Goal: Communication & Community: Ask a question

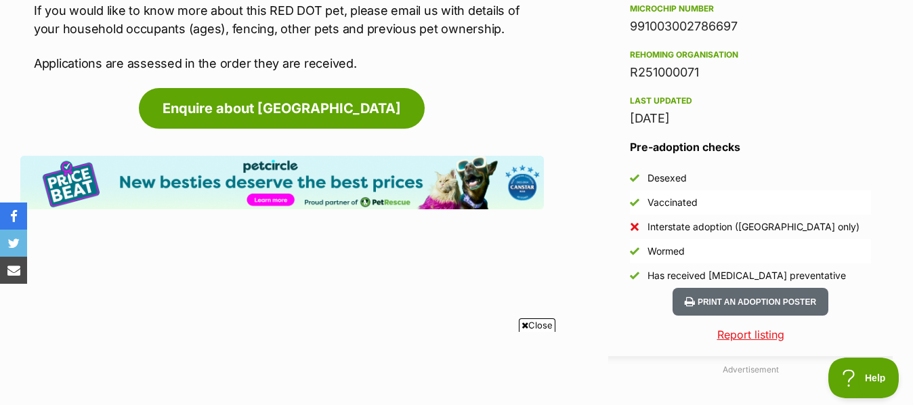
scroll to position [1058, 0]
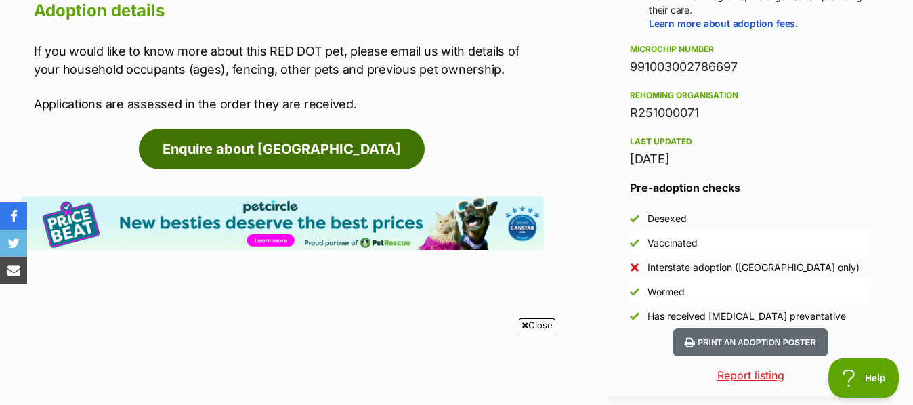
click at [276, 129] on link "Enquire about [GEOGRAPHIC_DATA]" at bounding box center [282, 149] width 286 height 41
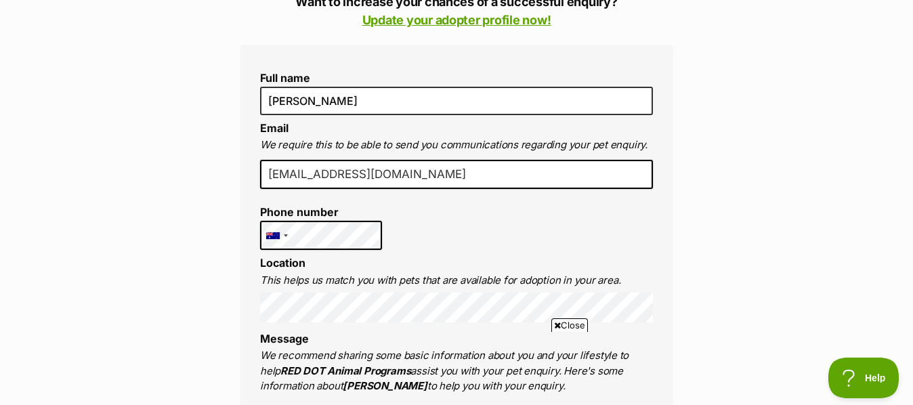
scroll to position [331, 0]
click at [394, 171] on input "degriffin0@gmail.com" at bounding box center [456, 176] width 393 height 30
type input "d"
type input "dianegriffin74@hotmail.com"
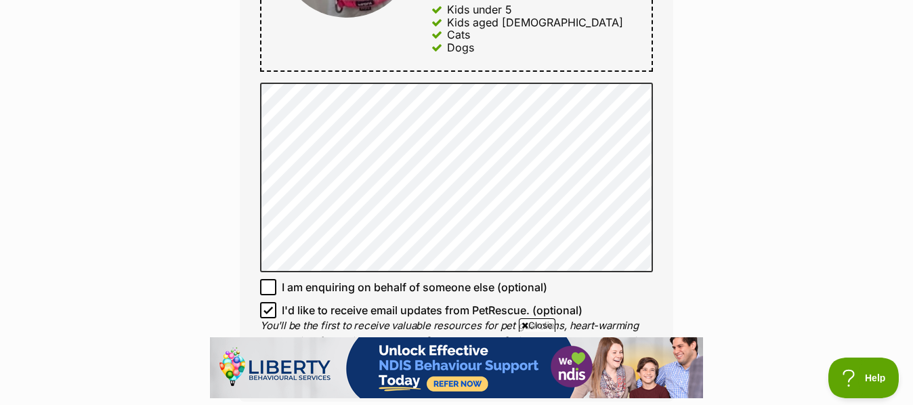
scroll to position [890, 0]
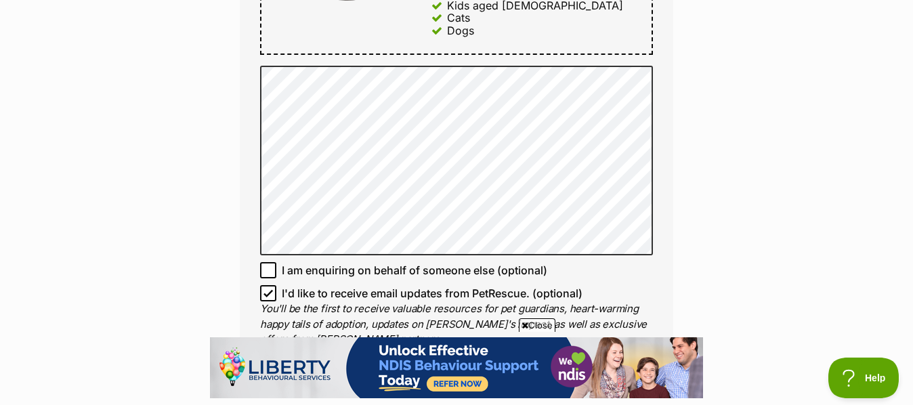
click at [269, 289] on icon at bounding box center [268, 293] width 9 height 9
click at [269, 285] on input "I'd like to receive email updates from PetRescue. (optional)" at bounding box center [268, 293] width 16 height 16
checkbox input "false"
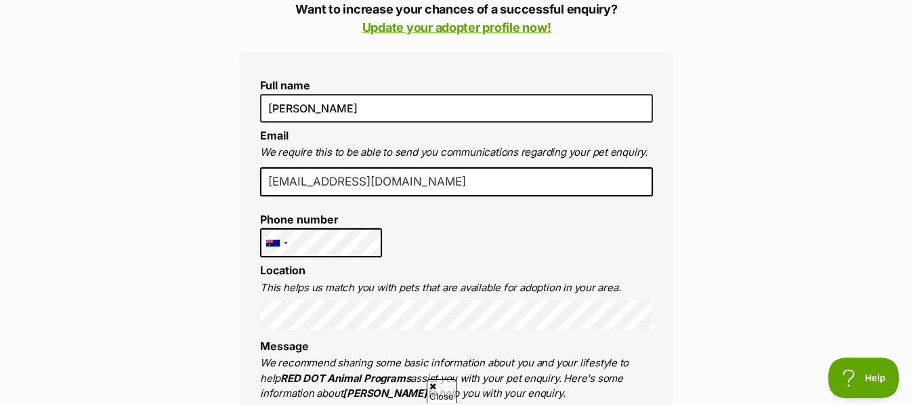
scroll to position [0, 0]
click at [276, 236] on div "United States +1 United Kingdom +44 Afghanistan (‫افغانستان‬‎) +93 Albania (Shq…" at bounding box center [321, 243] width 122 height 30
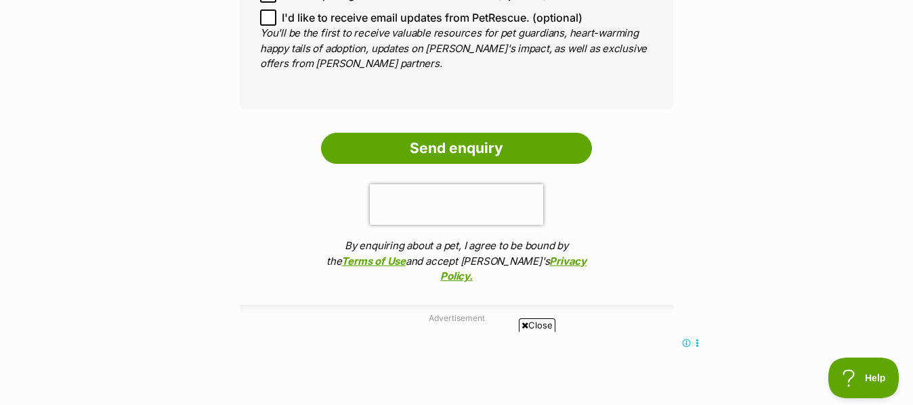
scroll to position [1225, 0]
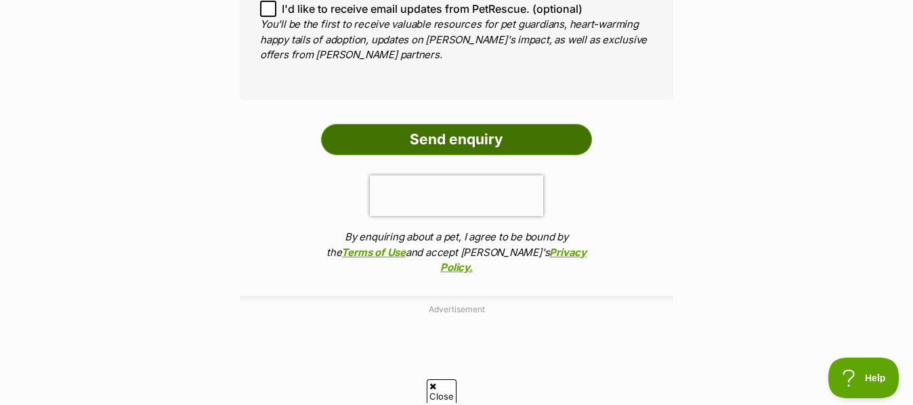
click at [436, 124] on input "Send enquiry" at bounding box center [456, 139] width 271 height 31
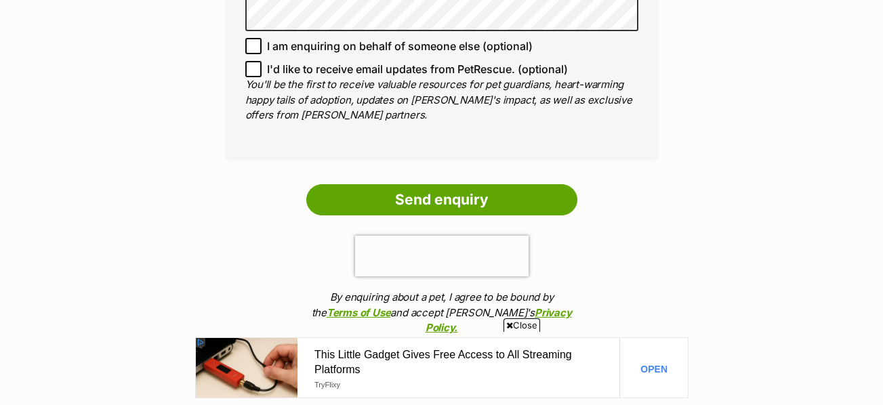
scroll to position [1131, 0]
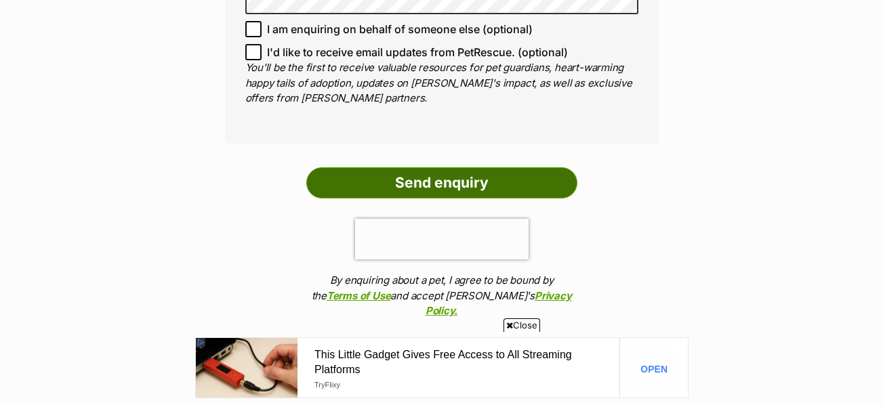
click at [477, 167] on input "Send enquiry" at bounding box center [441, 182] width 271 height 31
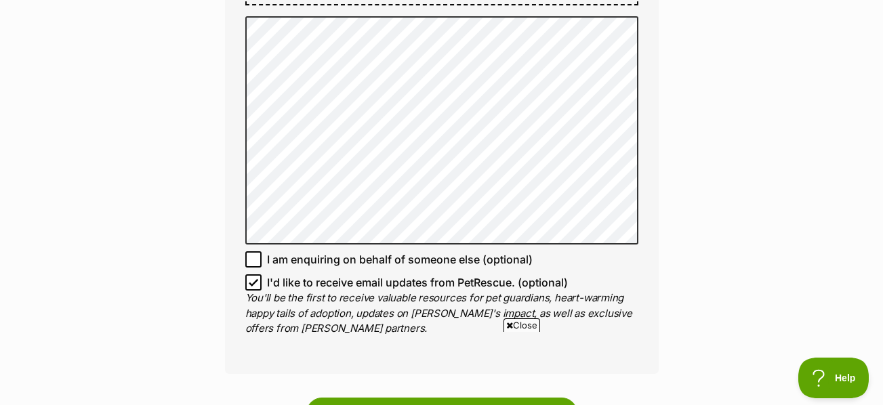
scroll to position [1091, 0]
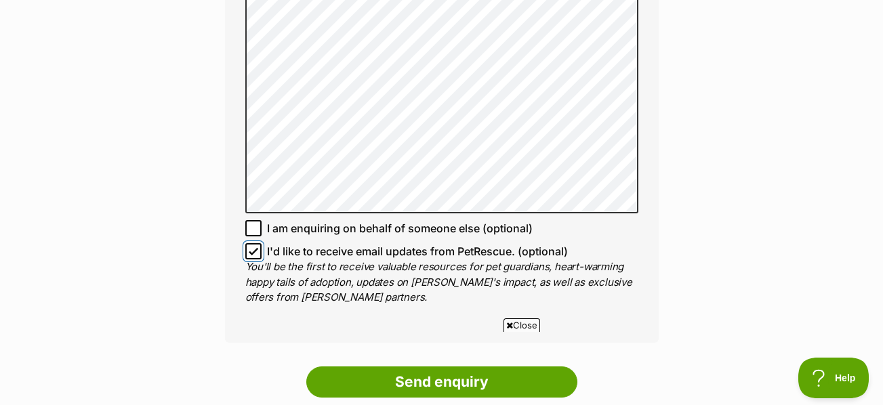
click at [257, 243] on input "I'd like to receive email updates from PetRescue. (optional)" at bounding box center [253, 251] width 16 height 16
checkbox input "false"
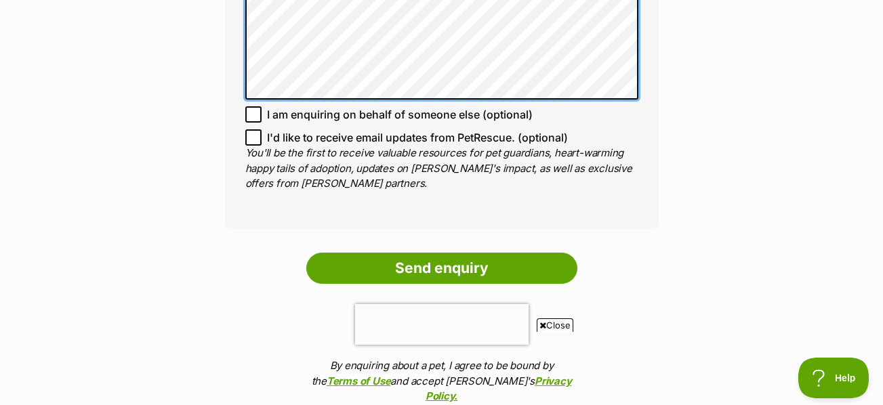
scroll to position [1224, 0]
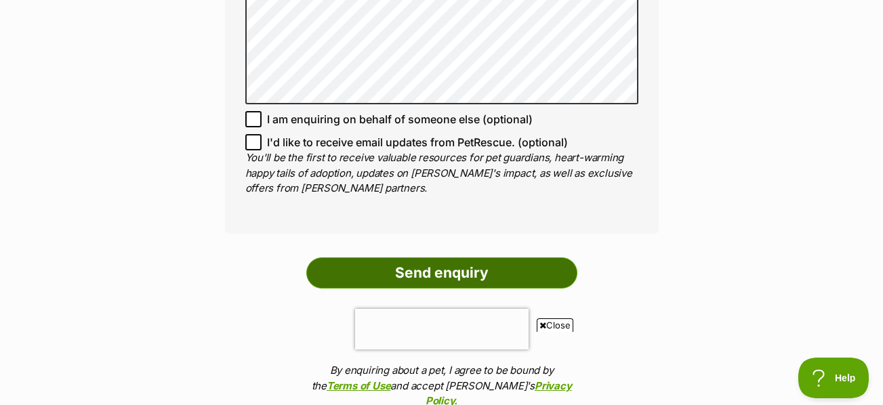
click at [406, 257] on input "Send enquiry" at bounding box center [441, 272] width 271 height 31
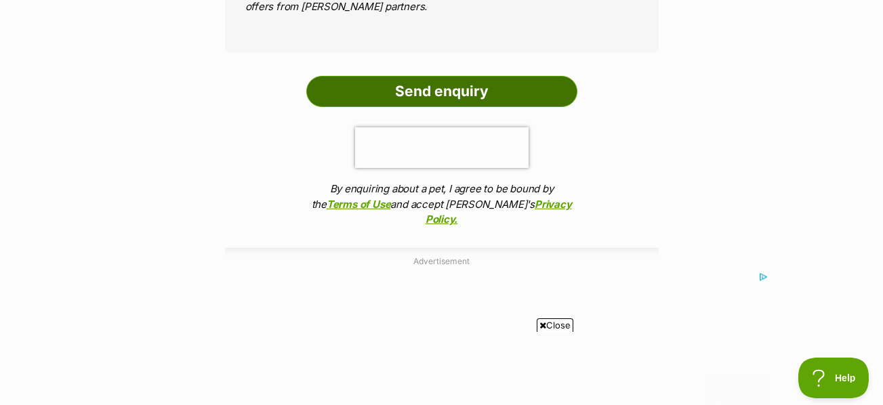
click at [445, 76] on input "Send enquiry" at bounding box center [441, 91] width 271 height 31
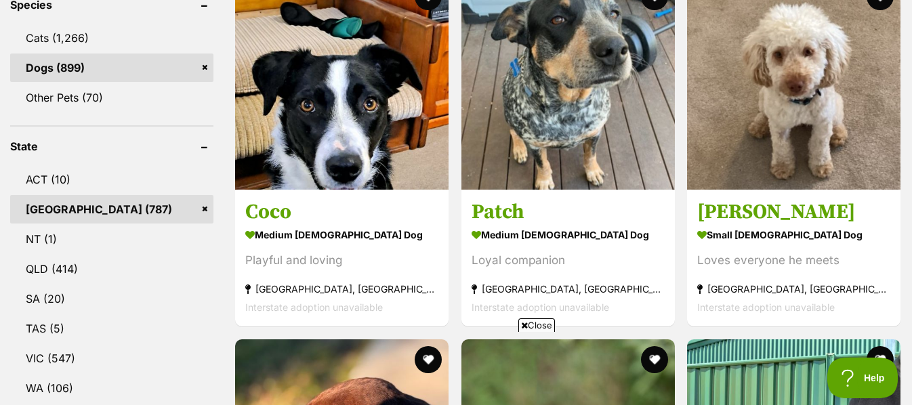
scroll to position [548, 0]
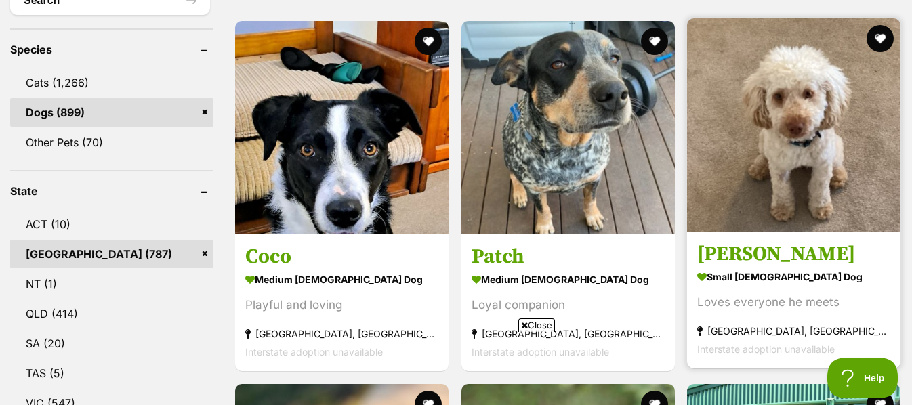
click at [789, 105] on img at bounding box center [793, 124] width 213 height 213
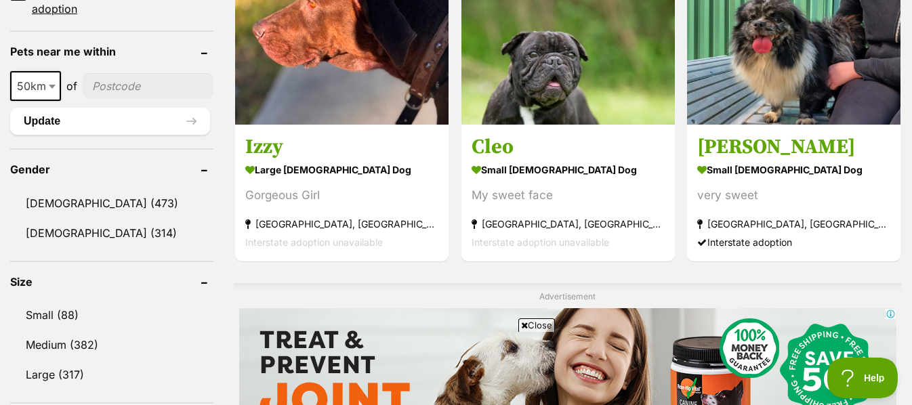
scroll to position [1047, 0]
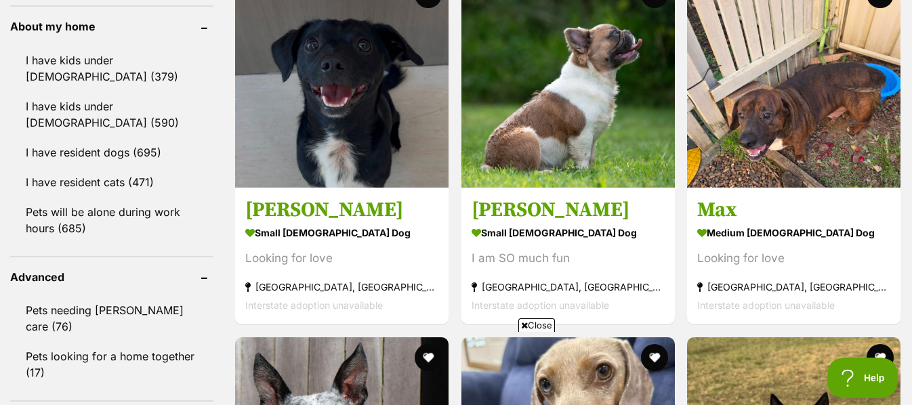
scroll to position [1579, 0]
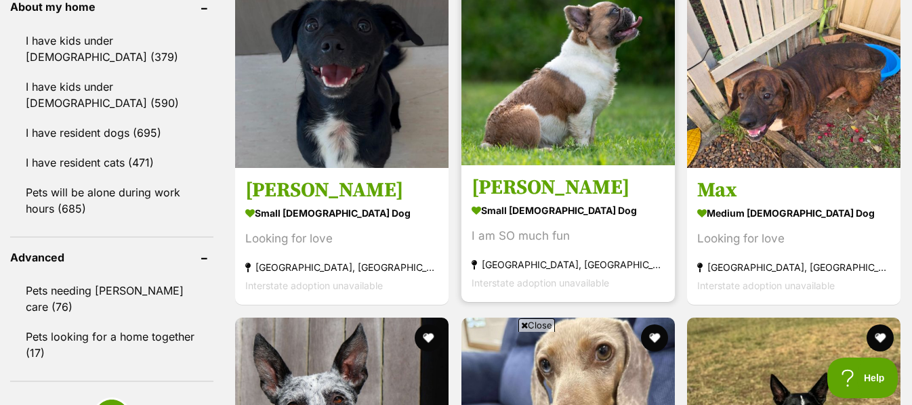
click at [578, 87] on img at bounding box center [567, 58] width 213 height 213
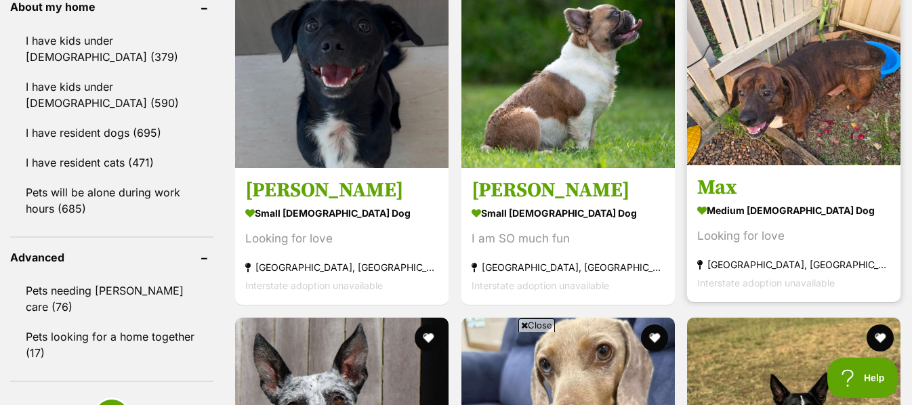
click at [806, 68] on img at bounding box center [793, 58] width 213 height 213
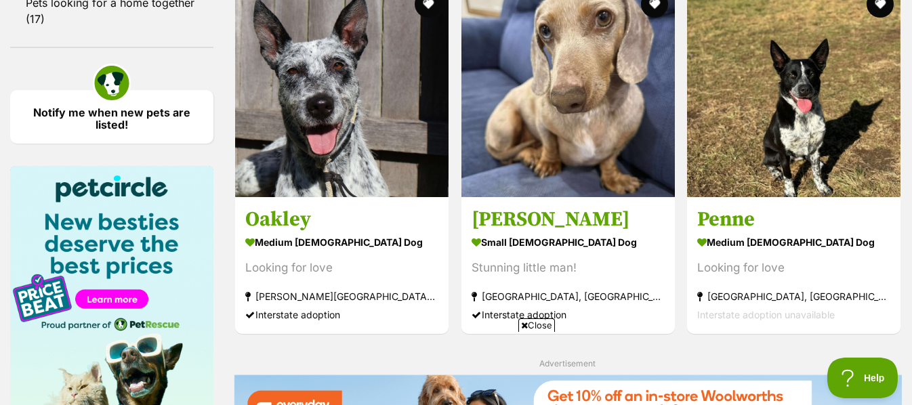
scroll to position [1932, 0]
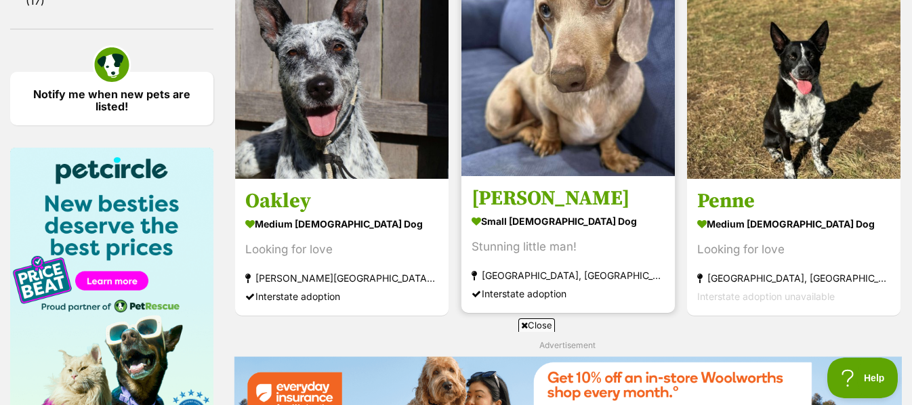
click at [554, 70] on img at bounding box center [567, 69] width 213 height 213
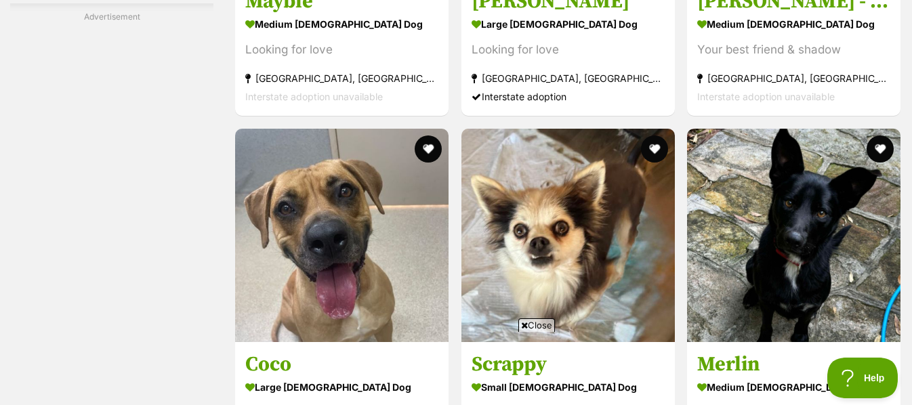
scroll to position [2726, 0]
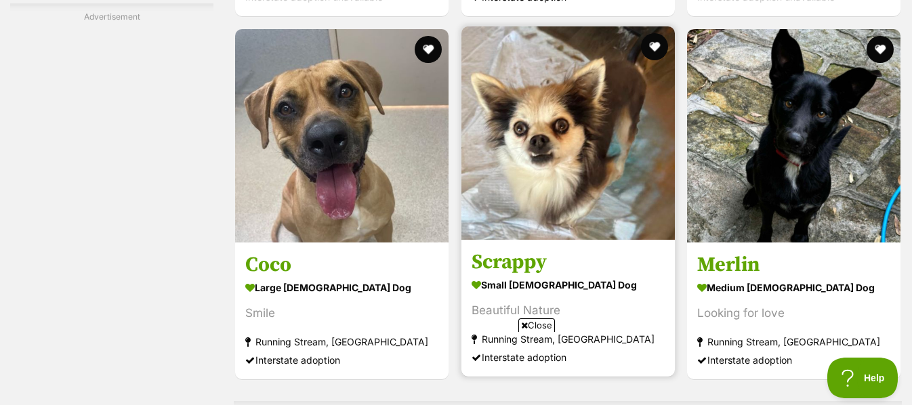
click at [547, 120] on img at bounding box center [567, 132] width 213 height 213
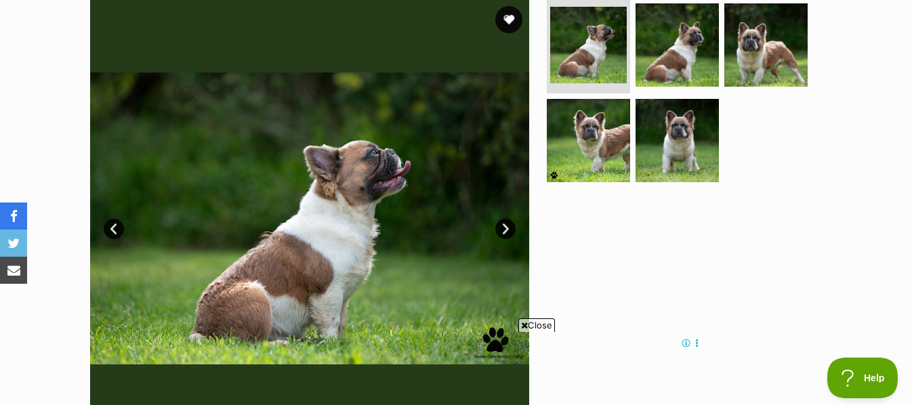
scroll to position [277, 0]
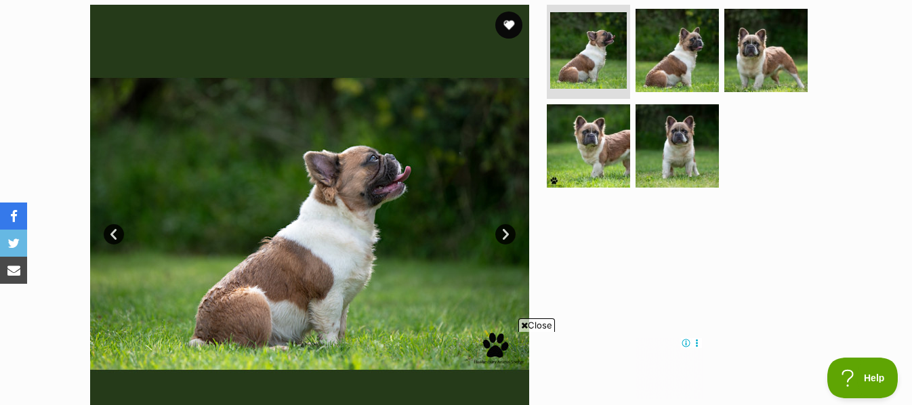
click at [503, 229] on link "Next" at bounding box center [505, 234] width 20 height 20
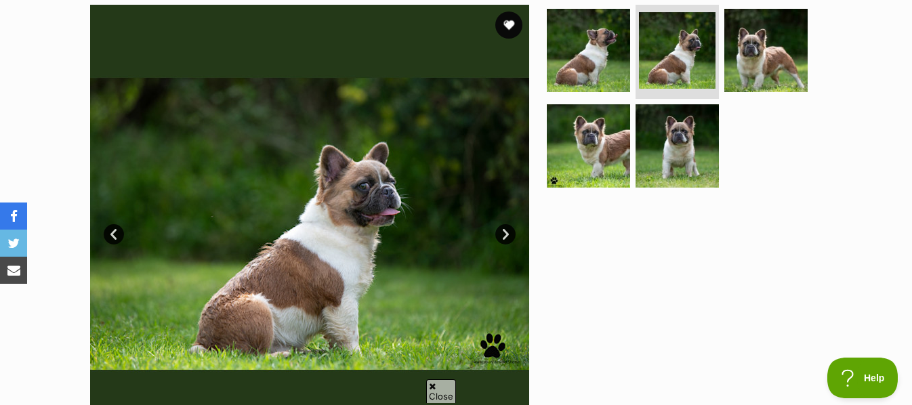
click at [503, 229] on link "Next" at bounding box center [505, 234] width 20 height 20
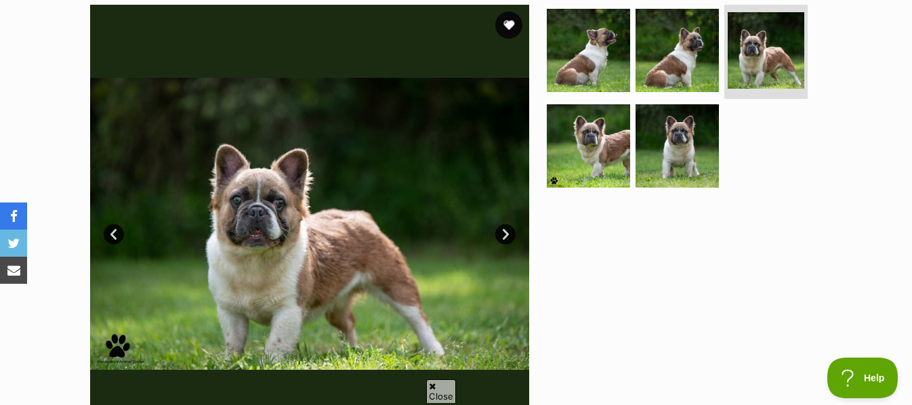
scroll to position [0, 0]
click at [503, 229] on link "Next" at bounding box center [505, 234] width 20 height 20
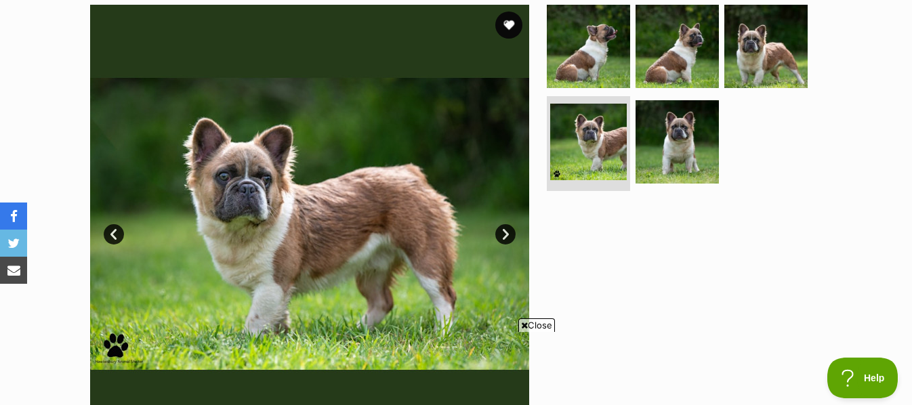
click at [503, 229] on link "Next" at bounding box center [505, 234] width 20 height 20
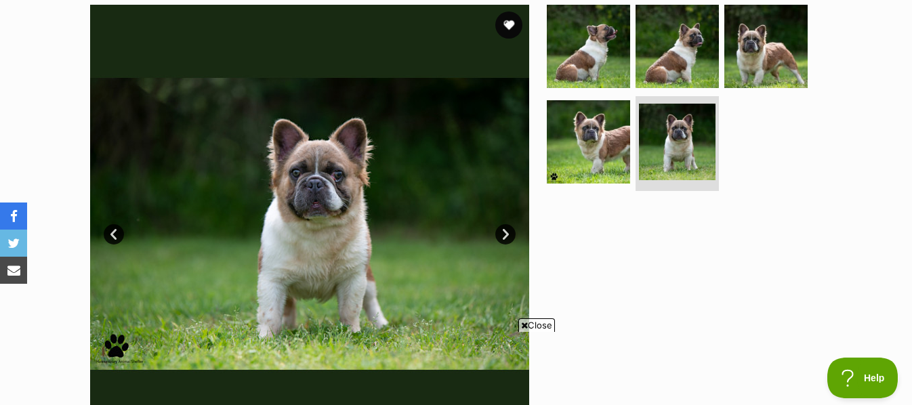
click at [503, 229] on link "Next" at bounding box center [505, 234] width 20 height 20
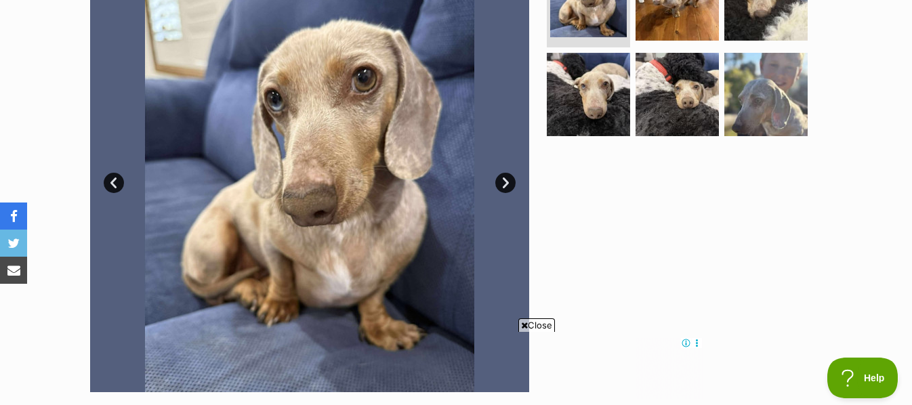
click at [503, 179] on link "Next" at bounding box center [505, 183] width 20 height 20
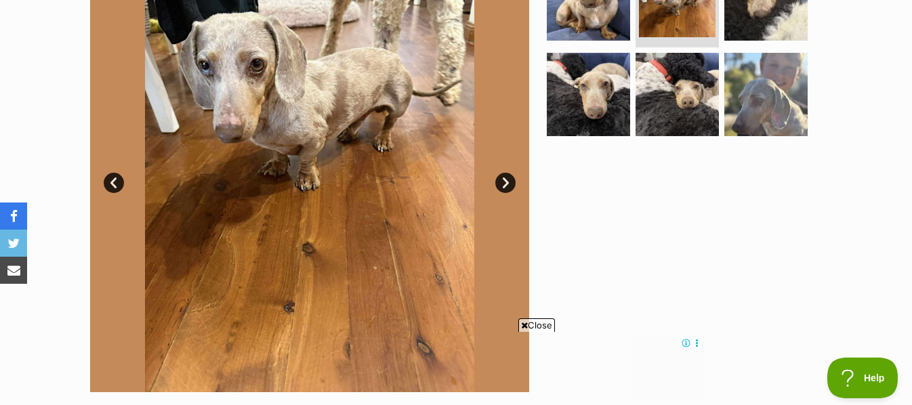
click at [503, 179] on link "Next" at bounding box center [505, 183] width 20 height 20
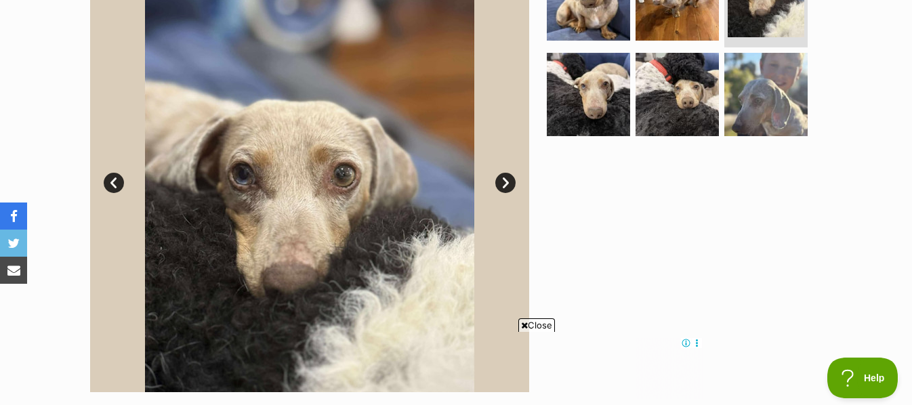
click at [503, 179] on link "Next" at bounding box center [505, 183] width 20 height 20
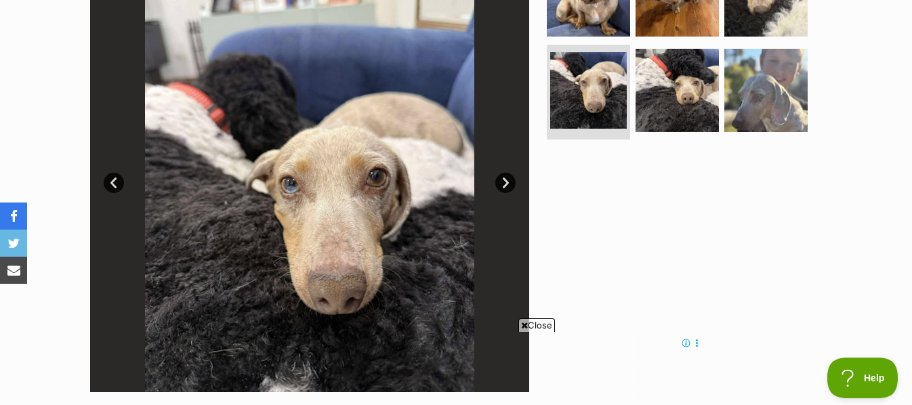
click at [503, 179] on link "Next" at bounding box center [505, 183] width 20 height 20
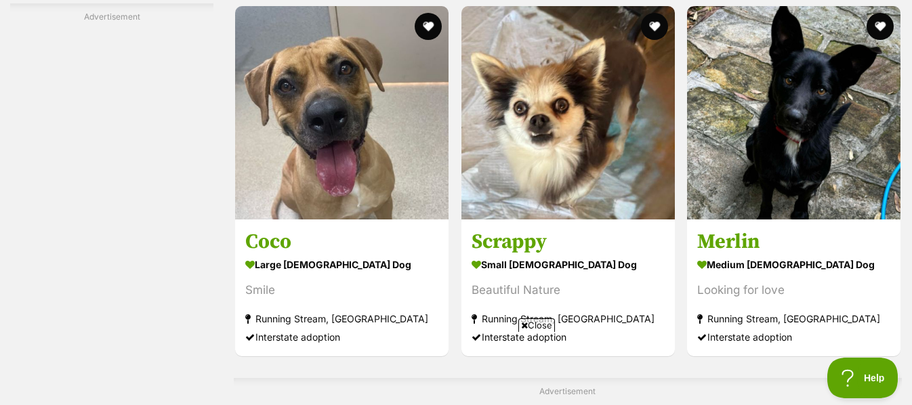
scroll to position [2779, 0]
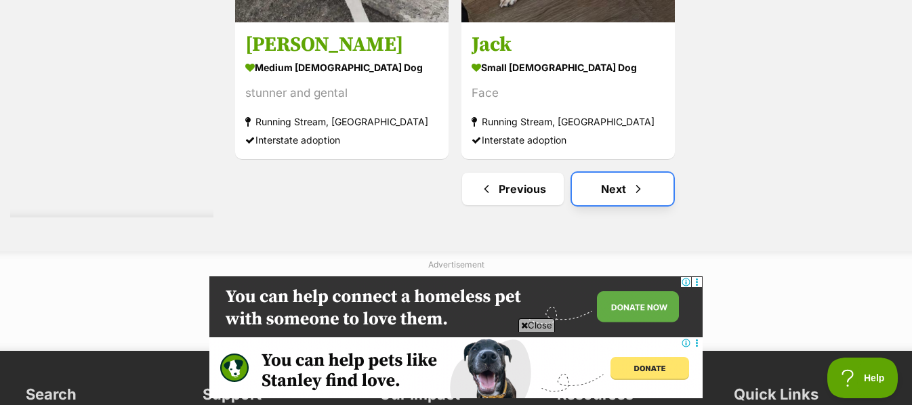
click at [611, 184] on link "Next" at bounding box center [623, 189] width 102 height 33
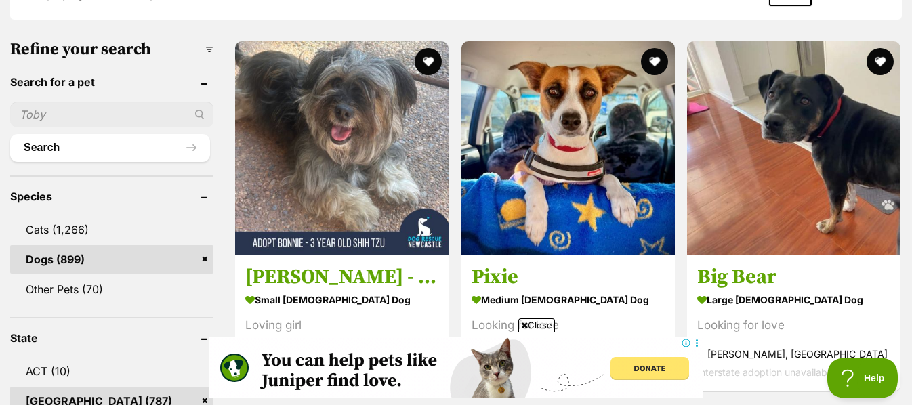
scroll to position [409, 0]
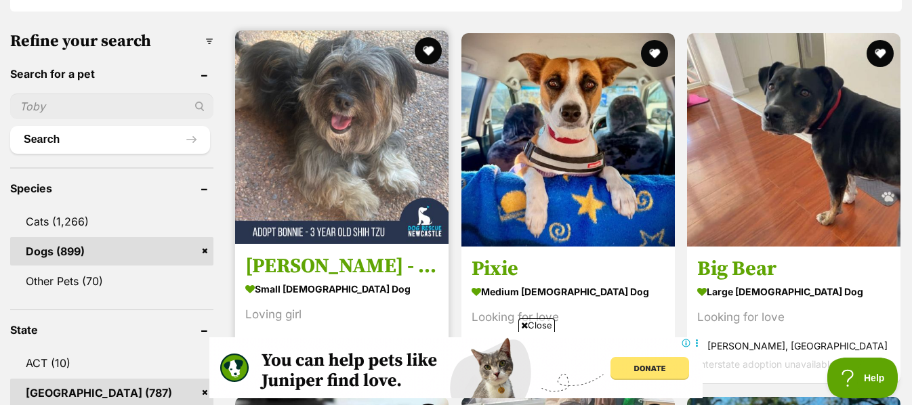
click at [340, 169] on img at bounding box center [341, 136] width 213 height 213
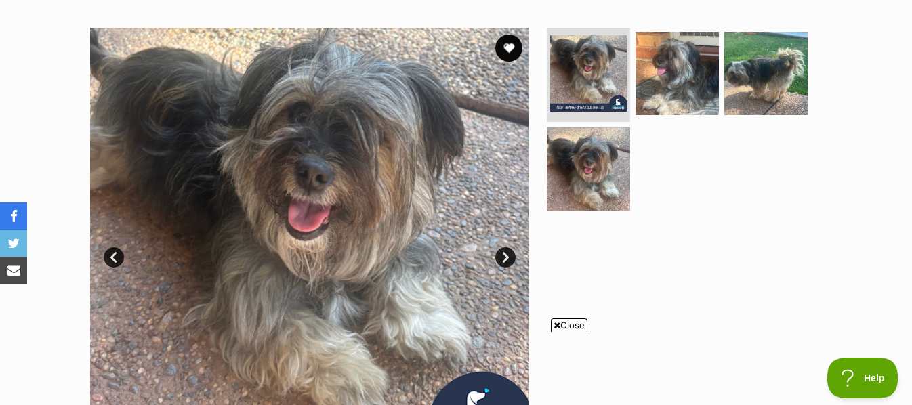
scroll to position [206, 0]
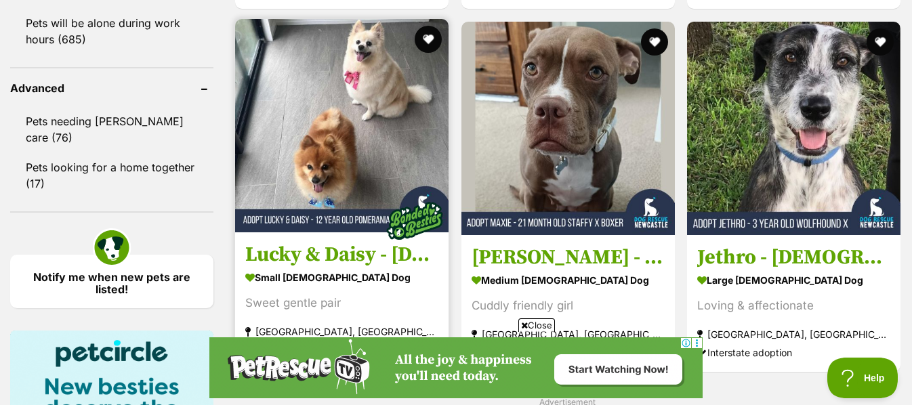
click at [335, 91] on img at bounding box center [341, 125] width 213 height 213
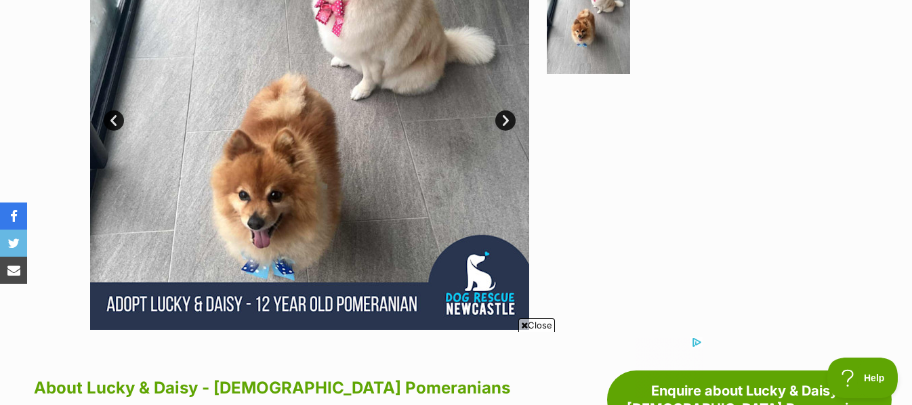
scroll to position [367, 0]
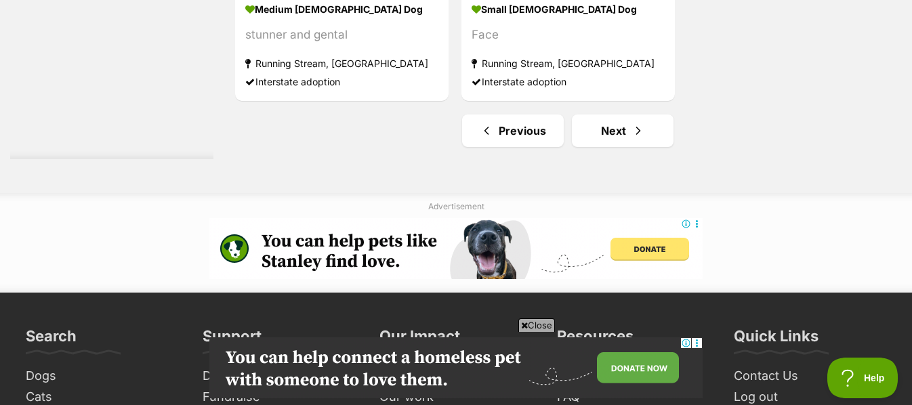
scroll to position [3565, 0]
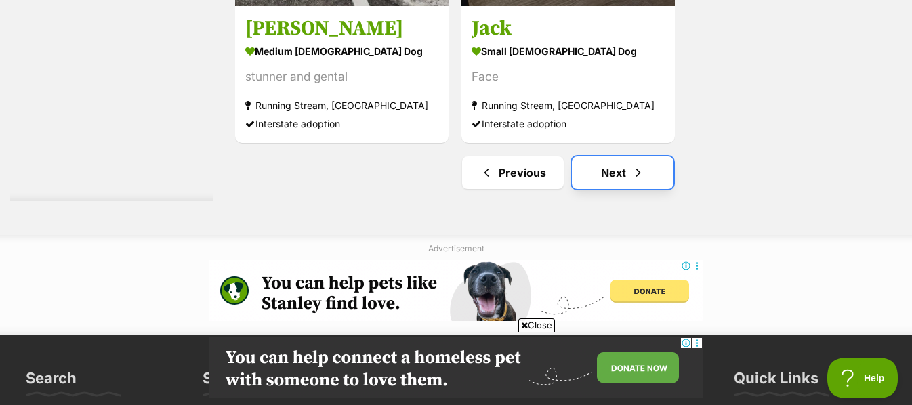
click at [616, 170] on link "Next" at bounding box center [623, 173] width 102 height 33
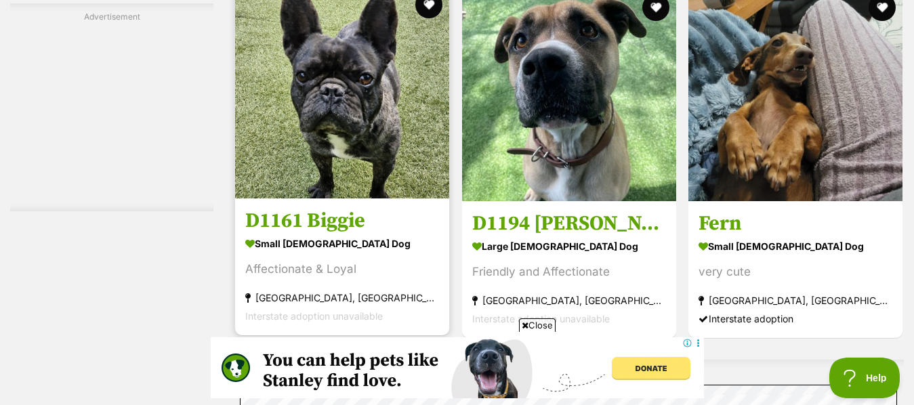
click at [337, 91] on img at bounding box center [342, 91] width 214 height 214
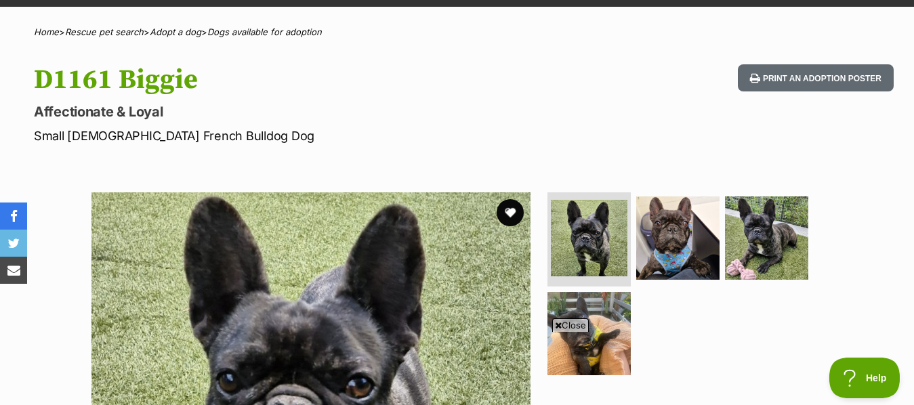
scroll to position [95, 0]
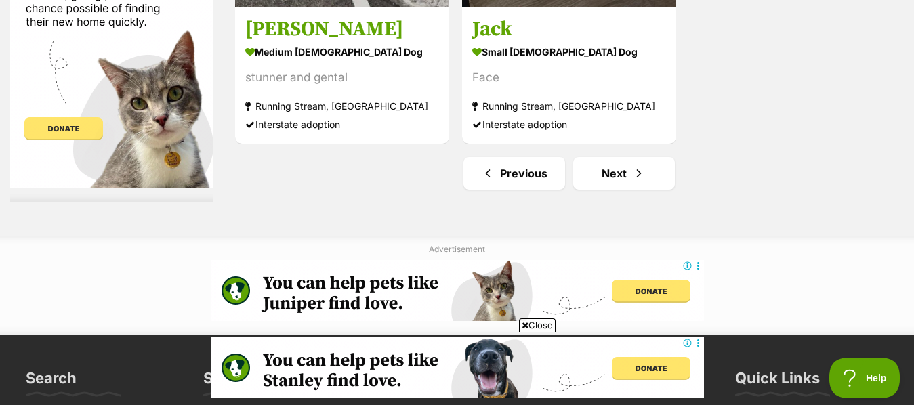
scroll to position [3561, 0]
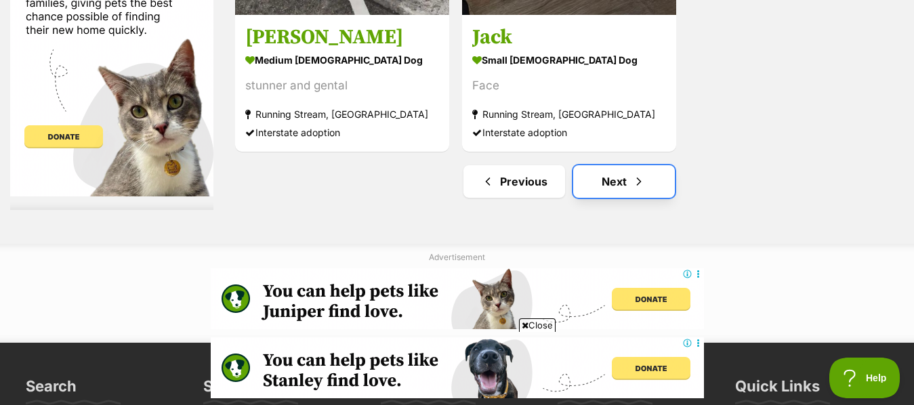
click at [615, 178] on link "Next" at bounding box center [624, 181] width 102 height 33
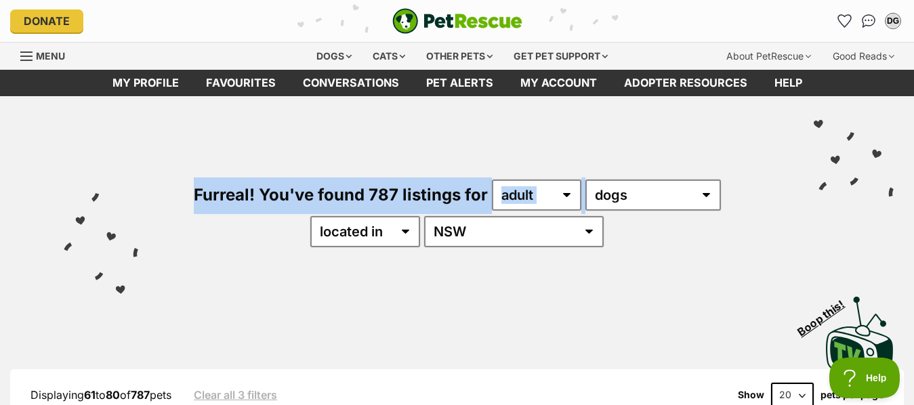
drag, startPoint x: 0, startPoint y: 0, endPoint x: 898, endPoint y: 72, distance: 901.3
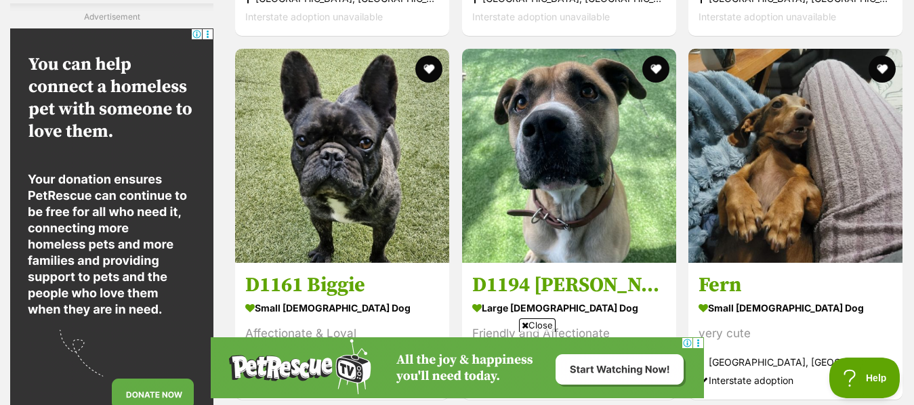
scroll to position [2543, 0]
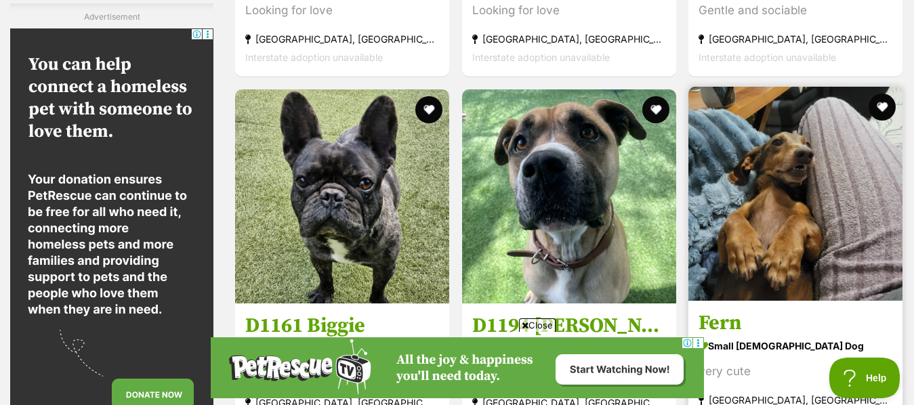
click at [792, 190] on img at bounding box center [795, 194] width 214 height 214
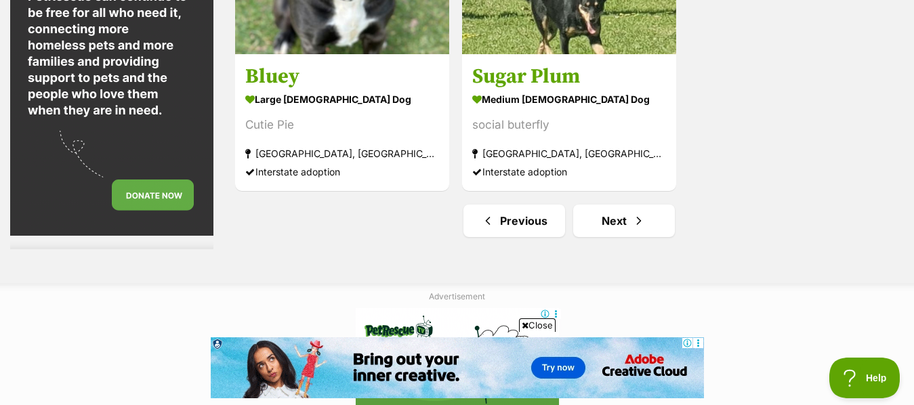
scroll to position [3359, 0]
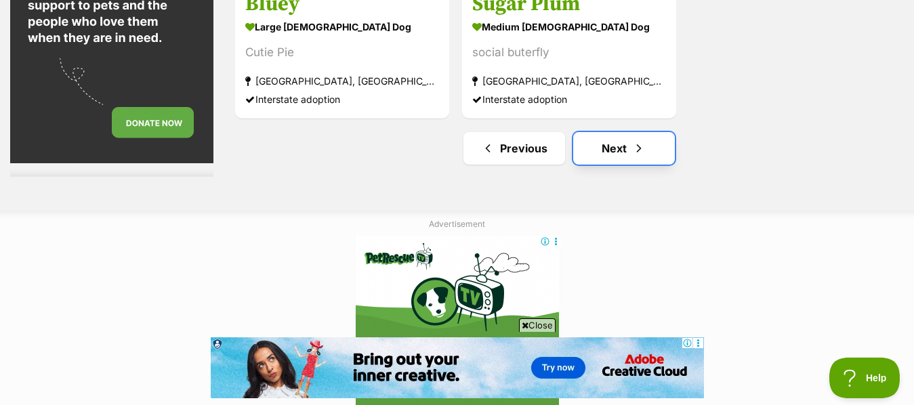
click at [623, 144] on link "Next" at bounding box center [624, 148] width 102 height 33
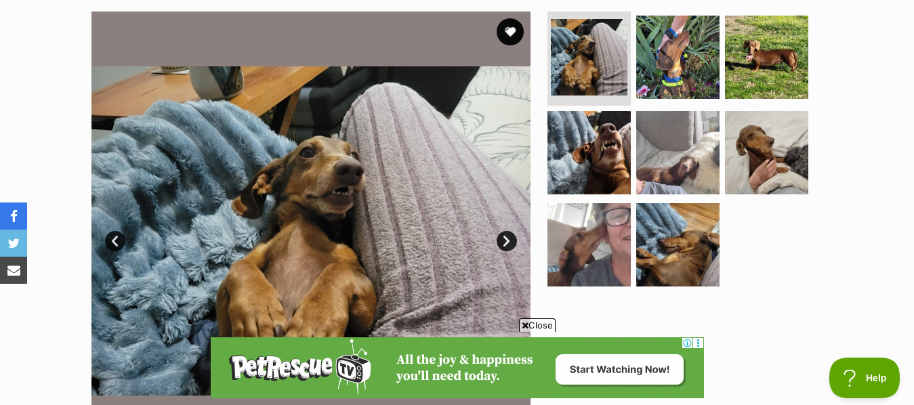
click at [512, 234] on link "Next" at bounding box center [507, 241] width 20 height 20
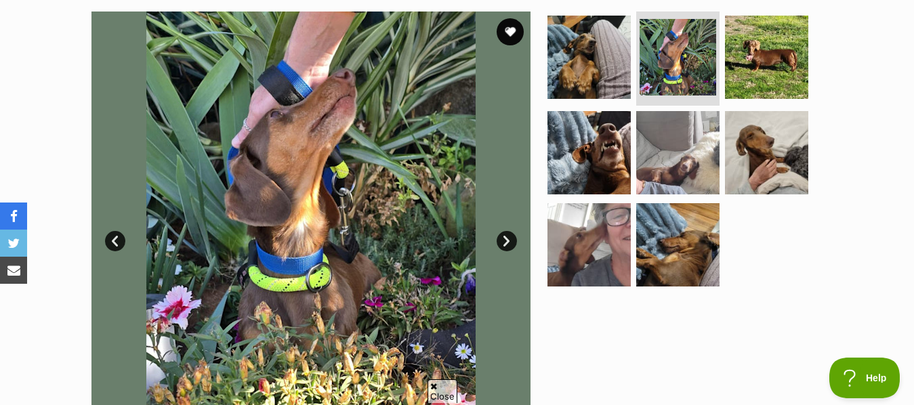
click at [512, 234] on link "Next" at bounding box center [507, 241] width 20 height 20
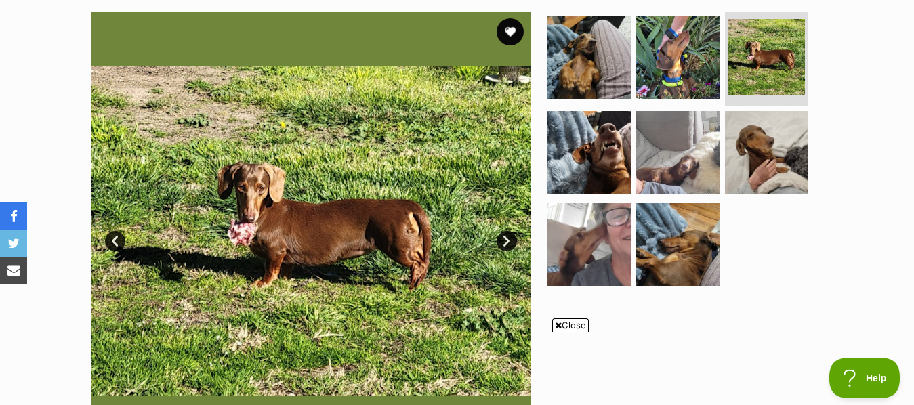
click at [512, 234] on link "Next" at bounding box center [507, 241] width 20 height 20
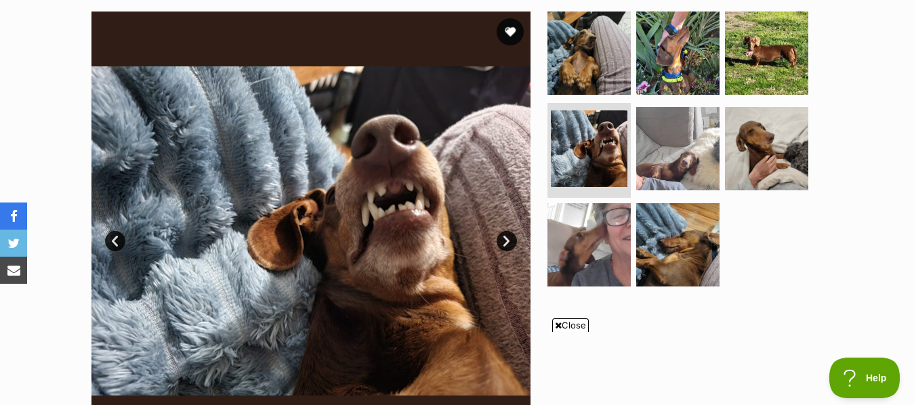
click at [512, 234] on link "Next" at bounding box center [507, 241] width 20 height 20
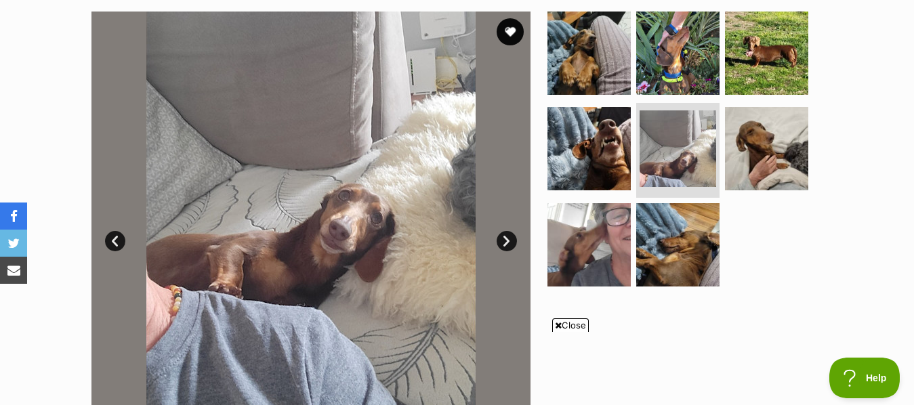
click at [512, 234] on link "Next" at bounding box center [507, 241] width 20 height 20
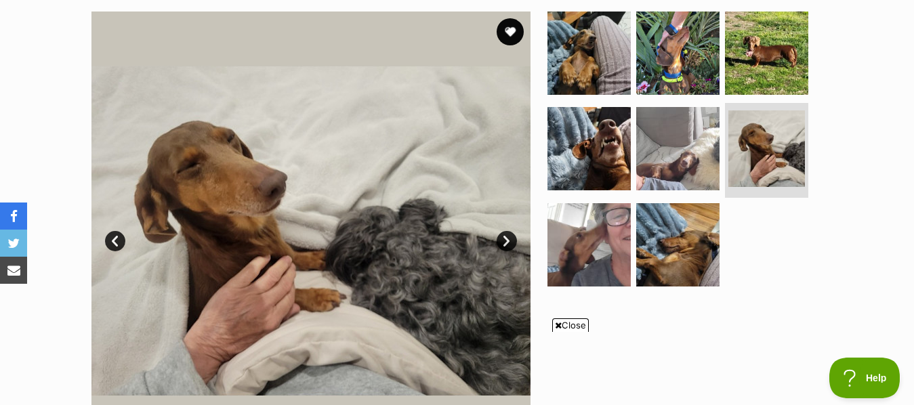
click at [512, 234] on link "Next" at bounding box center [507, 241] width 20 height 20
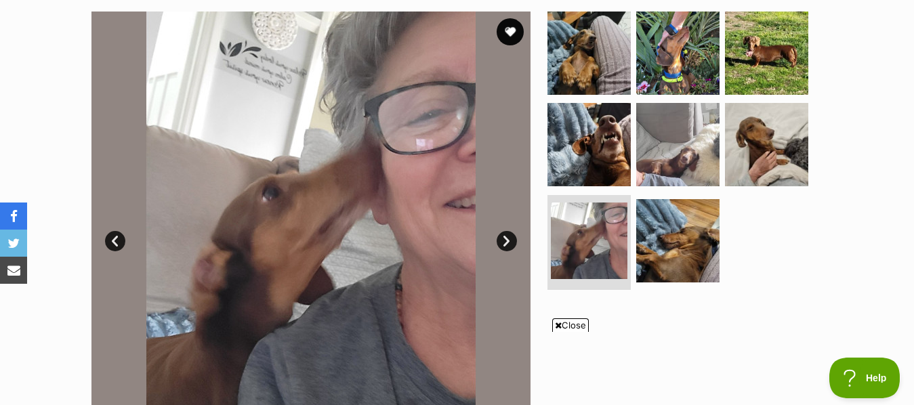
click at [512, 234] on link "Next" at bounding box center [507, 241] width 20 height 20
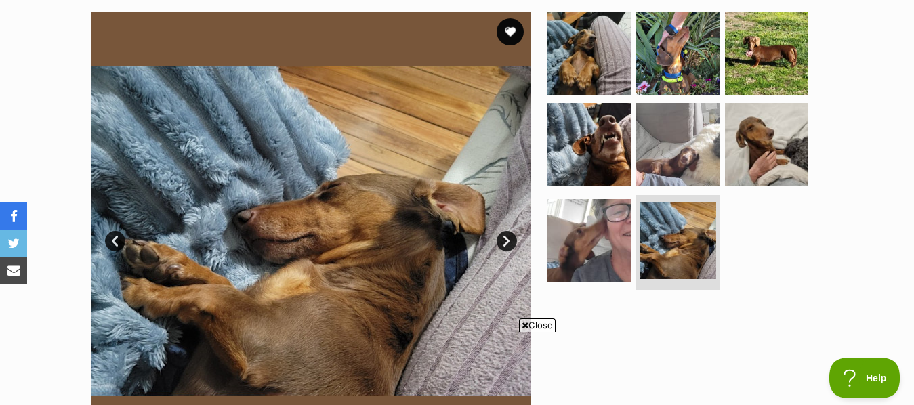
click at [505, 234] on link "Next" at bounding box center [507, 241] width 20 height 20
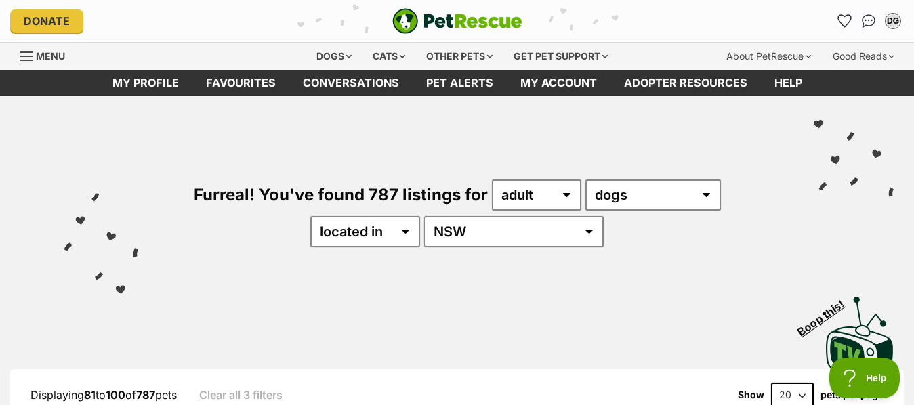
drag, startPoint x: 919, startPoint y: 28, endPoint x: 688, endPoint y: 350, distance: 396.6
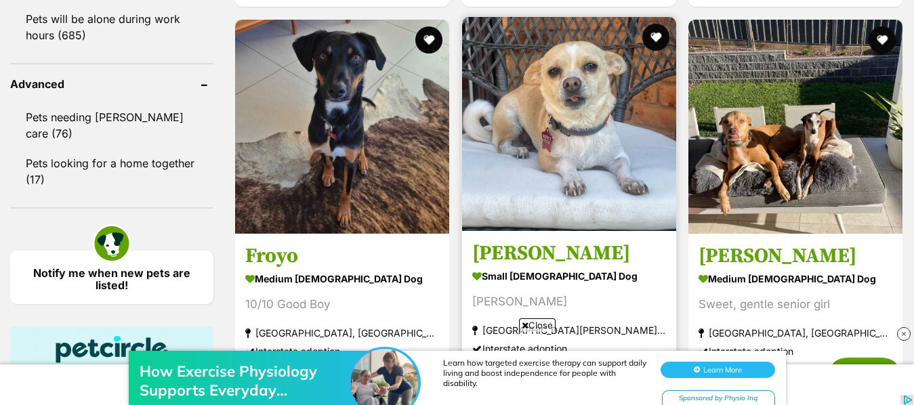
click at [573, 96] on img at bounding box center [569, 124] width 214 height 214
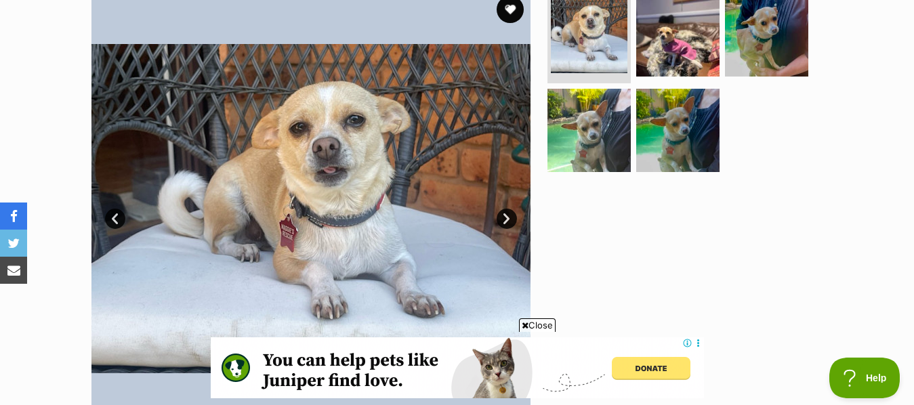
scroll to position [264, 0]
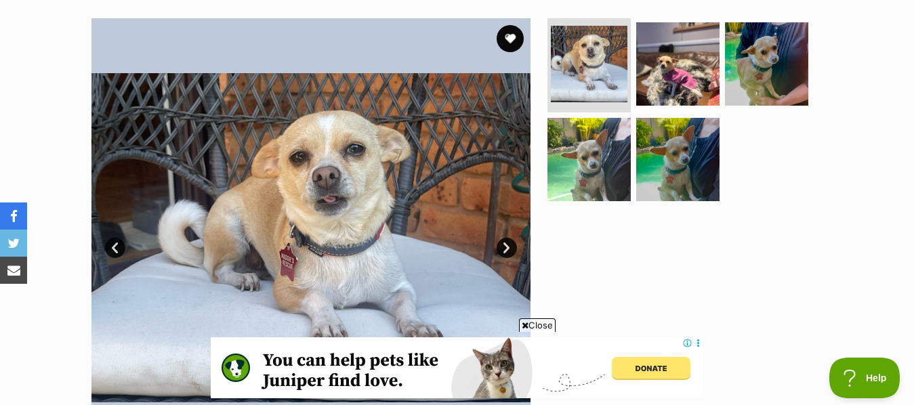
click at [507, 243] on link "Next" at bounding box center [507, 248] width 20 height 20
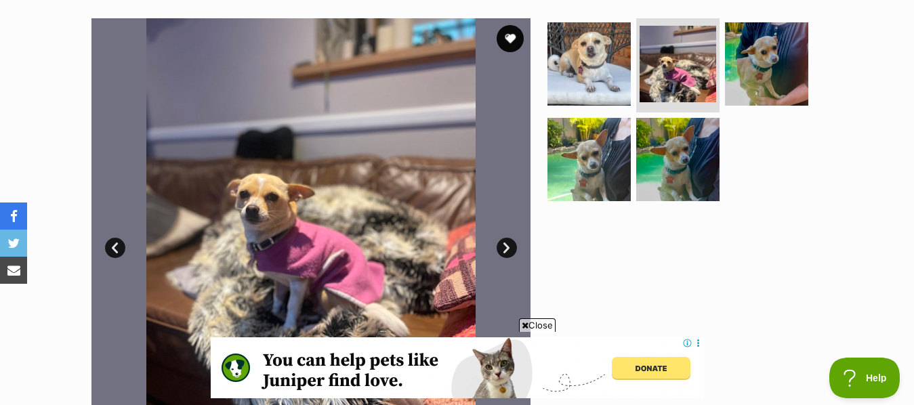
click at [507, 243] on link "Next" at bounding box center [507, 248] width 20 height 20
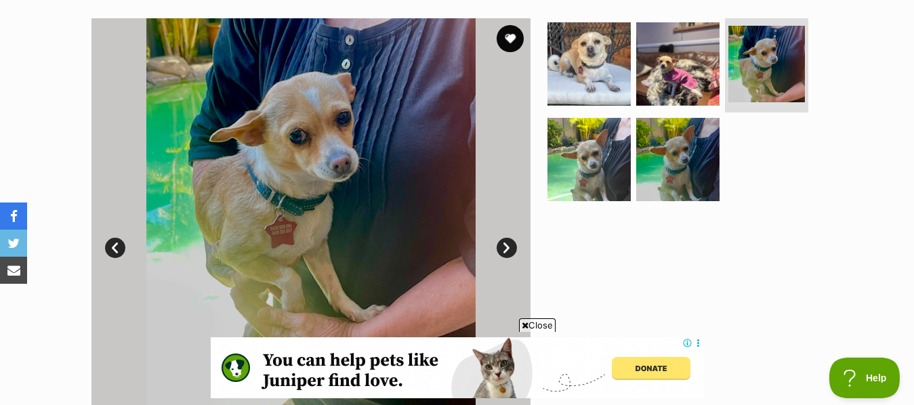
click at [507, 243] on link "Next" at bounding box center [507, 248] width 20 height 20
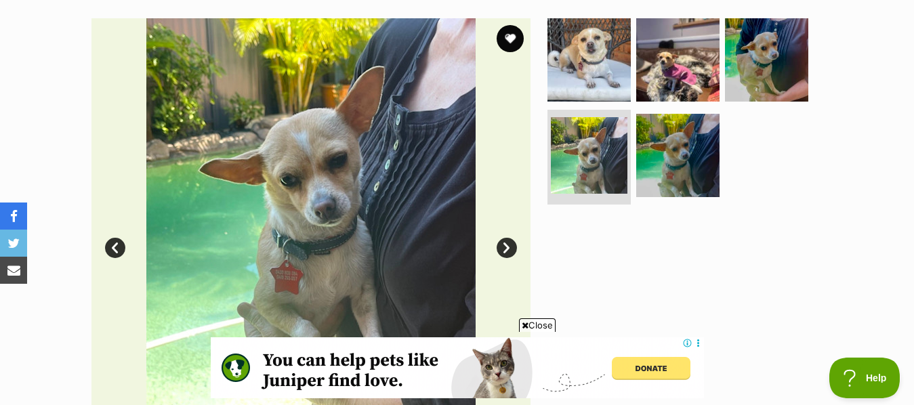
click at [507, 243] on link "Next" at bounding box center [507, 248] width 20 height 20
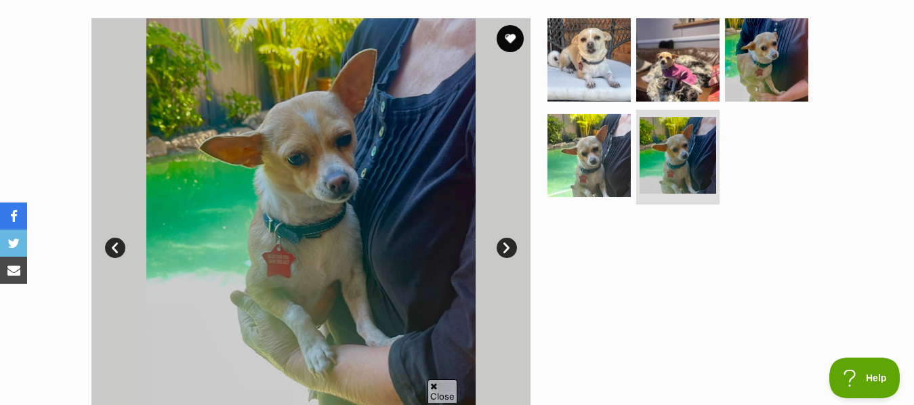
click at [507, 243] on link "Next" at bounding box center [507, 248] width 20 height 20
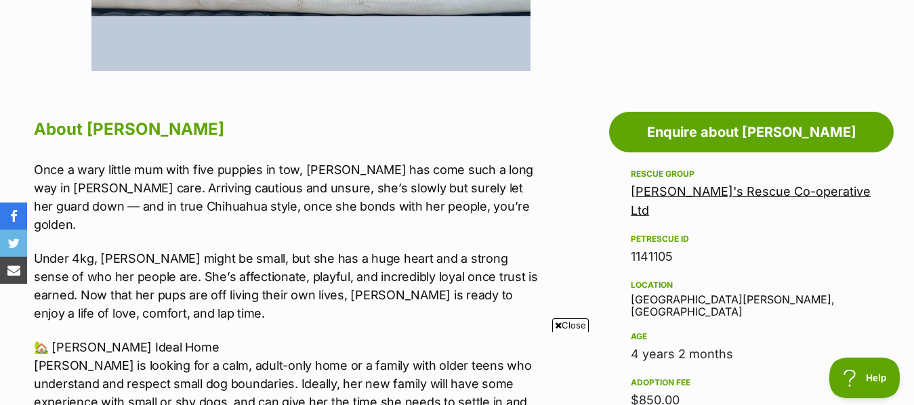
scroll to position [632, 0]
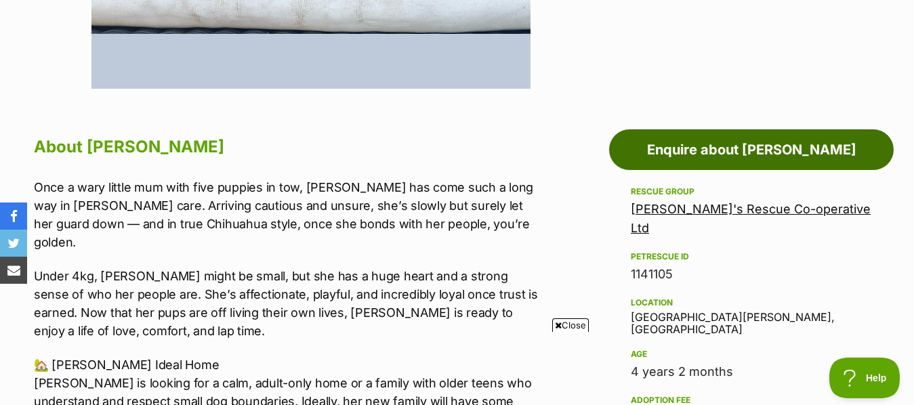
click at [760, 146] on link "Enquire about [PERSON_NAME]" at bounding box center [751, 149] width 285 height 41
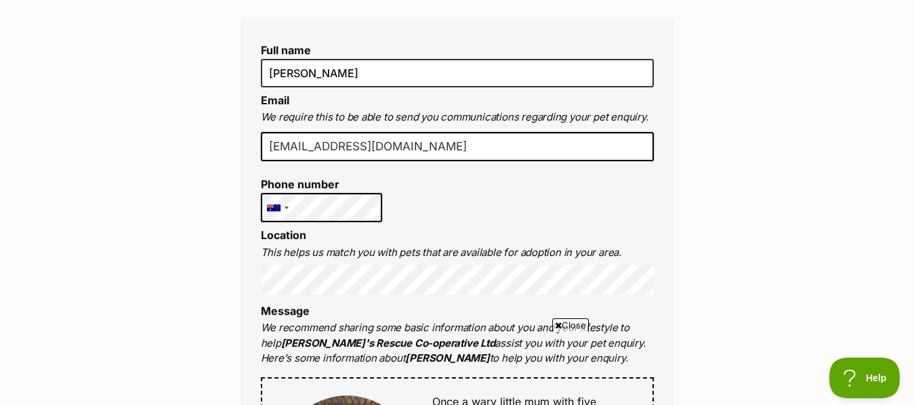
scroll to position [378, 0]
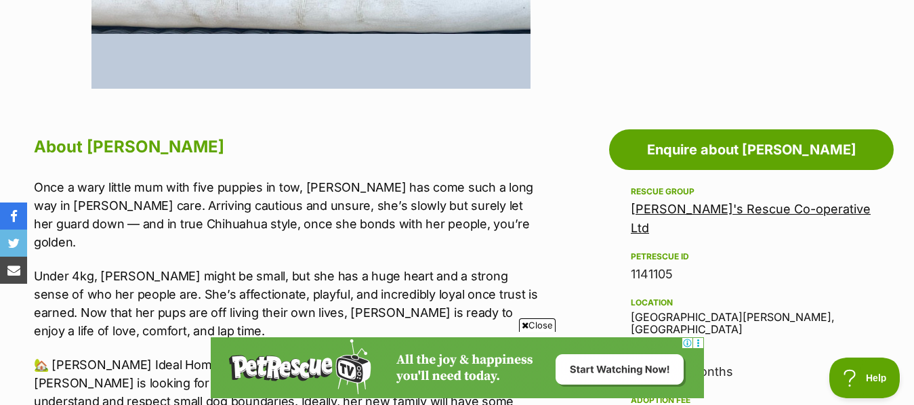
click at [681, 337] on img at bounding box center [456, 367] width 493 height 61
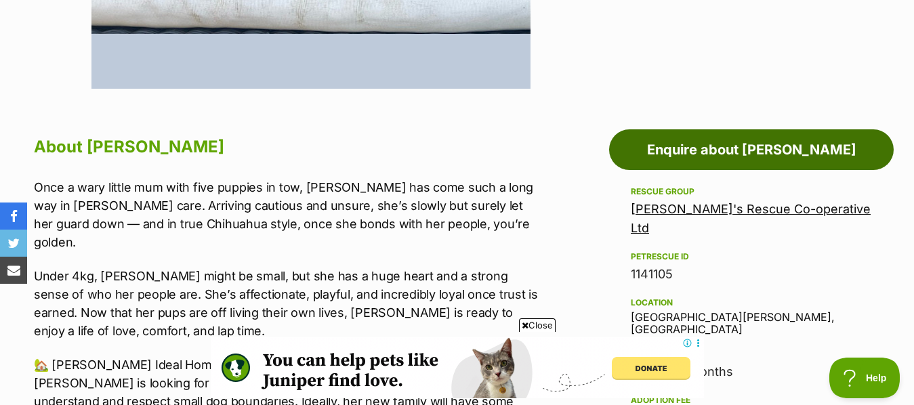
click at [736, 146] on link "Enquire about [PERSON_NAME]" at bounding box center [751, 149] width 285 height 41
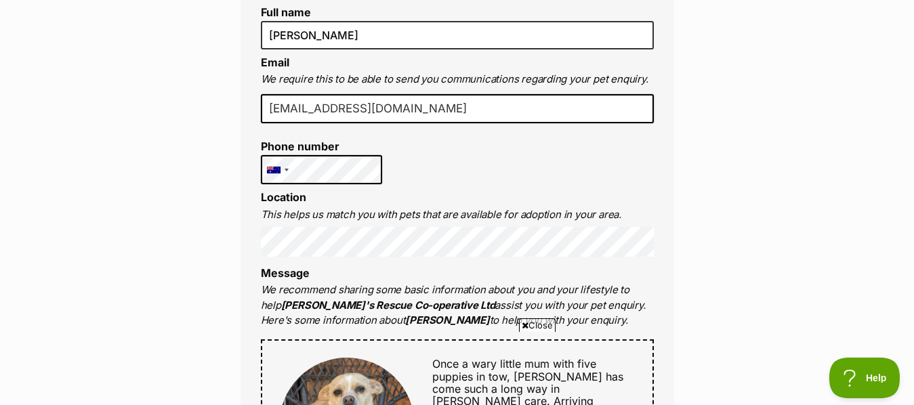
scroll to position [444, 0]
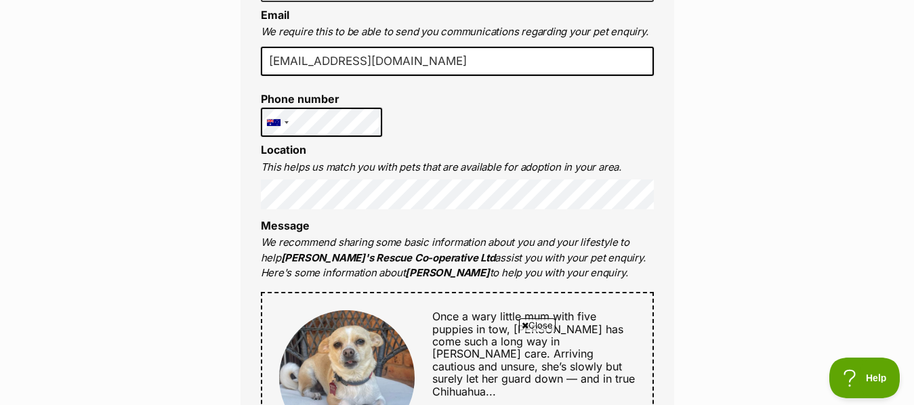
drag, startPoint x: 400, startPoint y: 66, endPoint x: 273, endPoint y: 70, distance: 126.8
click at [273, 70] on input "[EMAIL_ADDRESS][DOMAIN_NAME]" at bounding box center [457, 62] width 393 height 30
type input "d"
click at [273, 70] on input "email" at bounding box center [457, 62] width 393 height 30
type input "[EMAIL_ADDRESS][DOMAIN_NAME]"
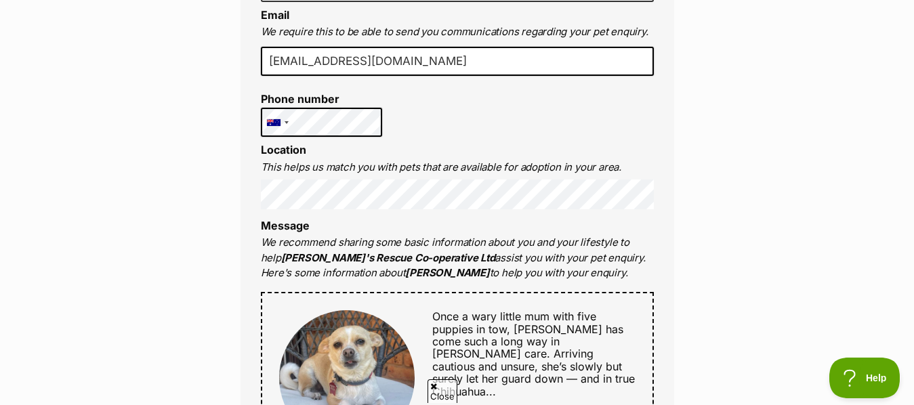
click at [339, 222] on li "Message We recommend sharing some basic information about you and your lifestyl…" at bounding box center [457, 251] width 393 height 62
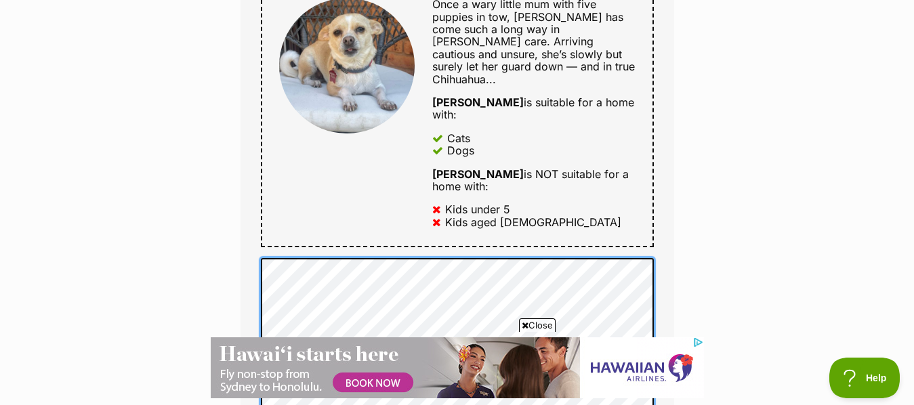
scroll to position [0, 0]
click at [805, 220] on div "Enquire about Luna Want to increase your chances of a successful enquiry? Updat…" at bounding box center [457, 285] width 914 height 1839
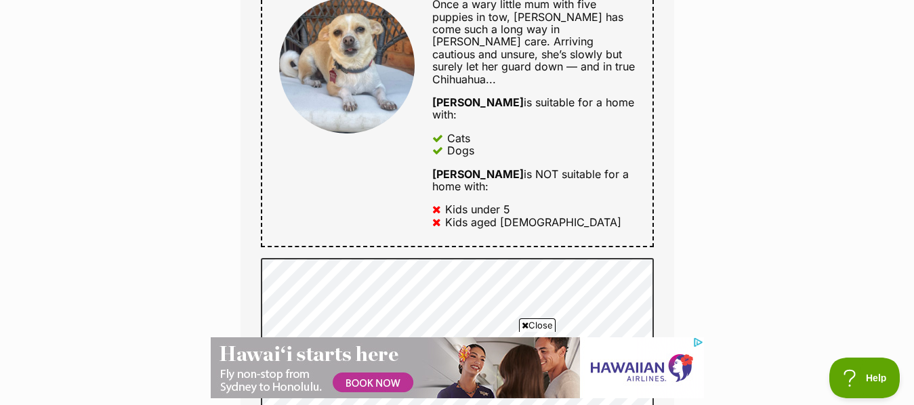
click at [805, 220] on div "Enquire about Luna Want to increase your chances of a successful enquiry? Updat…" at bounding box center [457, 285] width 914 height 1839
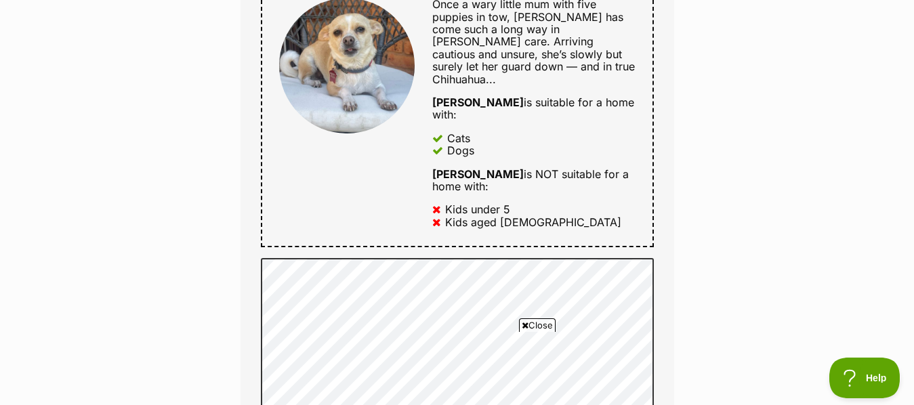
click at [540, 324] on span "Close" at bounding box center [537, 325] width 37 height 14
click at [854, 286] on div "Enquire about Luna Want to increase your chances of a successful enquiry? Updat…" at bounding box center [457, 285] width 914 height 1839
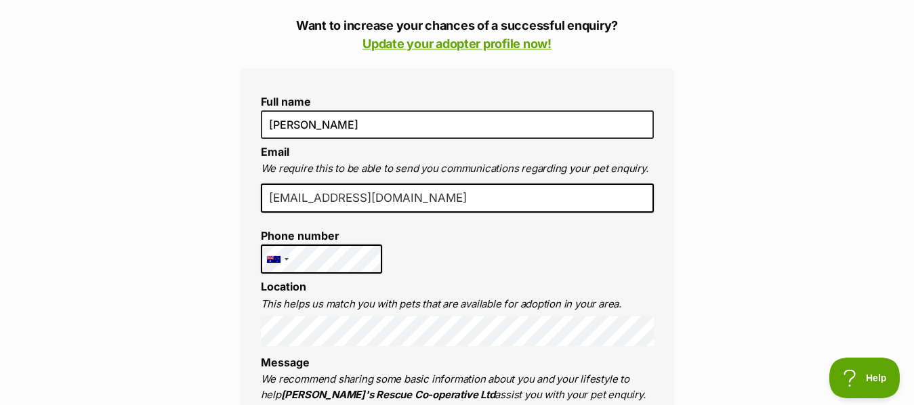
scroll to position [303, 0]
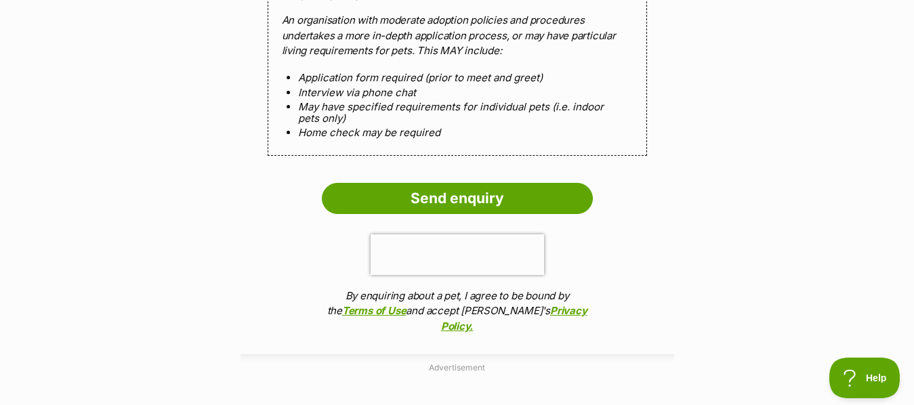
scroll to position [1424, 0]
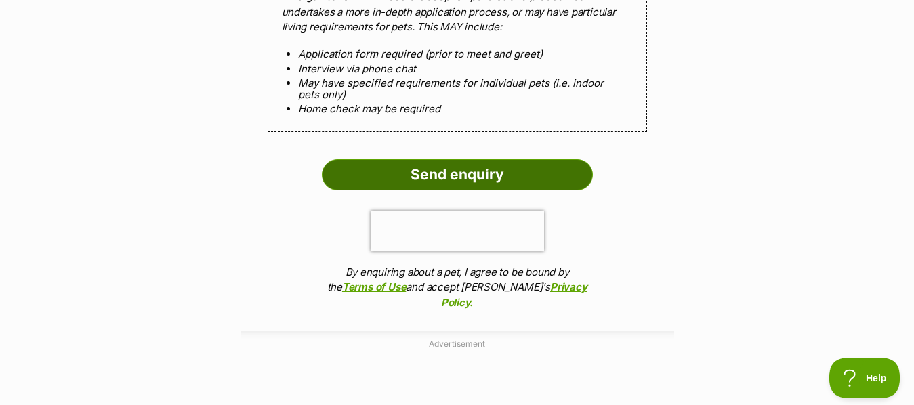
click at [471, 159] on input "Send enquiry" at bounding box center [457, 174] width 271 height 31
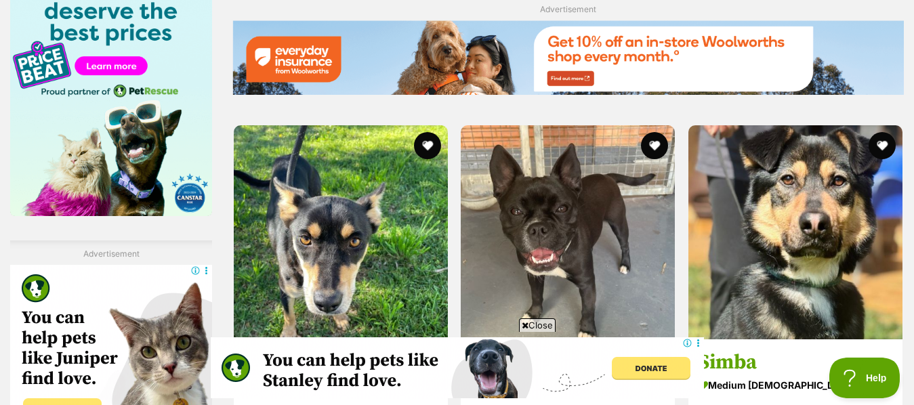
scroll to position [2161, 0]
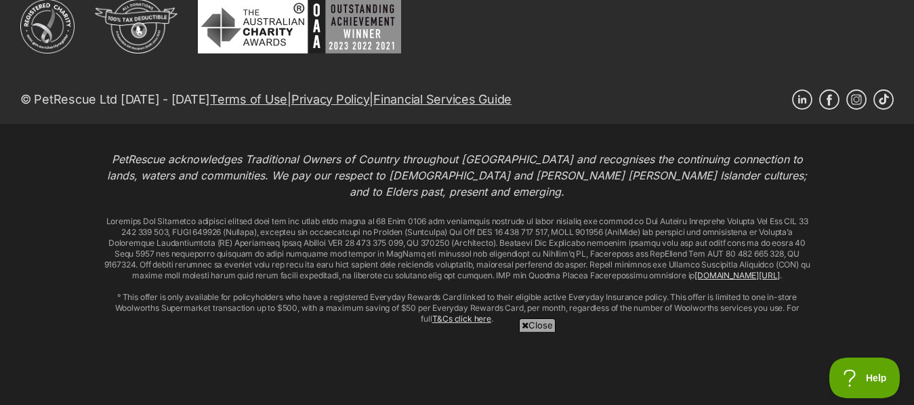
click at [911, 387] on div "PetRescue acknowledges Traditional Owners of Country throughout [GEOGRAPHIC_DAT…" at bounding box center [457, 272] width 914 height 297
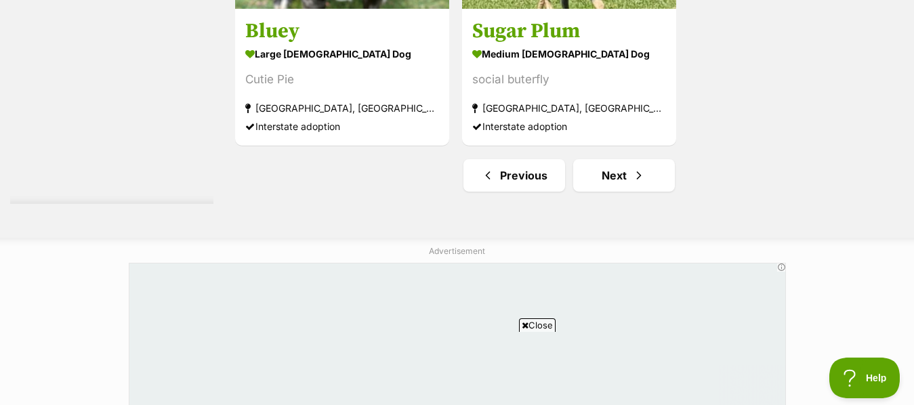
scroll to position [3457, 0]
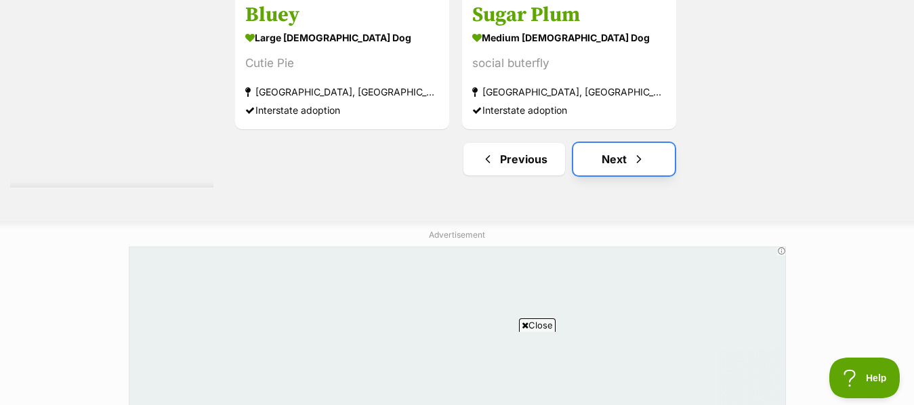
click at [622, 154] on link "Next" at bounding box center [624, 159] width 102 height 33
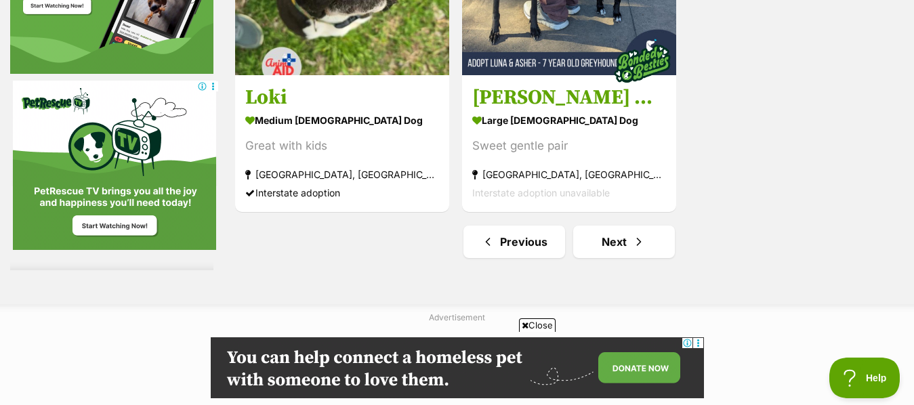
scroll to position [3382, 0]
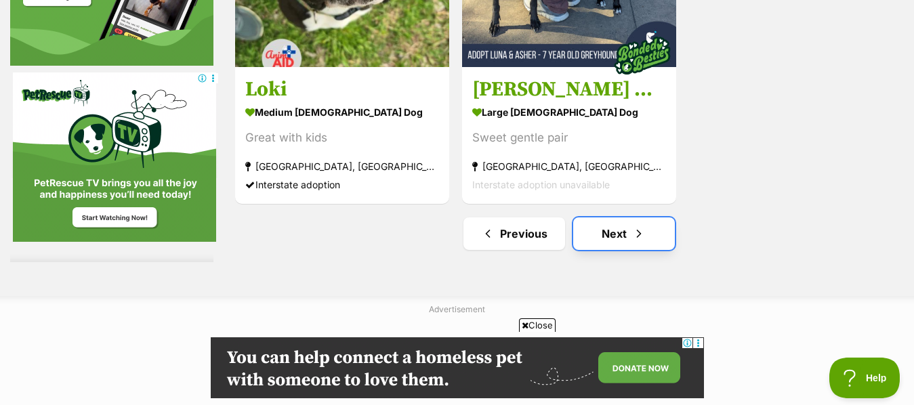
click at [617, 230] on link "Next" at bounding box center [624, 233] width 102 height 33
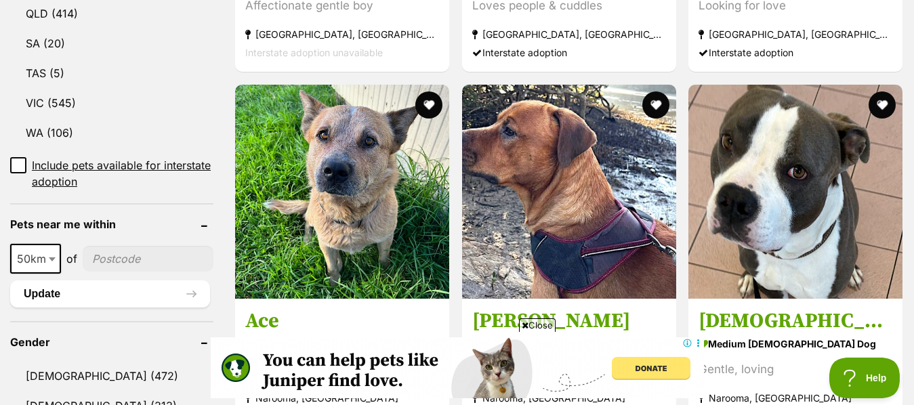
scroll to position [886, 0]
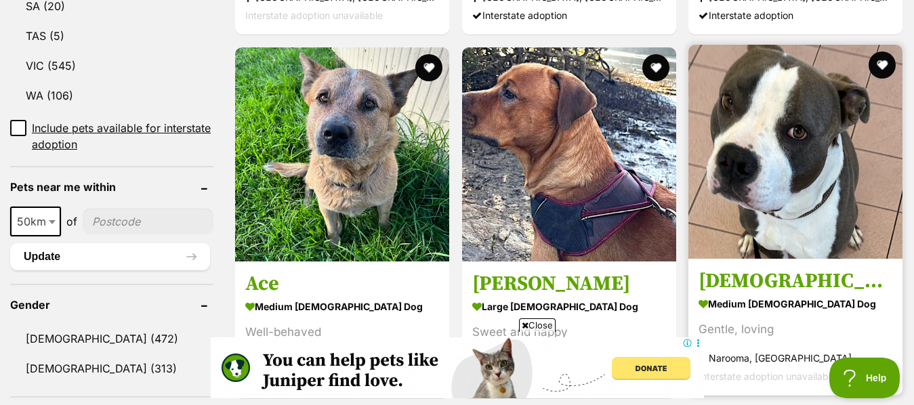
click at [770, 179] on img at bounding box center [795, 152] width 214 height 214
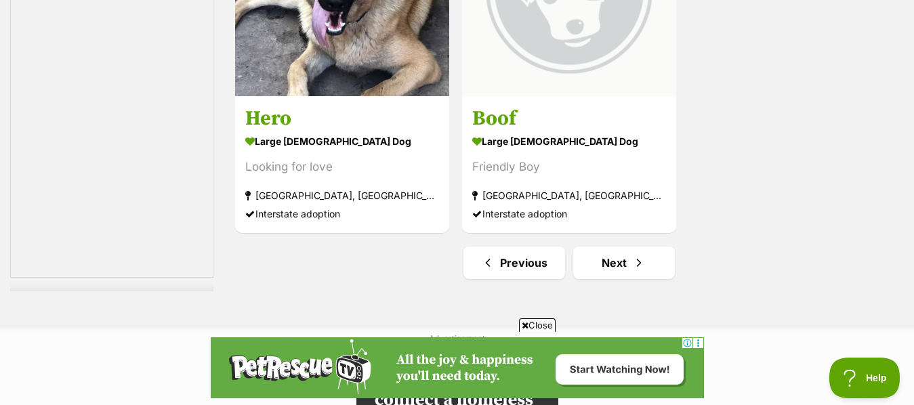
scroll to position [3534, 0]
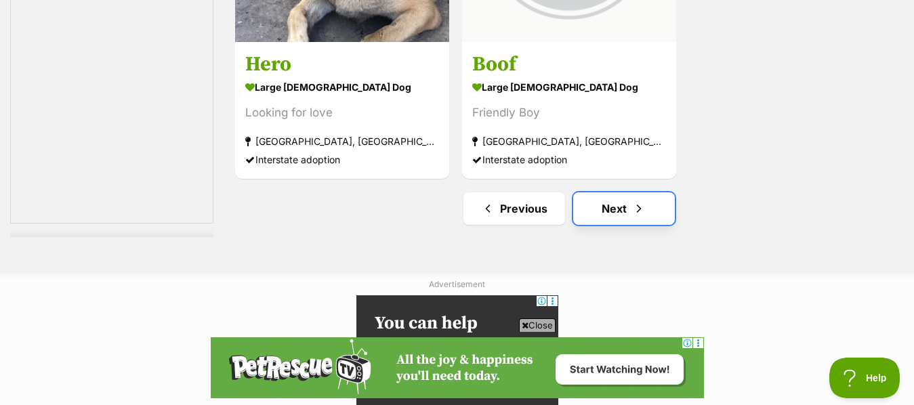
drag, startPoint x: 638, startPoint y: 249, endPoint x: 617, endPoint y: 209, distance: 46.1
click at [617, 209] on link "Next" at bounding box center [624, 208] width 102 height 33
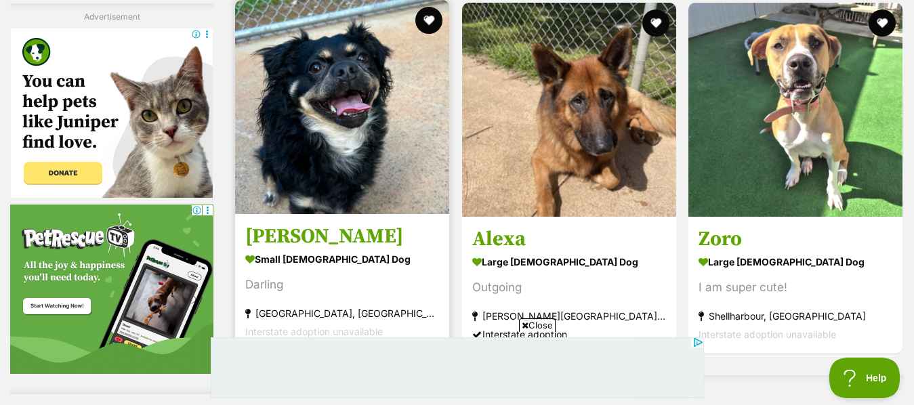
click at [347, 109] on img at bounding box center [342, 107] width 214 height 214
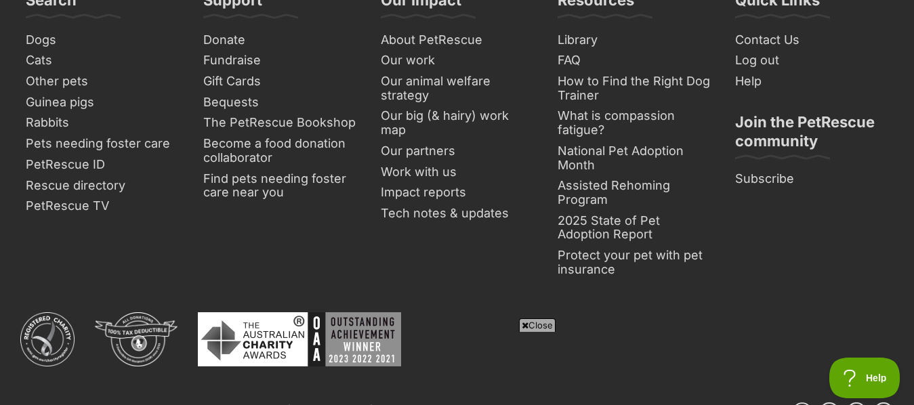
drag, startPoint x: 915, startPoint y: 329, endPoint x: 908, endPoint y: 356, distance: 28.6
click at [908, 356] on div "Search Dogs Cats Other pets Guinea pigs Rabbits Pets needing foster care PetRes…" at bounding box center [457, 214] width 914 height 447
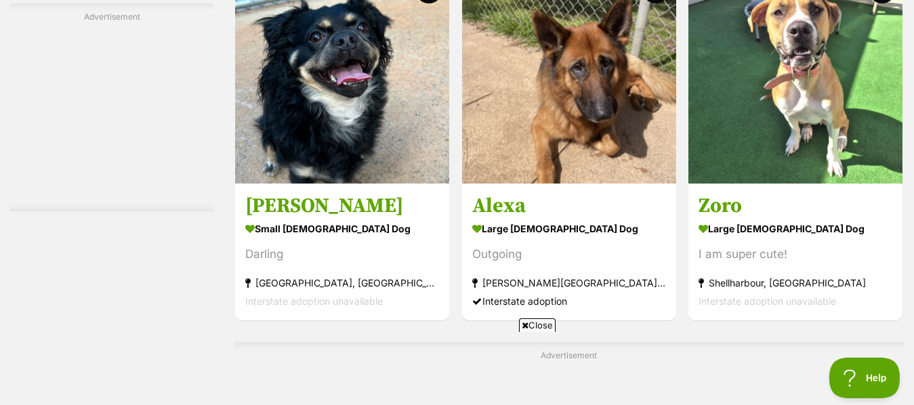
scroll to position [2680, 0]
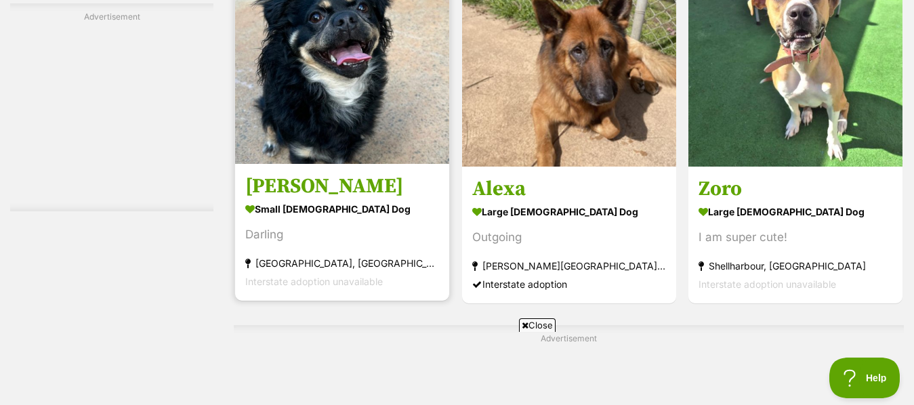
click at [351, 120] on img at bounding box center [342, 57] width 214 height 214
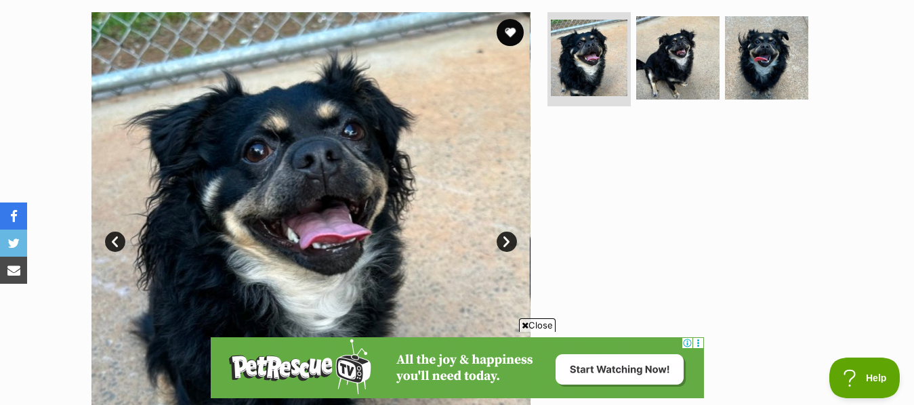
scroll to position [254, 0]
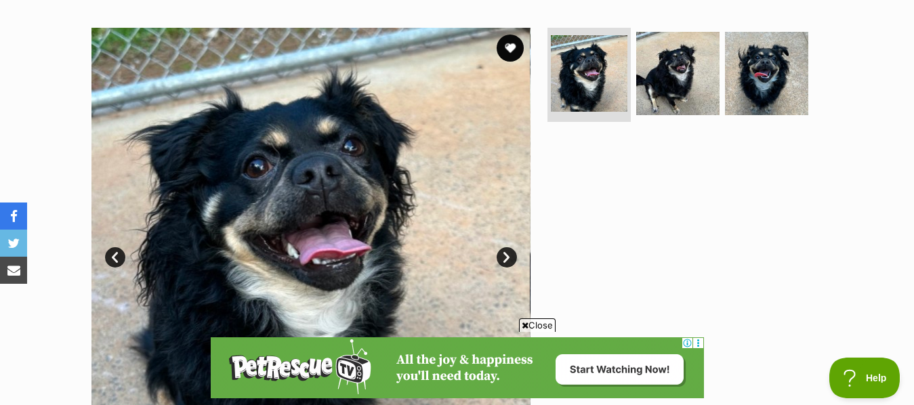
click at [499, 262] on link "Next" at bounding box center [507, 257] width 20 height 20
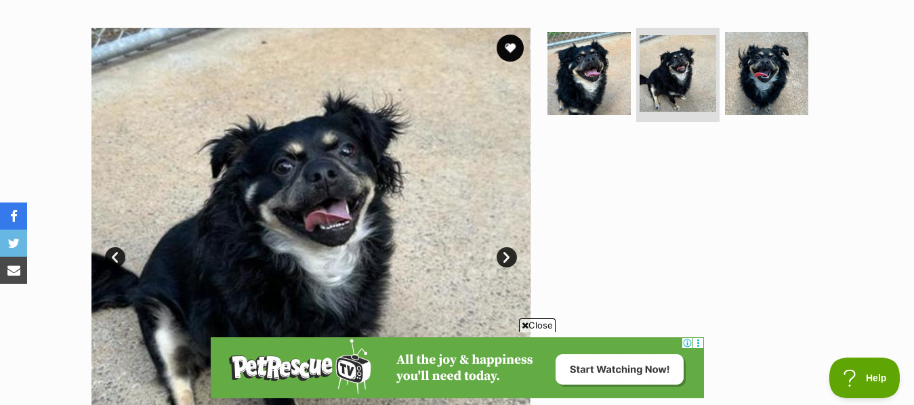
click at [499, 262] on link "Next" at bounding box center [507, 257] width 20 height 20
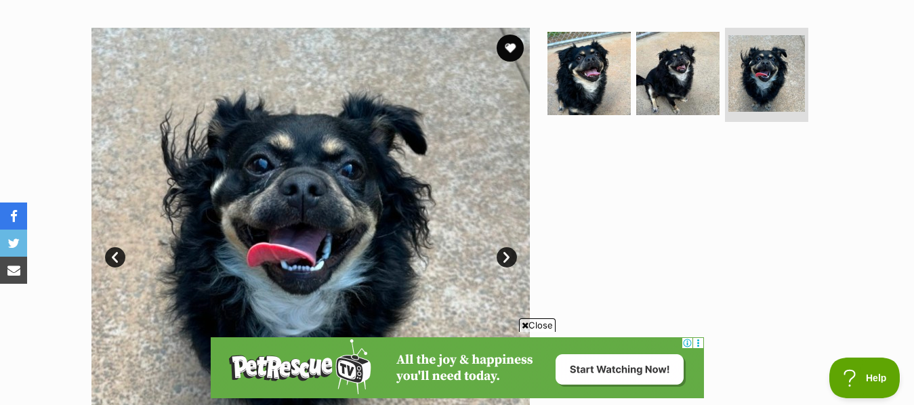
click at [499, 262] on link "Next" at bounding box center [507, 257] width 20 height 20
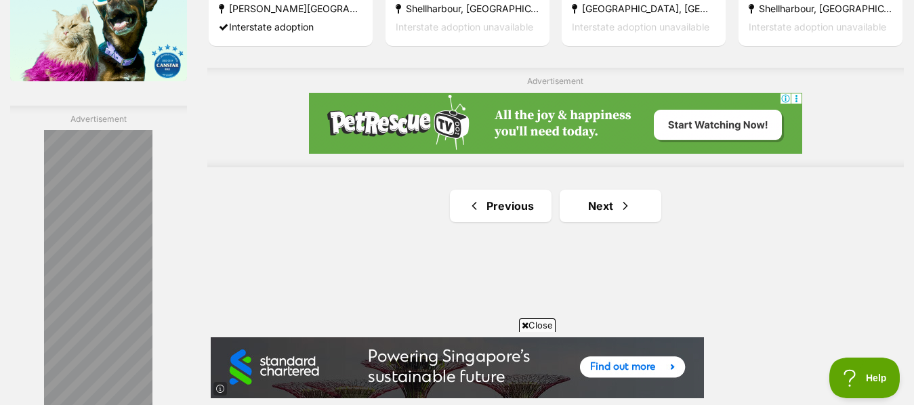
scroll to position [2345, 0]
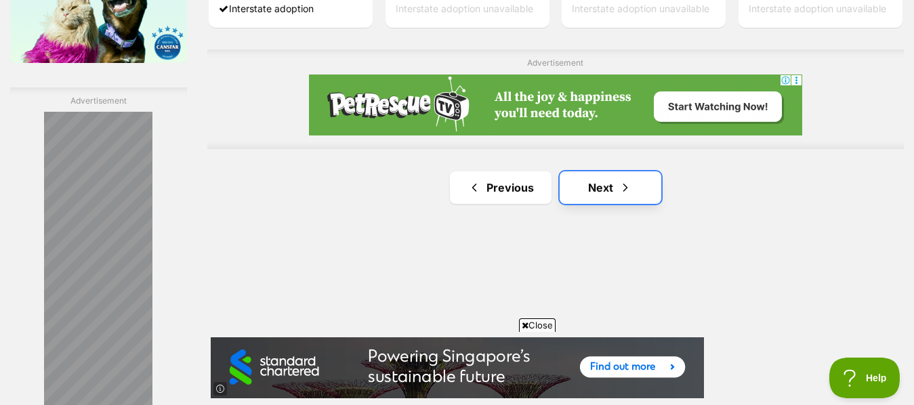
click at [602, 188] on link "Next" at bounding box center [611, 187] width 102 height 33
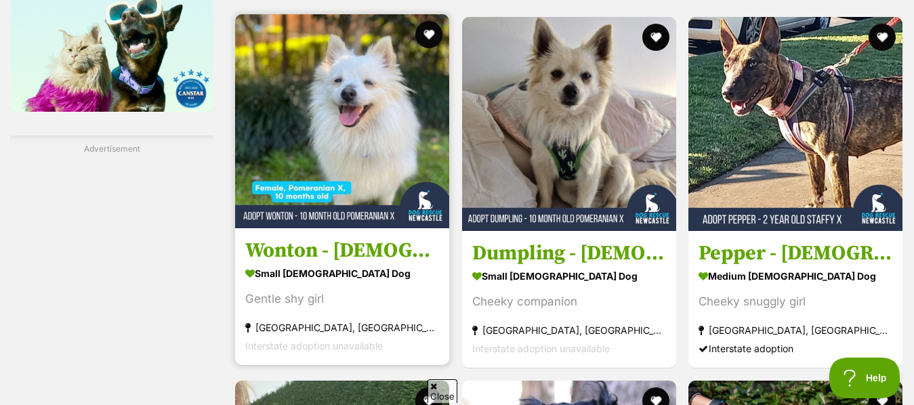
click at [284, 138] on img at bounding box center [342, 121] width 214 height 214
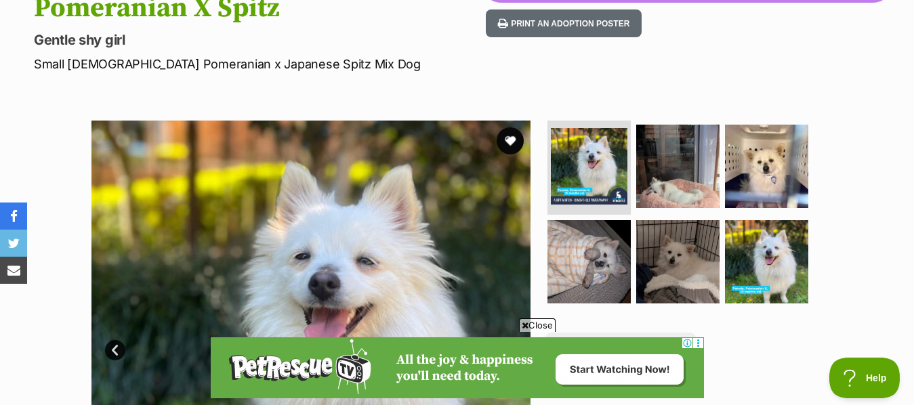
scroll to position [72, 0]
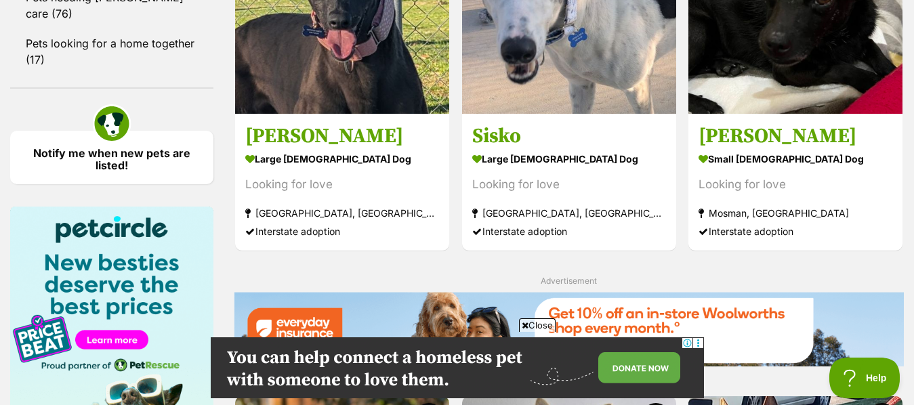
scroll to position [1819, 0]
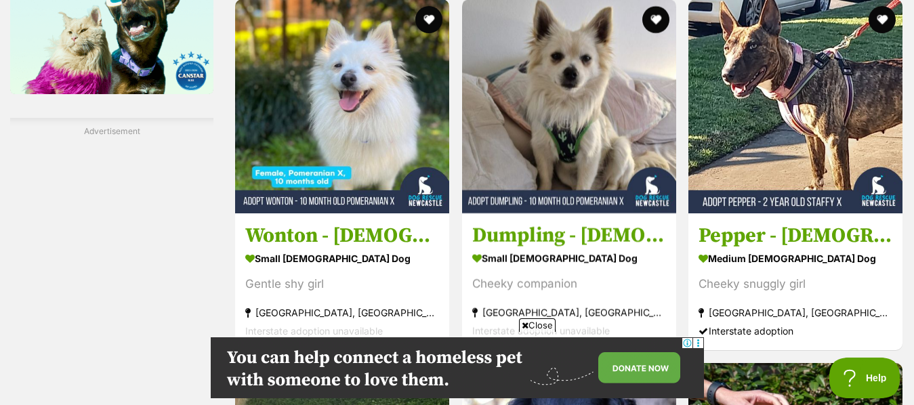
scroll to position [2234, 0]
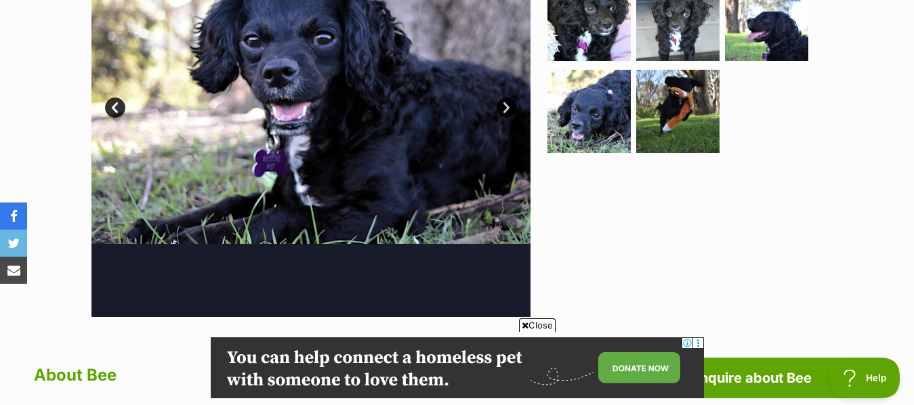
scroll to position [348, 0]
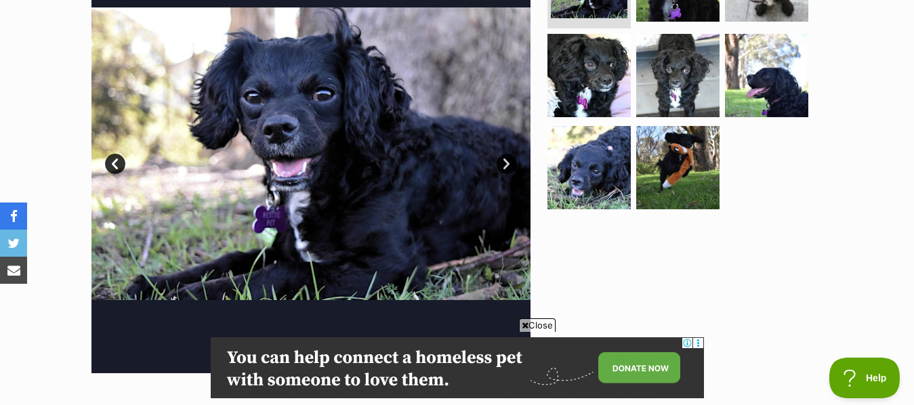
click at [505, 159] on link "Next" at bounding box center [507, 164] width 20 height 20
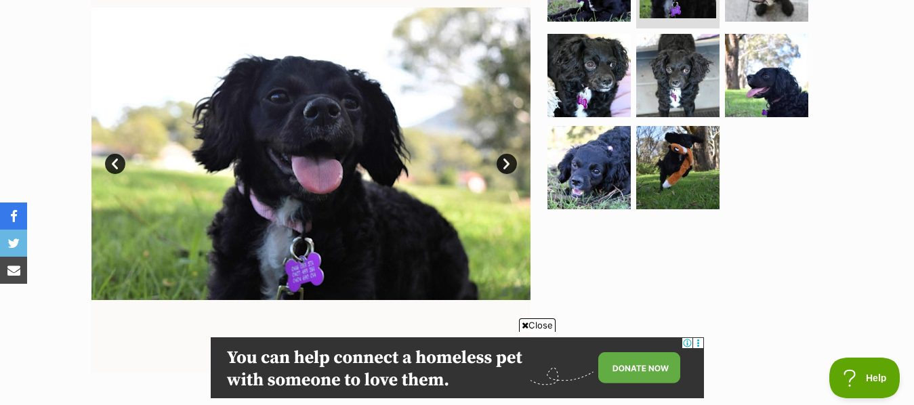
click at [505, 159] on link "Next" at bounding box center [507, 164] width 20 height 20
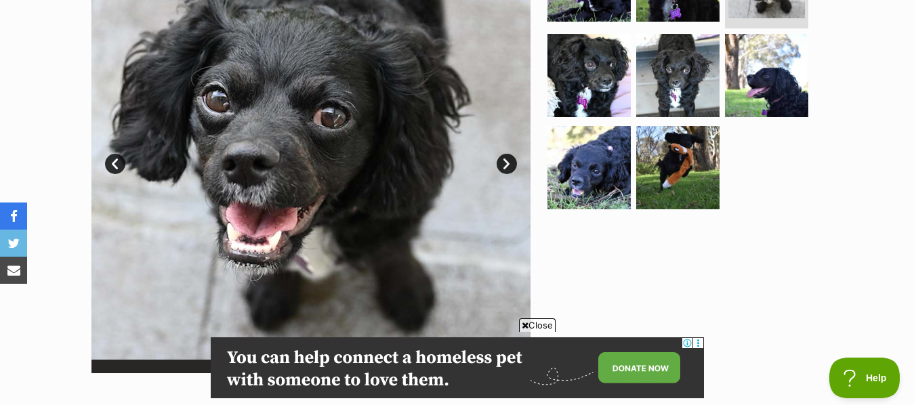
click at [505, 159] on link "Next" at bounding box center [507, 164] width 20 height 20
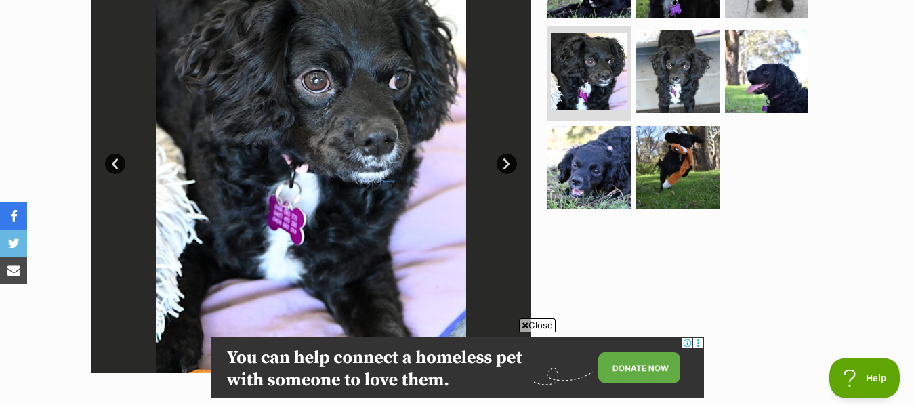
click at [505, 159] on link "Next" at bounding box center [507, 164] width 20 height 20
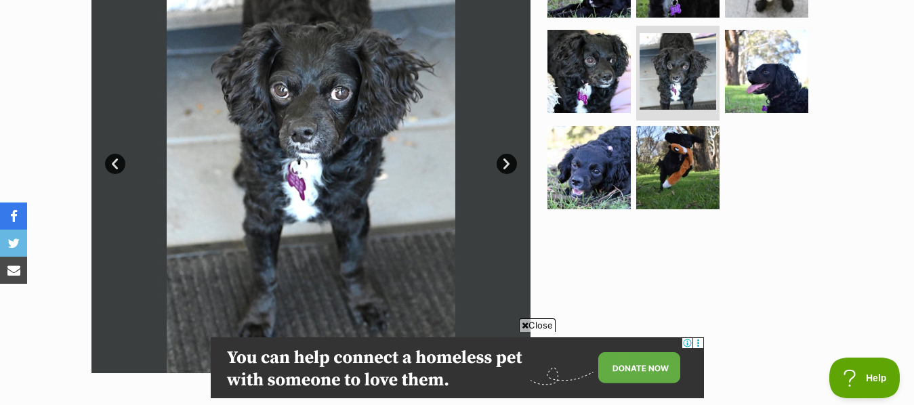
click at [505, 159] on link "Next" at bounding box center [507, 164] width 20 height 20
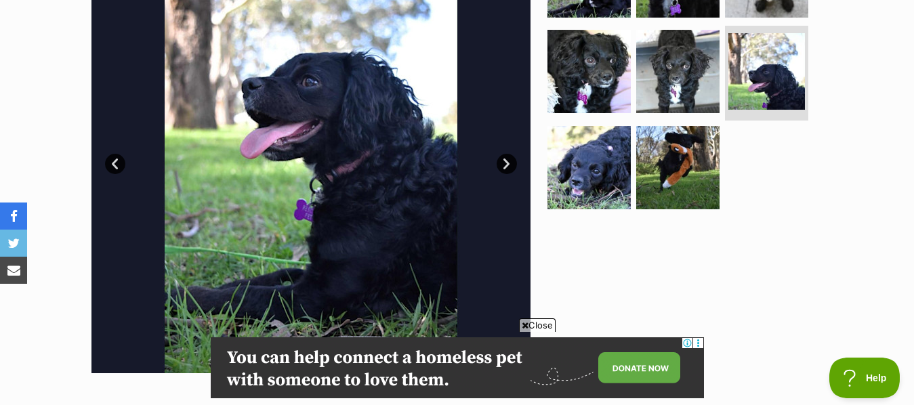
click at [505, 159] on link "Next" at bounding box center [507, 164] width 20 height 20
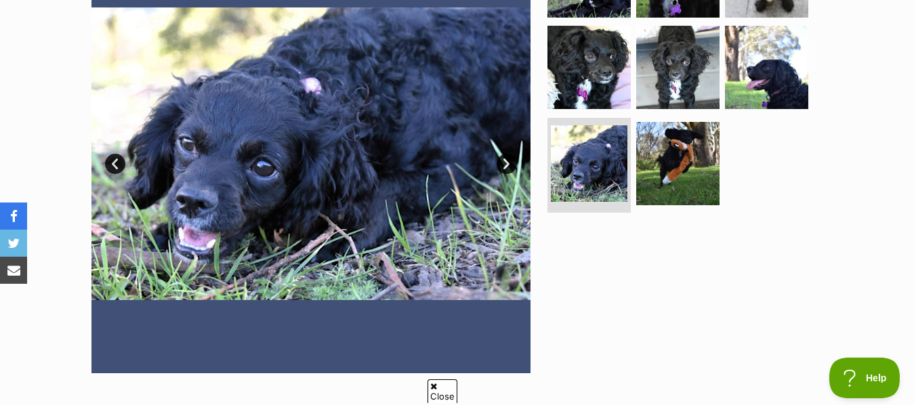
click at [505, 159] on link "Next" at bounding box center [507, 164] width 20 height 20
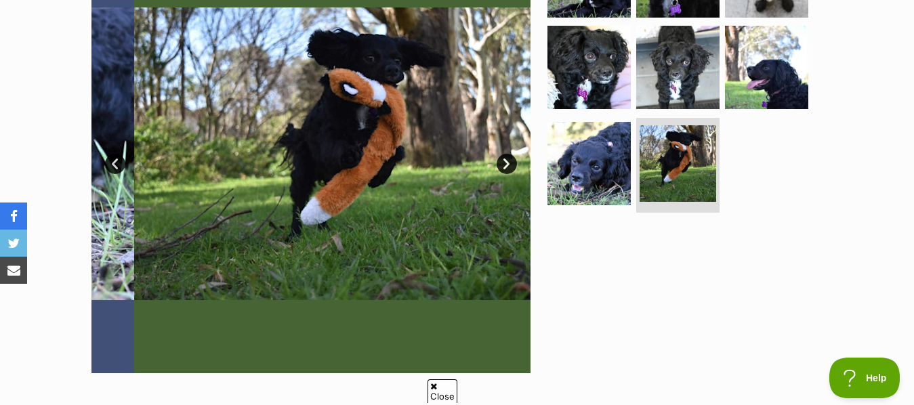
scroll to position [0, 0]
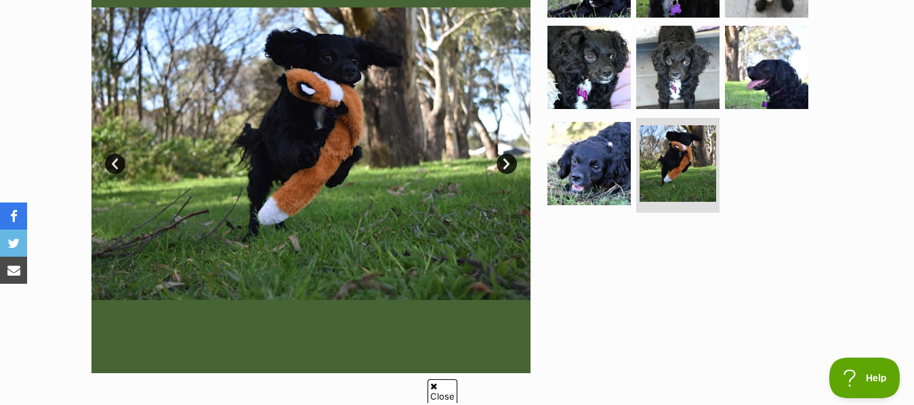
click at [505, 159] on link "Next" at bounding box center [507, 164] width 20 height 20
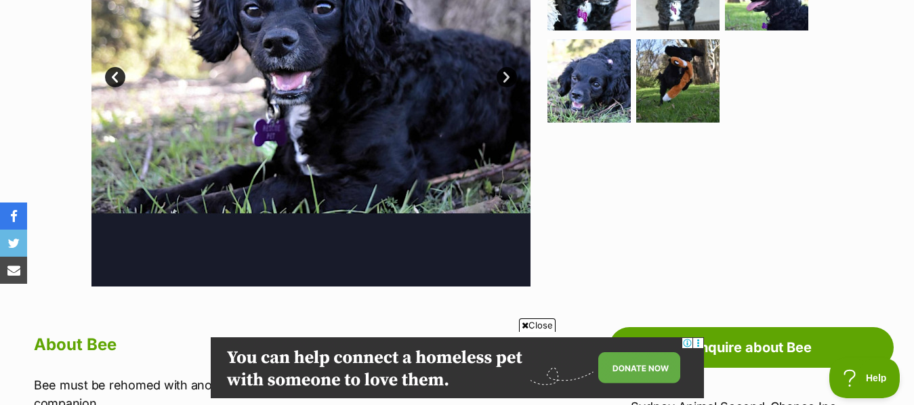
drag, startPoint x: 913, startPoint y: 81, endPoint x: 926, endPoint y: 102, distance: 24.3
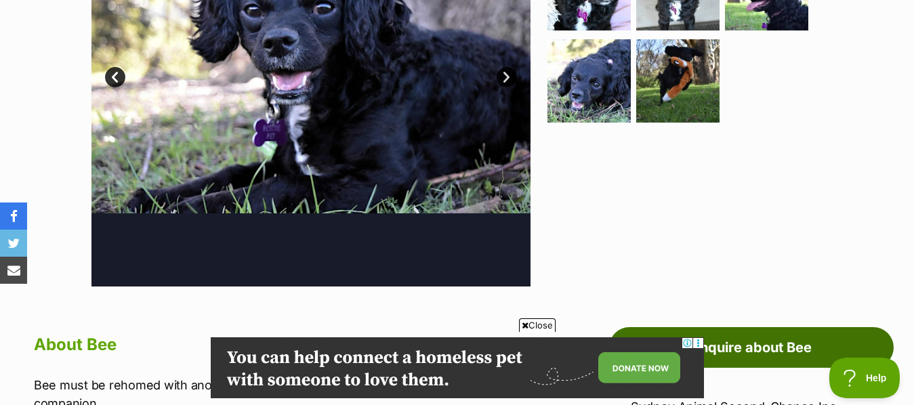
click at [783, 344] on link "Enquire about Bee" at bounding box center [751, 347] width 285 height 41
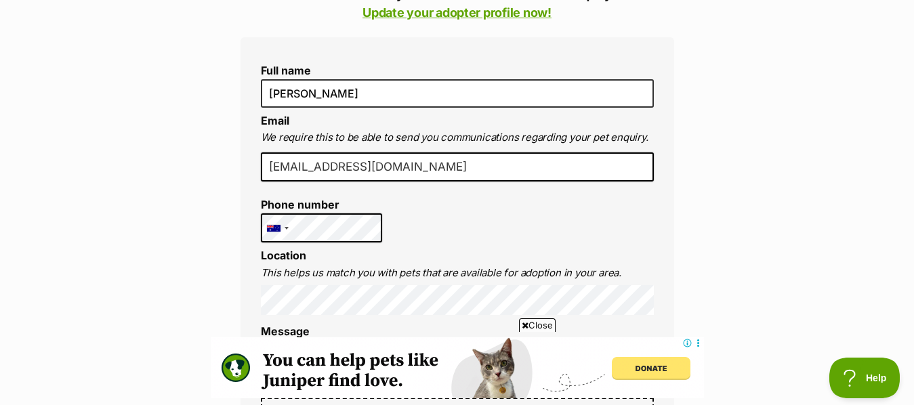
scroll to position [351, 0]
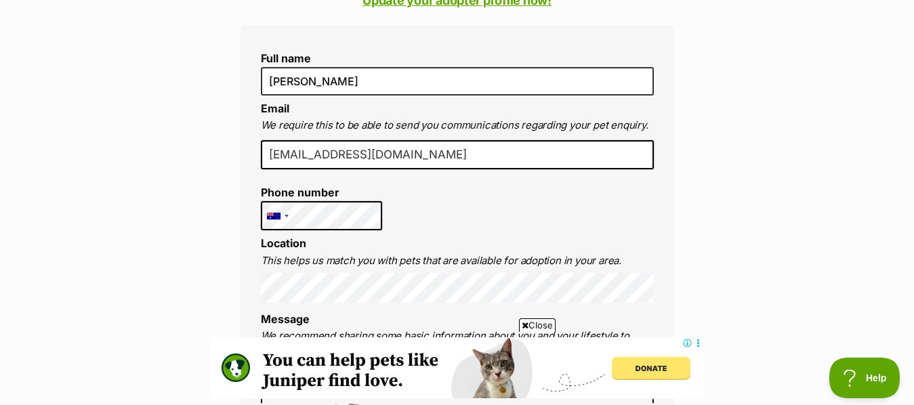
drag, startPoint x: 0, startPoint y: 0, endPoint x: 919, endPoint y: 93, distance: 923.4
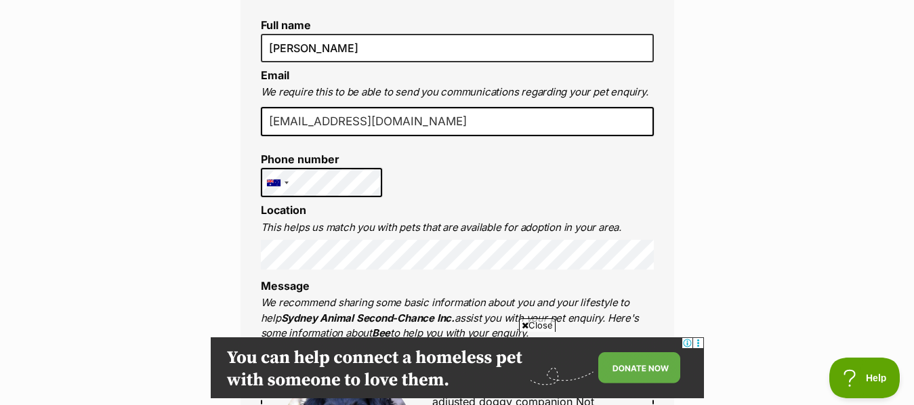
scroll to position [0, 0]
drag, startPoint x: 394, startPoint y: 121, endPoint x: 183, endPoint y: 142, distance: 212.4
click at [287, 123] on input "email" at bounding box center [457, 122] width 393 height 30
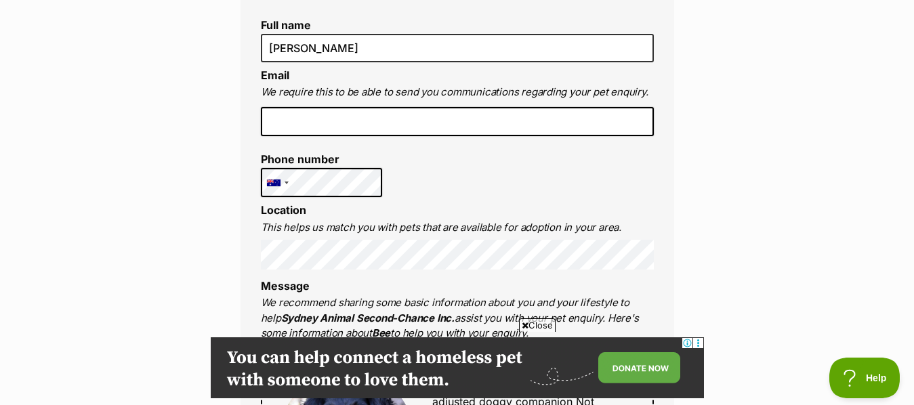
click at [287, 123] on input "email" at bounding box center [457, 122] width 393 height 30
type input "dianegriffin74@hotmail.com"
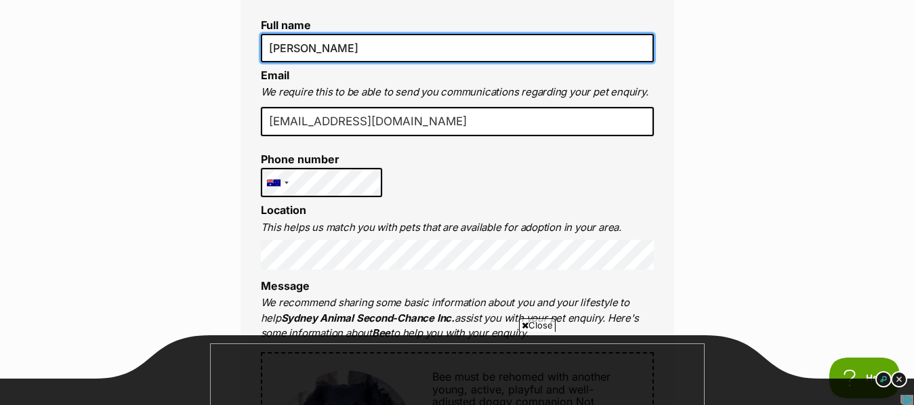
click at [468, 42] on input "[PERSON_NAME]" at bounding box center [457, 48] width 393 height 28
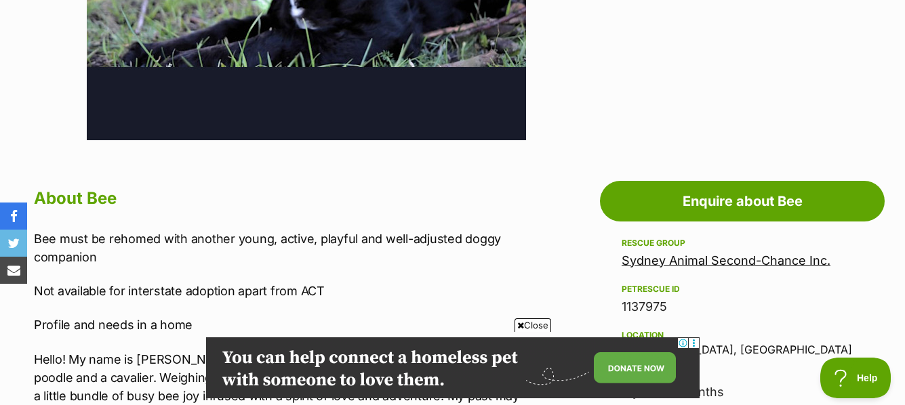
scroll to position [596, 0]
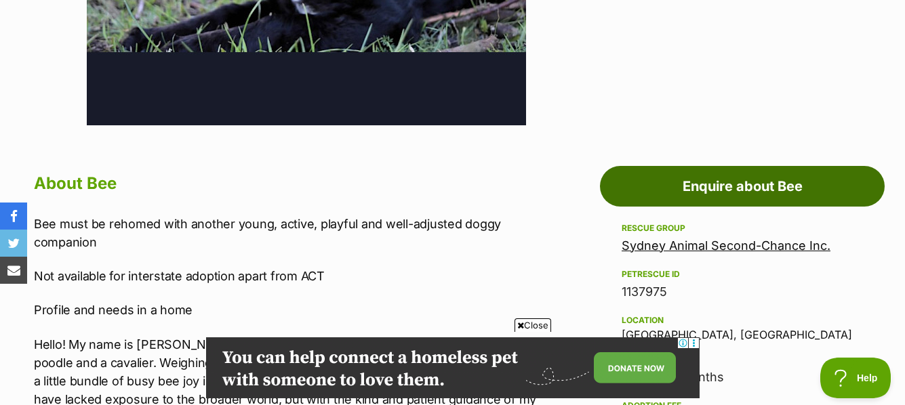
click at [777, 185] on link "Enquire about Bee" at bounding box center [742, 186] width 285 height 41
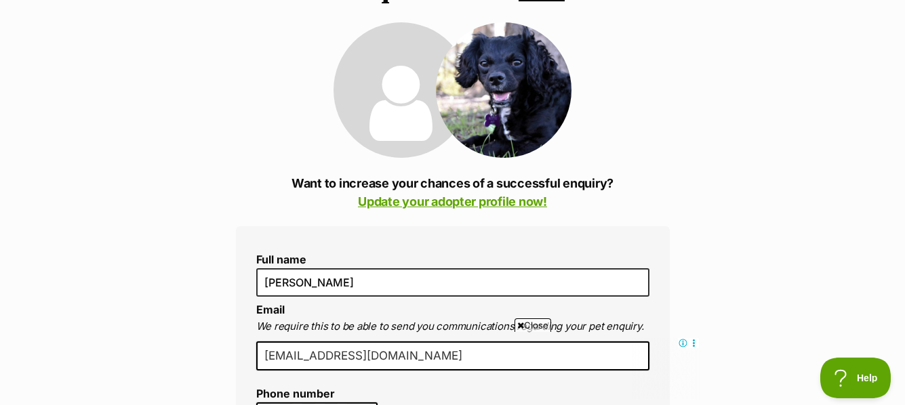
scroll to position [132, 0]
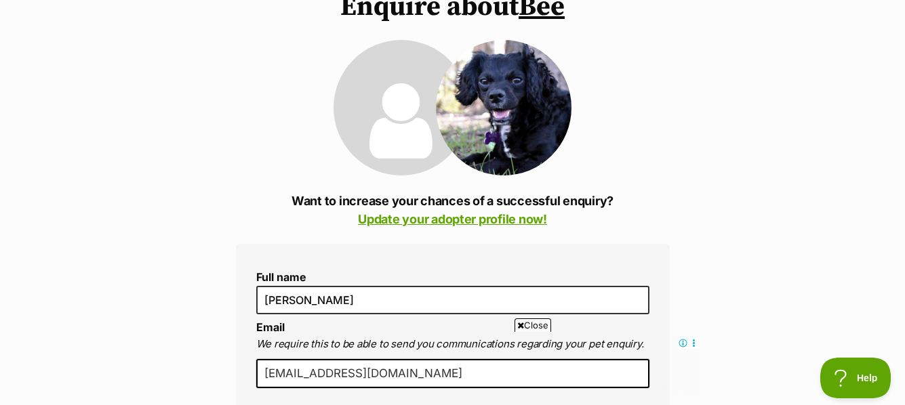
click at [504, 104] on img at bounding box center [504, 108] width 136 height 136
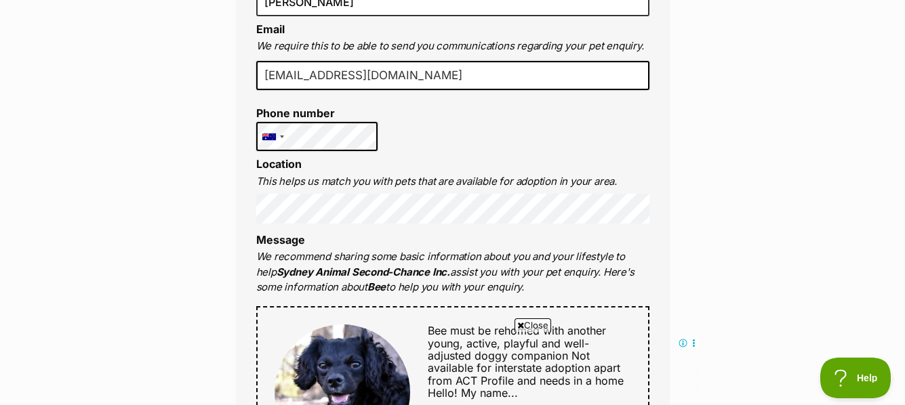
scroll to position [435, 0]
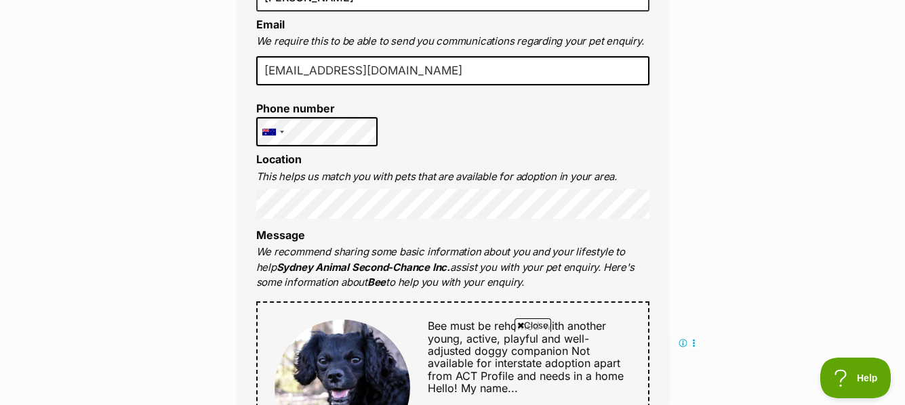
drag, startPoint x: 435, startPoint y: 72, endPoint x: 278, endPoint y: 89, distance: 158.1
click at [278, 89] on li "degriffin0@gmail.com" at bounding box center [452, 76] width 393 height 40
type input "d"
type input "dianegriffin74@hotmail.com"
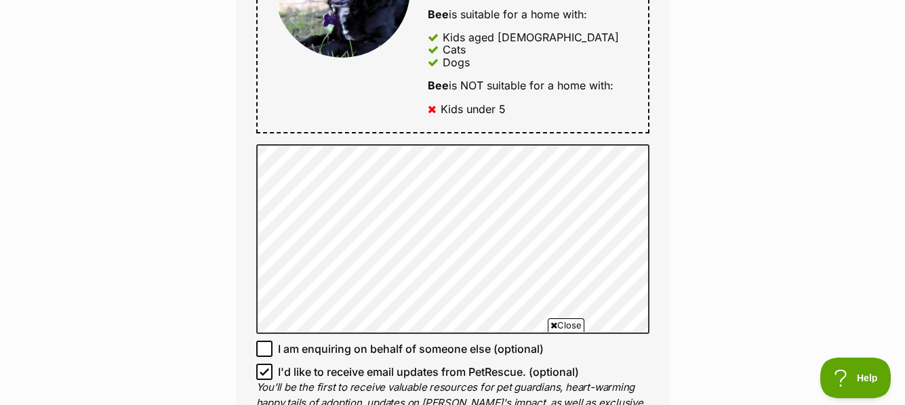
scroll to position [902, 0]
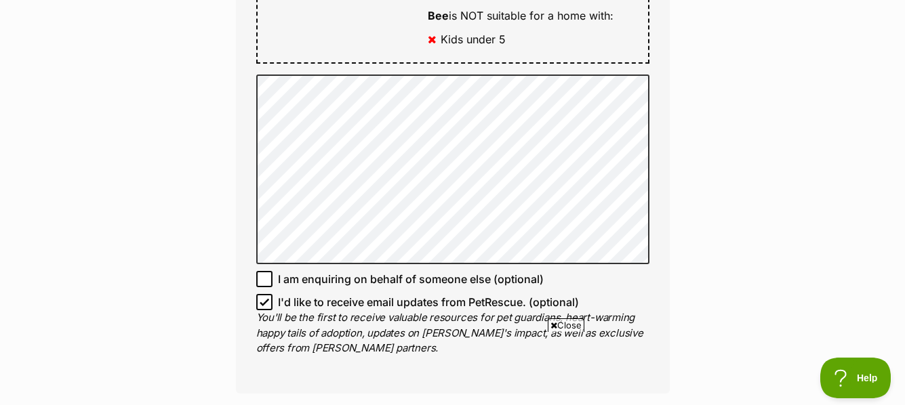
click at [266, 306] on icon at bounding box center [263, 301] width 9 height 9
click at [266, 306] on input "I'd like to receive email updates from PetRescue. (optional)" at bounding box center [264, 302] width 16 height 16
checkbox input "false"
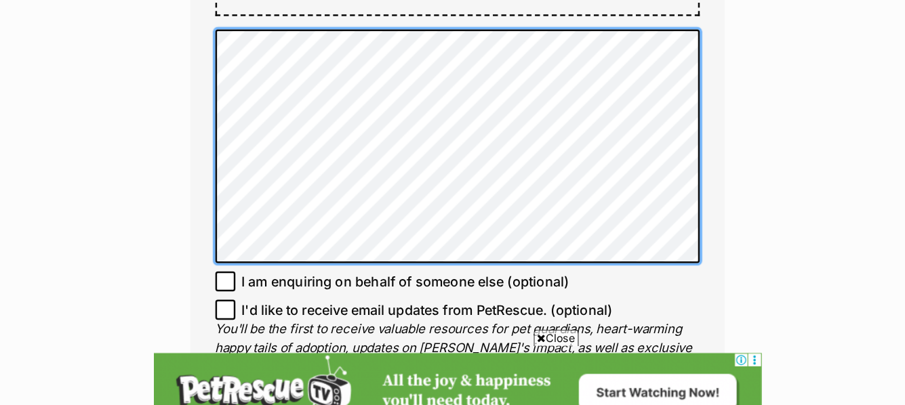
scroll to position [0, 0]
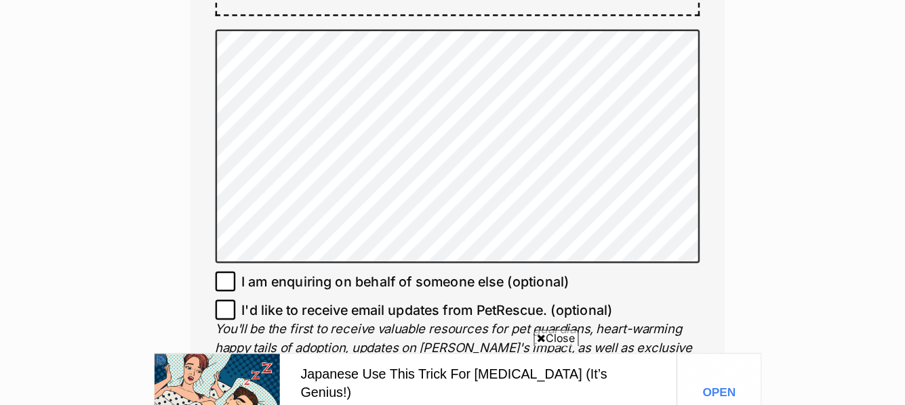
click at [669, 323] on div "Enquire about Bee Want to increase your chances of a successful enquiry? Update…" at bounding box center [452, 9] width 474 height 1577
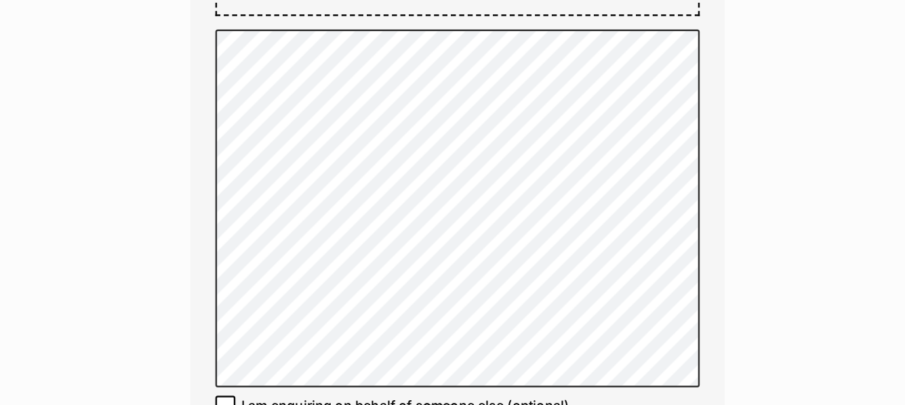
drag, startPoint x: 627, startPoint y: 328, endPoint x: 759, endPoint y: 267, distance: 144.9
click at [759, 267] on div "Enquire about Bee Want to increase your chances of a successful enquiry? Update…" at bounding box center [452, 60] width 905 height 1678
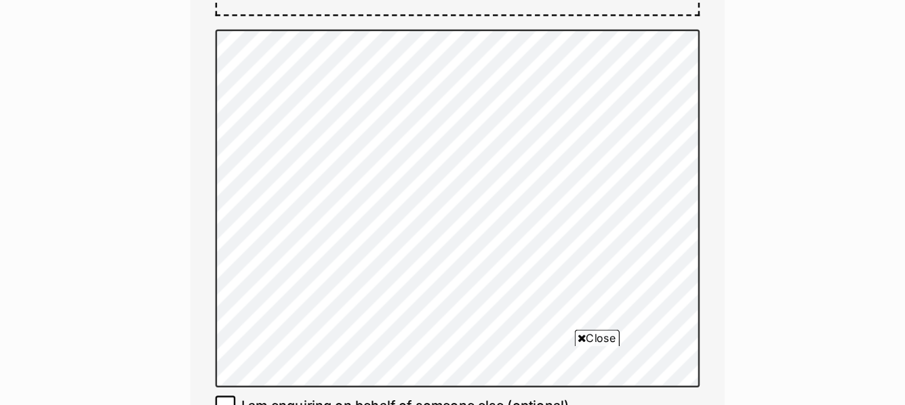
click at [765, 143] on div "Enquire about Bee Want to increase your chances of a successful enquiry? Update…" at bounding box center [452, 60] width 905 height 1678
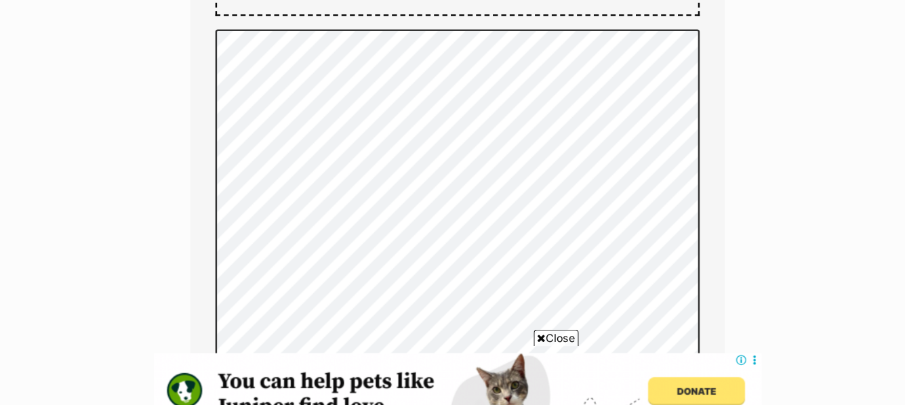
click at [543, 331] on span "Close" at bounding box center [532, 325] width 37 height 14
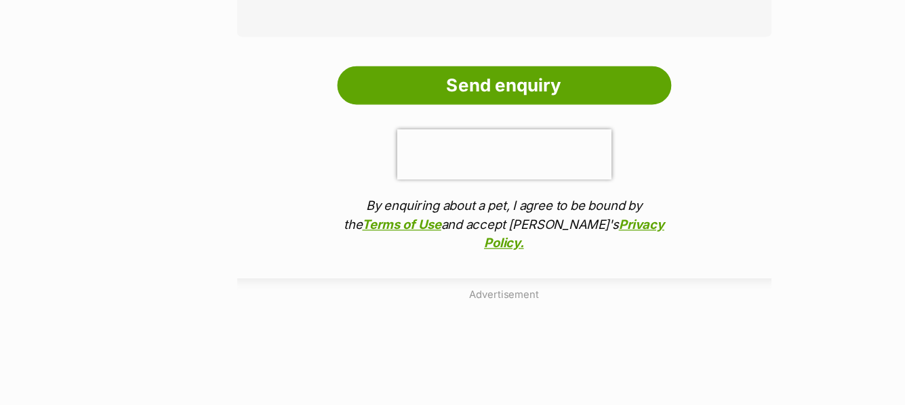
scroll to position [1344, 0]
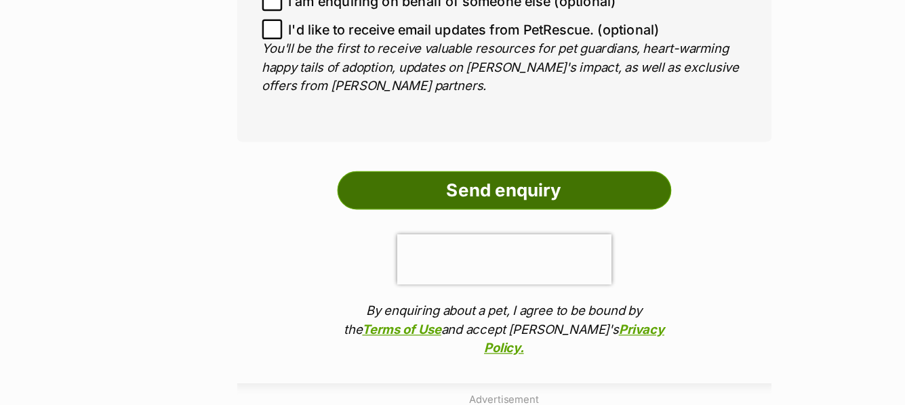
click at [466, 150] on input "Send enquiry" at bounding box center [452, 154] width 271 height 31
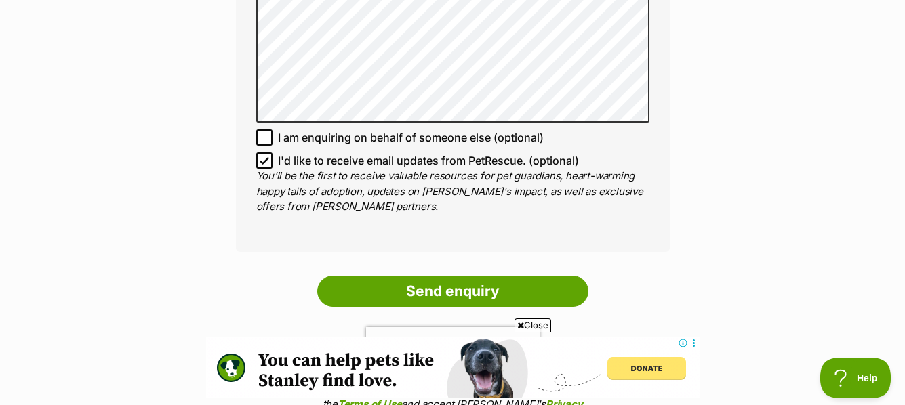
scroll to position [1243, 0]
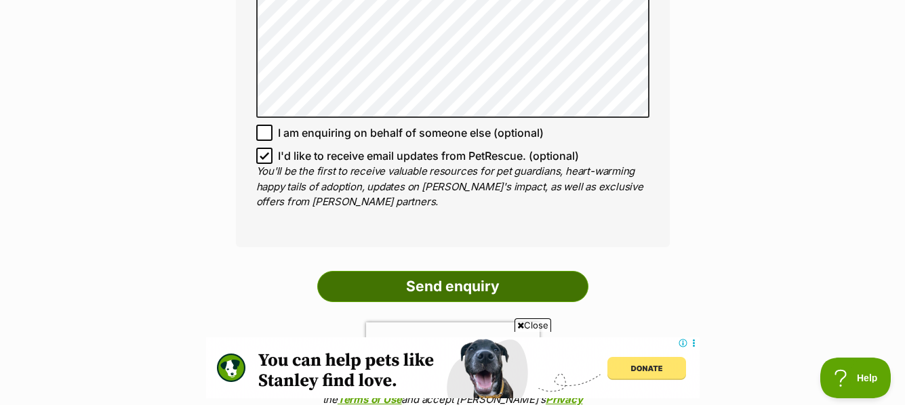
click at [483, 281] on input "Send enquiry" at bounding box center [452, 286] width 271 height 31
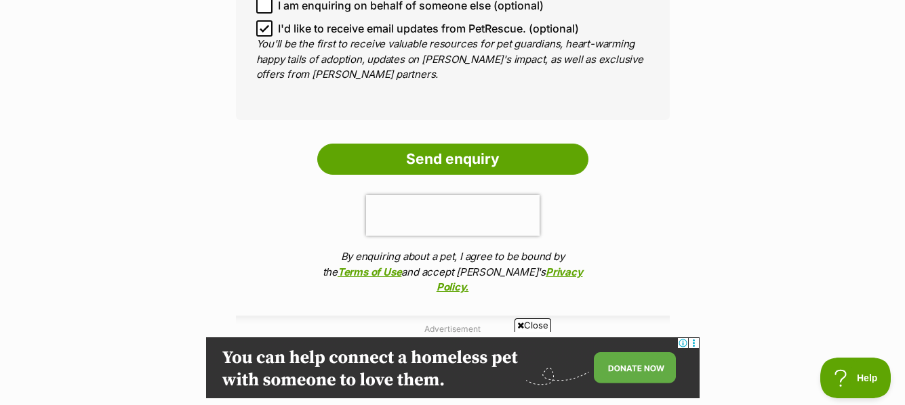
scroll to position [1375, 0]
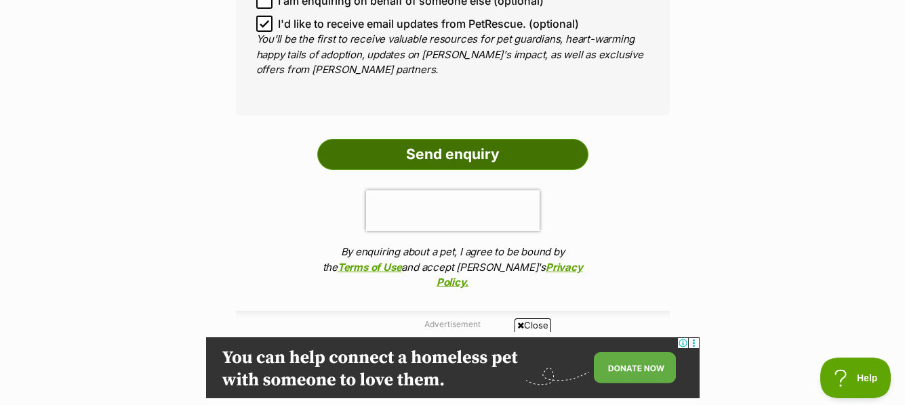
click at [490, 149] on input "Send enquiry" at bounding box center [452, 154] width 271 height 31
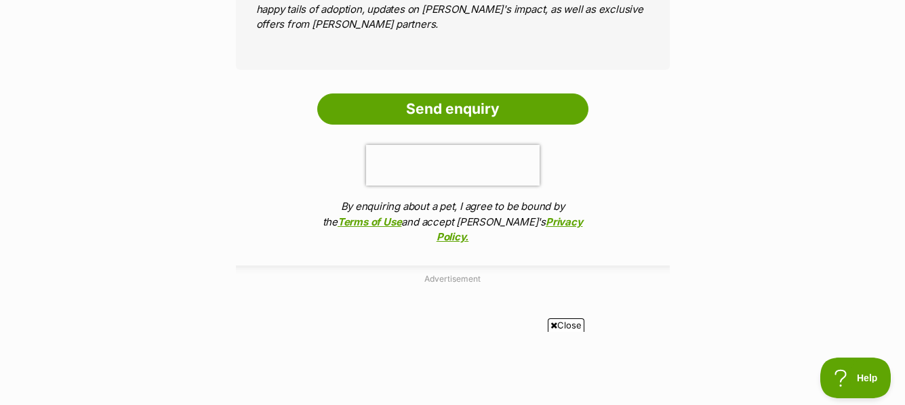
scroll to position [1468, 0]
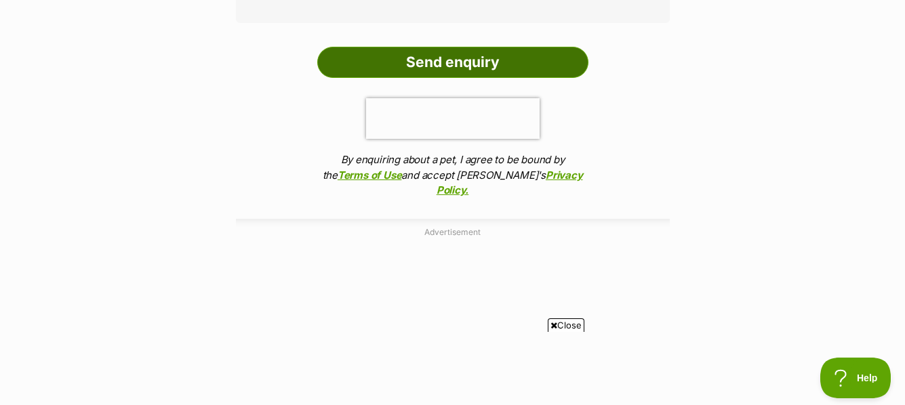
click at [487, 56] on input "Send enquiry" at bounding box center [452, 62] width 271 height 31
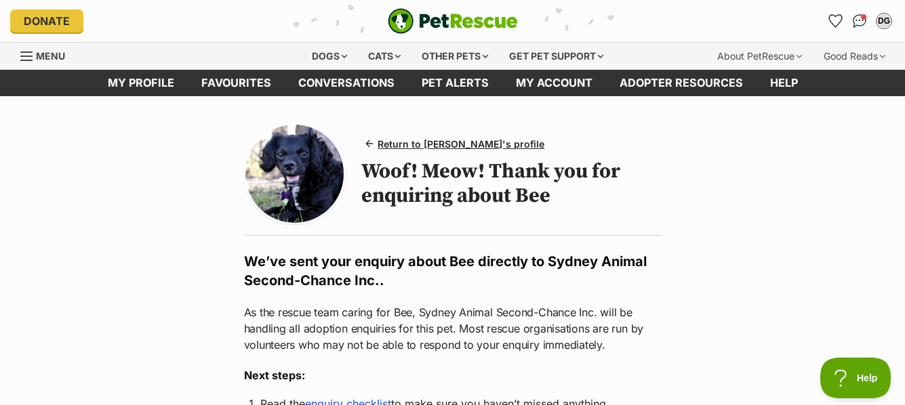
click at [487, 56] on div "Other pets" at bounding box center [454, 56] width 85 height 27
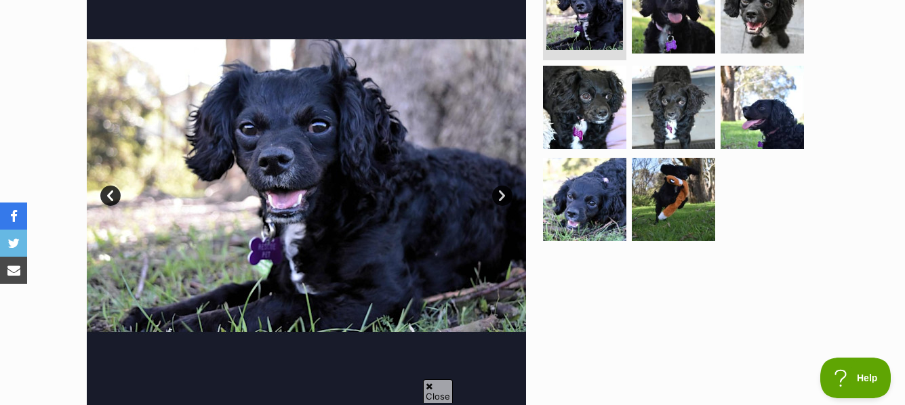
scroll to position [336, 0]
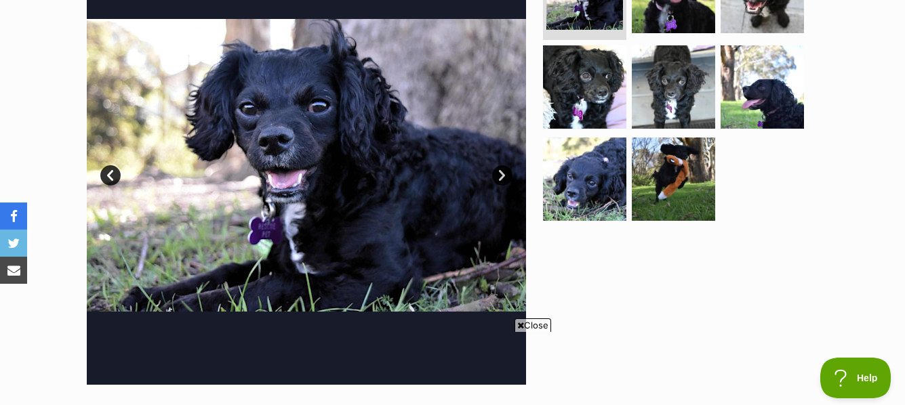
click at [503, 173] on link "Next" at bounding box center [502, 175] width 20 height 20
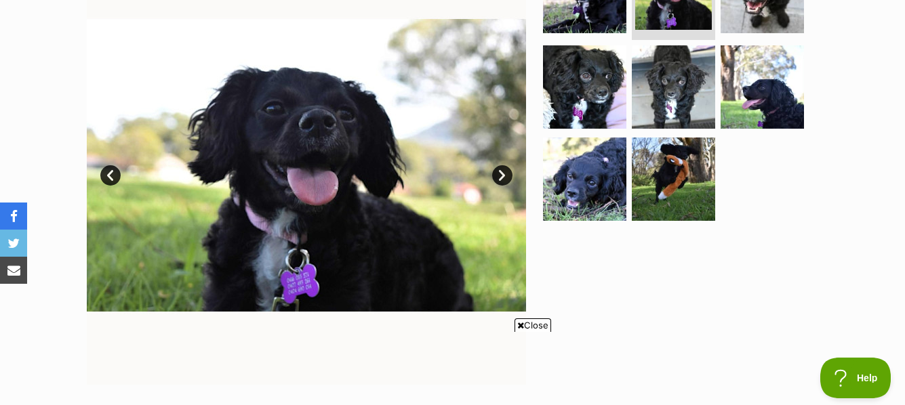
click at [503, 173] on link "Next" at bounding box center [502, 175] width 20 height 20
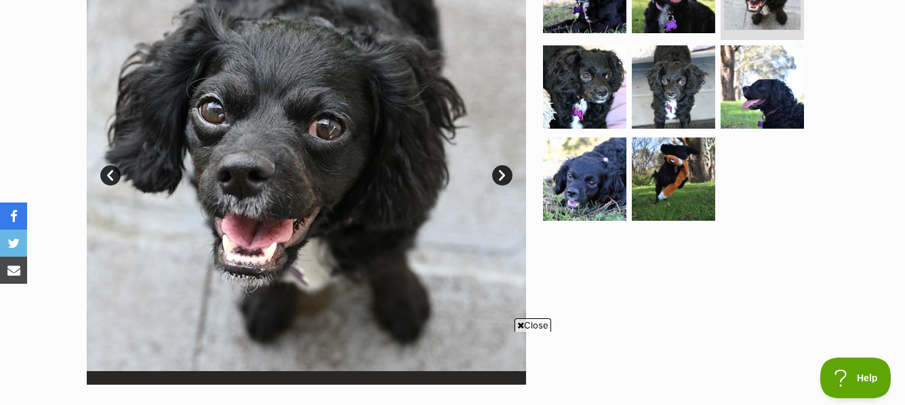
click at [503, 173] on link "Next" at bounding box center [502, 175] width 20 height 20
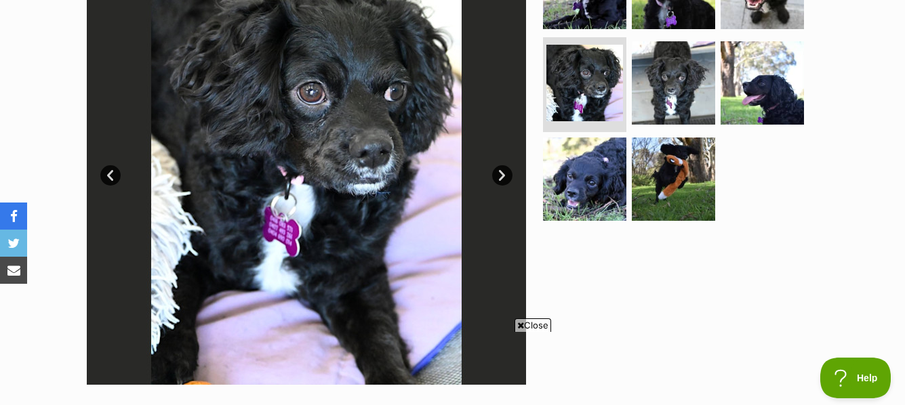
click at [503, 173] on link "Next" at bounding box center [502, 175] width 20 height 20
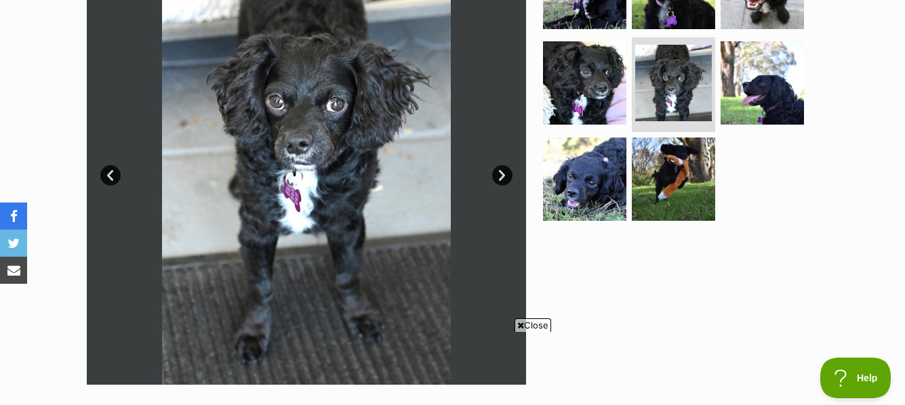
click at [503, 173] on link "Next" at bounding box center [502, 175] width 20 height 20
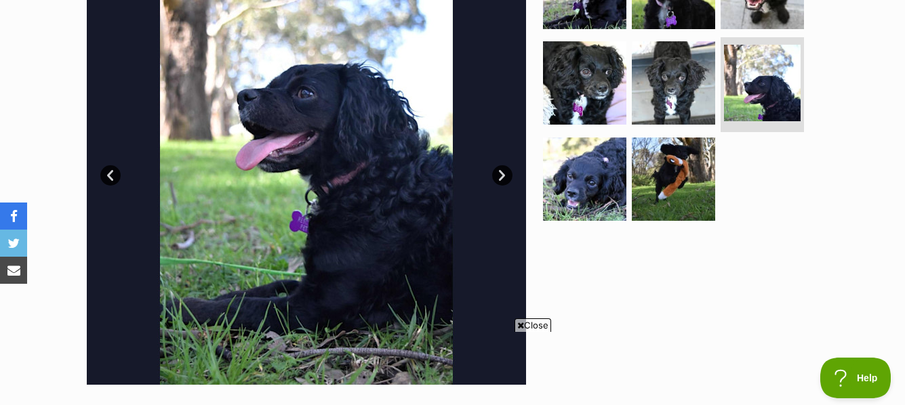
click at [503, 173] on link "Next" at bounding box center [502, 175] width 20 height 20
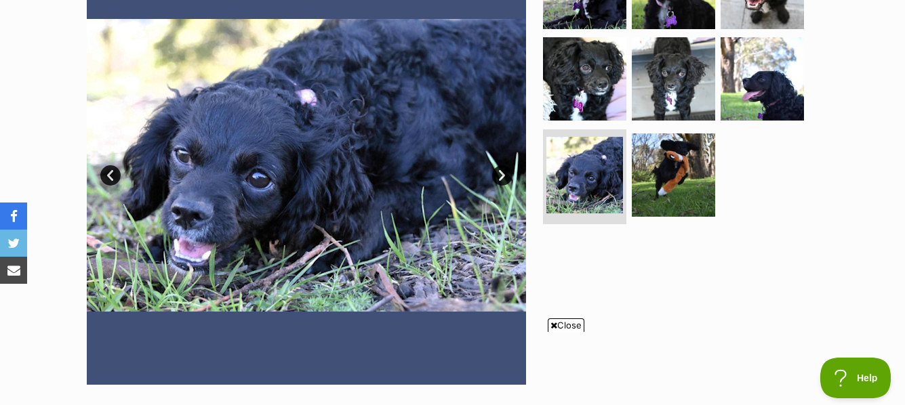
click at [503, 173] on link "Next" at bounding box center [502, 175] width 20 height 20
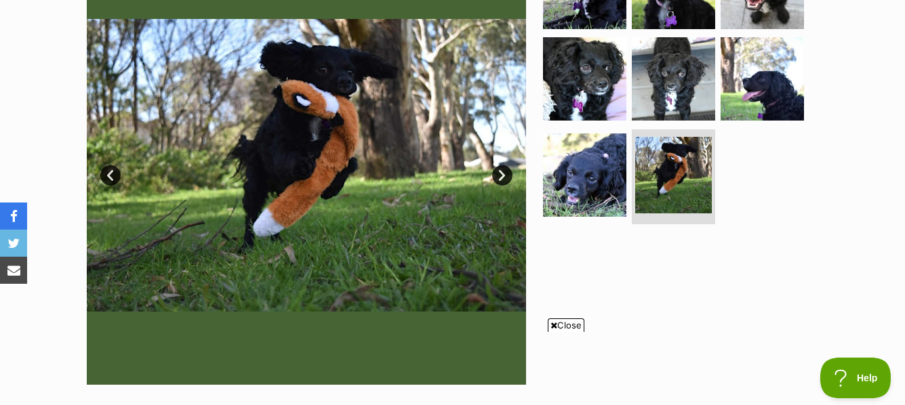
click at [503, 173] on link "Next" at bounding box center [502, 175] width 20 height 20
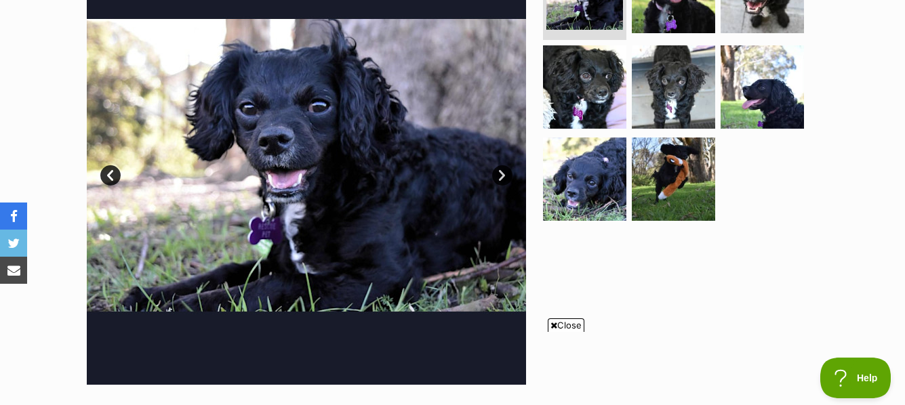
click at [503, 173] on link "Next" at bounding box center [502, 175] width 20 height 20
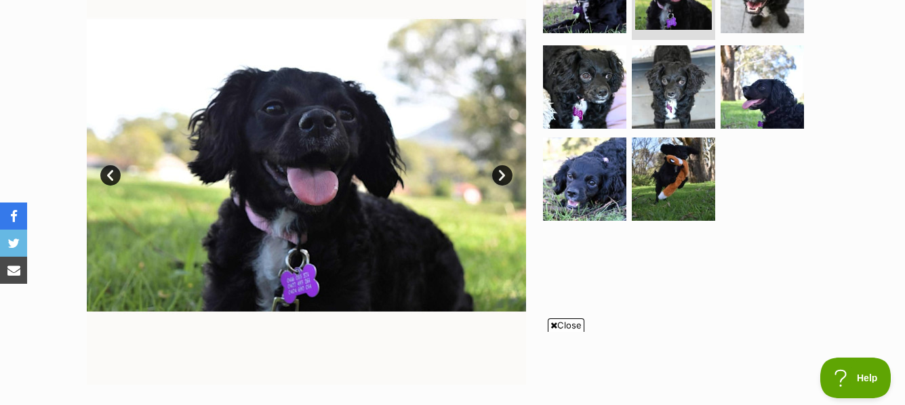
click at [503, 173] on link "Next" at bounding box center [502, 175] width 20 height 20
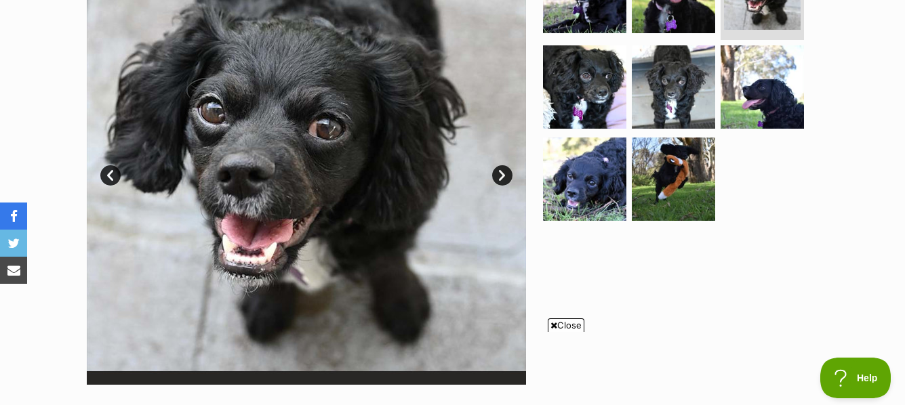
click at [477, 72] on img at bounding box center [306, 165] width 439 height 439
click at [484, 68] on img at bounding box center [306, 165] width 439 height 439
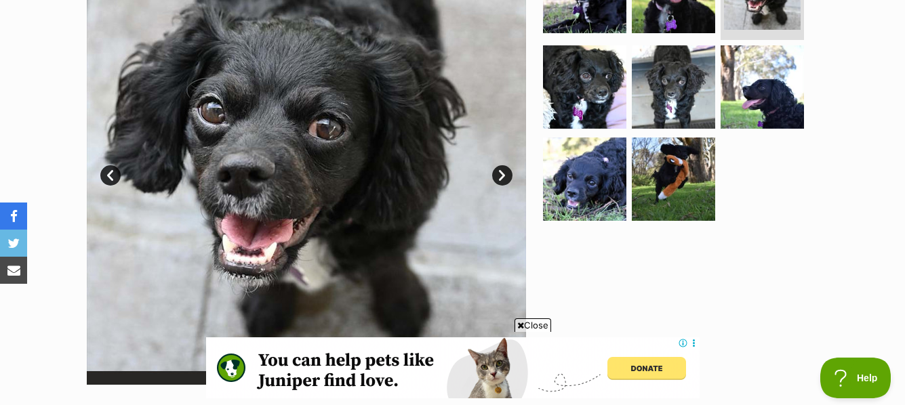
scroll to position [0, 0]
click at [446, 82] on img at bounding box center [306, 165] width 439 height 439
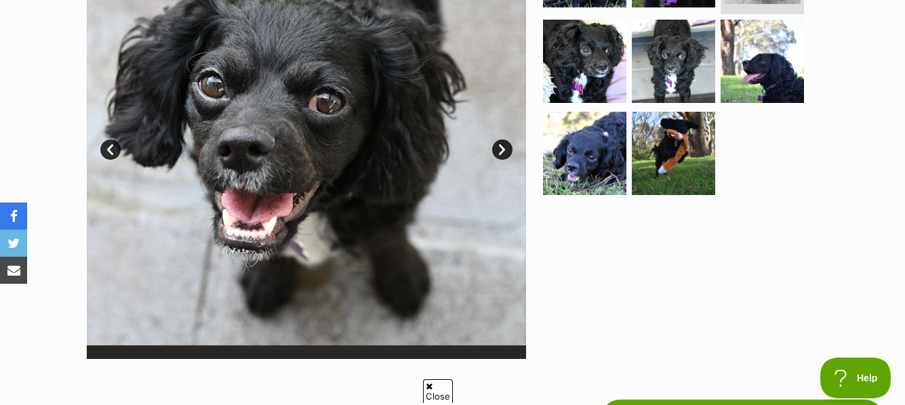
scroll to position [365, 0]
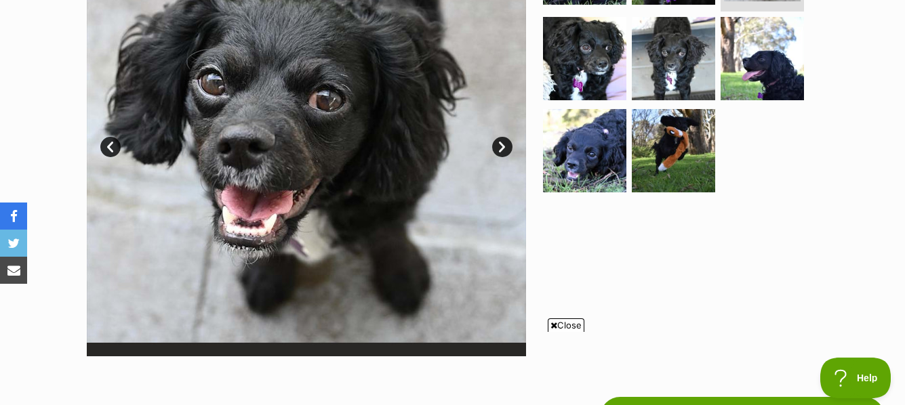
click at [499, 140] on link "Next" at bounding box center [502, 147] width 20 height 20
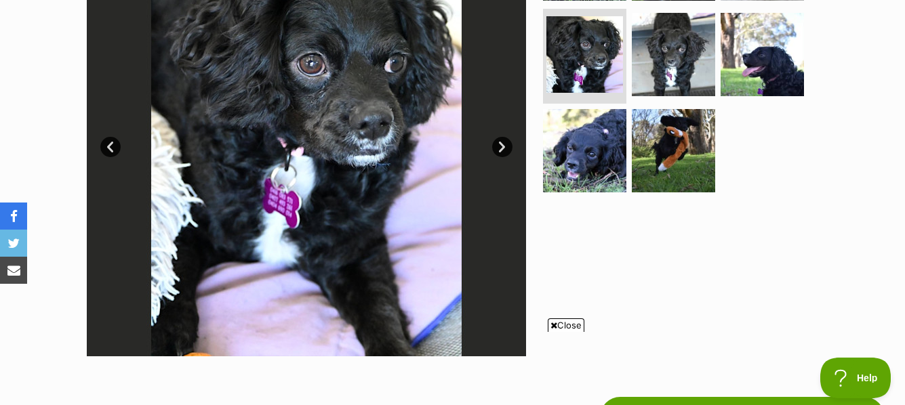
click at [499, 140] on link "Next" at bounding box center [502, 147] width 20 height 20
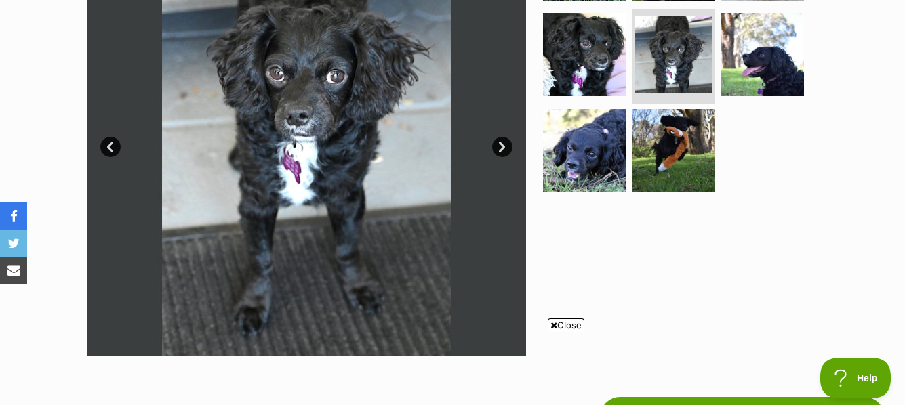
click at [499, 140] on link "Next" at bounding box center [502, 147] width 20 height 20
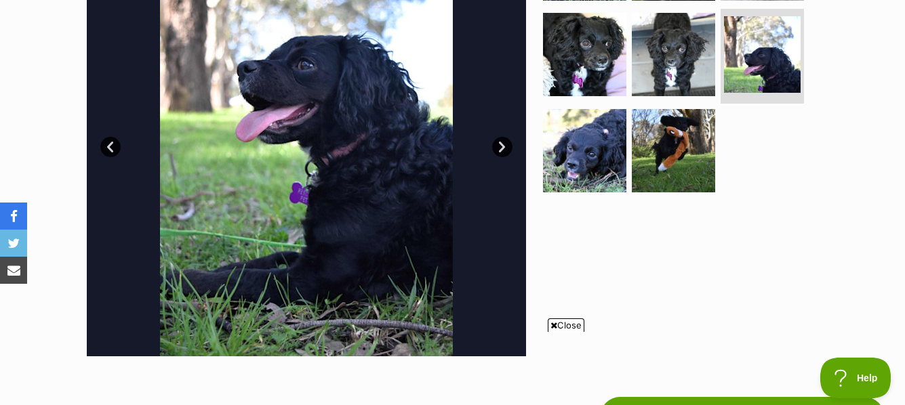
click at [499, 140] on link "Next" at bounding box center [502, 147] width 20 height 20
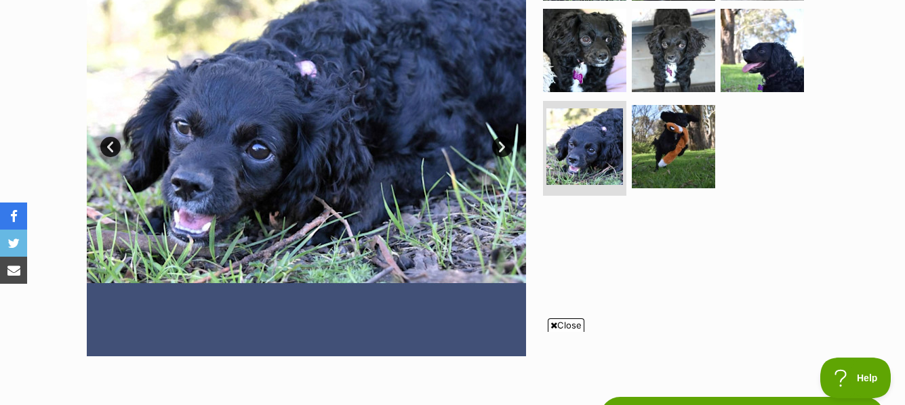
click at [499, 140] on link "Next" at bounding box center [502, 147] width 20 height 20
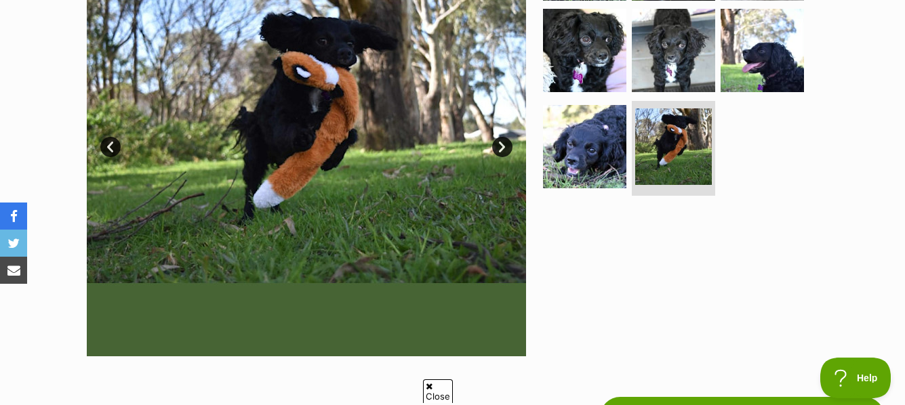
scroll to position [0, 0]
click at [499, 140] on link "Next" at bounding box center [502, 147] width 20 height 20
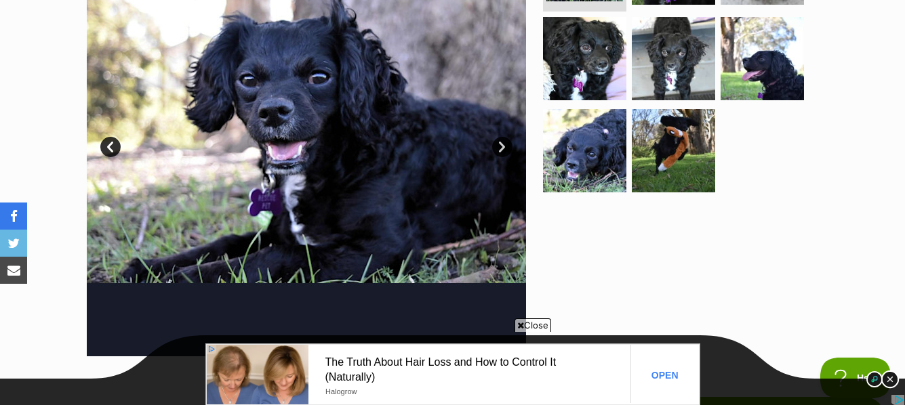
click at [887, 373] on img at bounding box center [890, 380] width 18 height 18
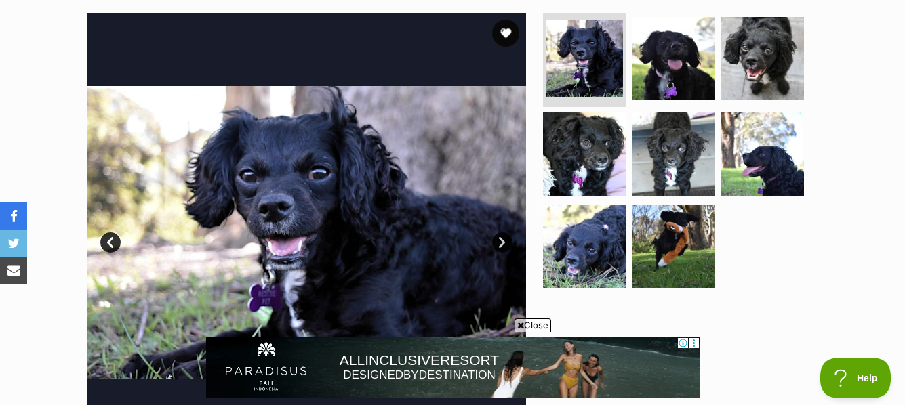
scroll to position [142, 0]
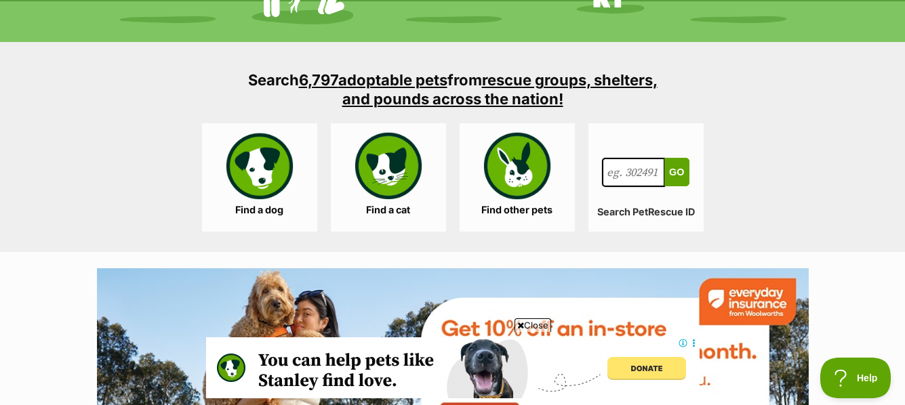
scroll to position [1246, 0]
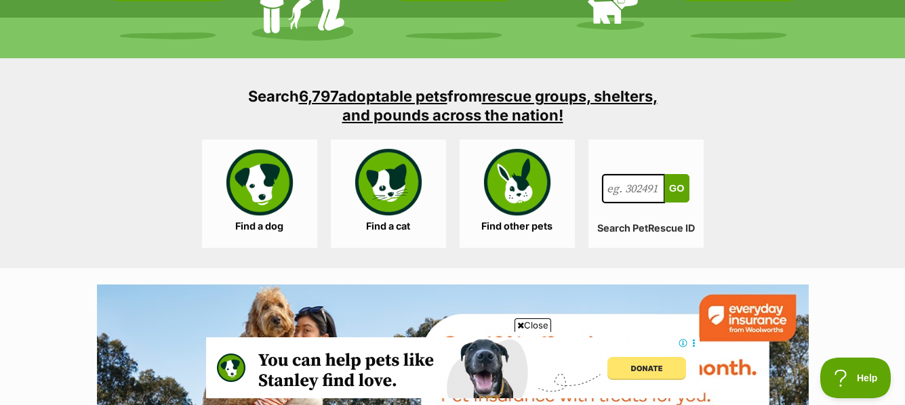
drag, startPoint x: 905, startPoint y: 35, endPoint x: 879, endPoint y: 138, distance: 106.3
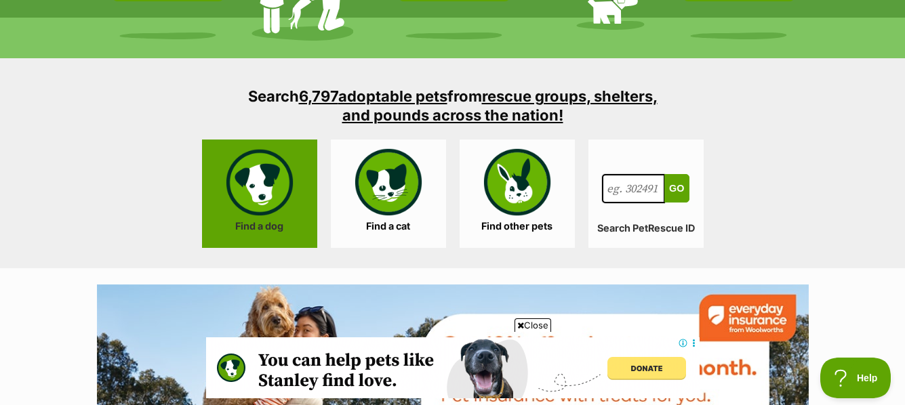
click at [256, 180] on link "Find a dog" at bounding box center [259, 194] width 115 height 108
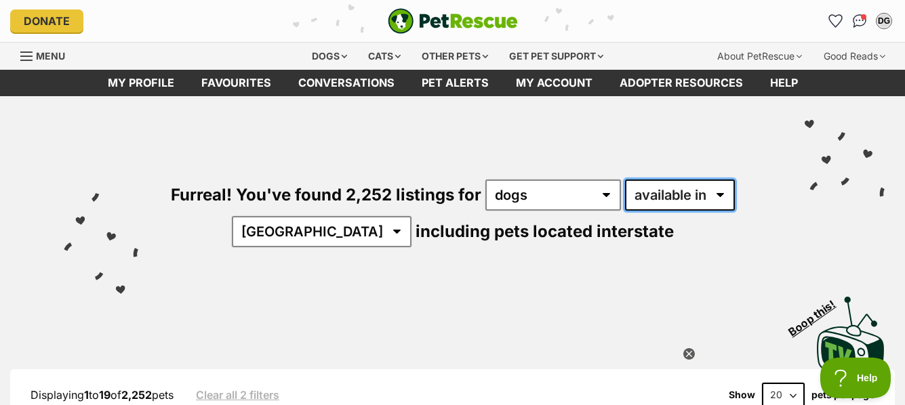
click at [723, 194] on select "available in located in" at bounding box center [680, 195] width 110 height 31
select select "disabled"
click at [625, 180] on select "available in located in" at bounding box center [680, 195] width 110 height 31
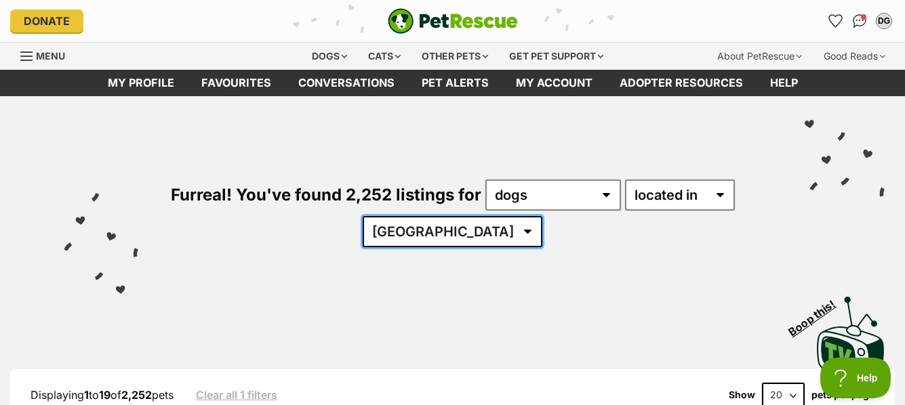
click at [488, 229] on select "[GEOGRAPHIC_DATA] [GEOGRAPHIC_DATA] [GEOGRAPHIC_DATA] [GEOGRAPHIC_DATA] [GEOGRA…" at bounding box center [452, 231] width 180 height 31
select select "NSW"
click at [404, 216] on select "Australia ACT NSW NT QLD SA TAS VIC WA" at bounding box center [452, 231] width 180 height 31
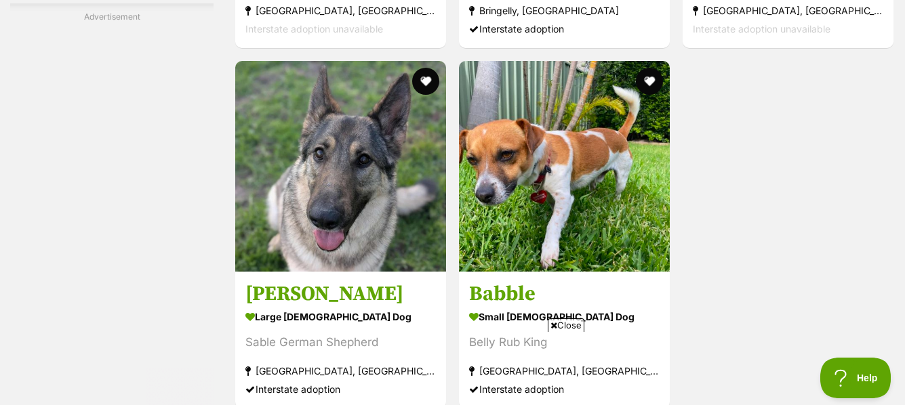
click at [562, 322] on span "Close" at bounding box center [565, 325] width 37 height 14
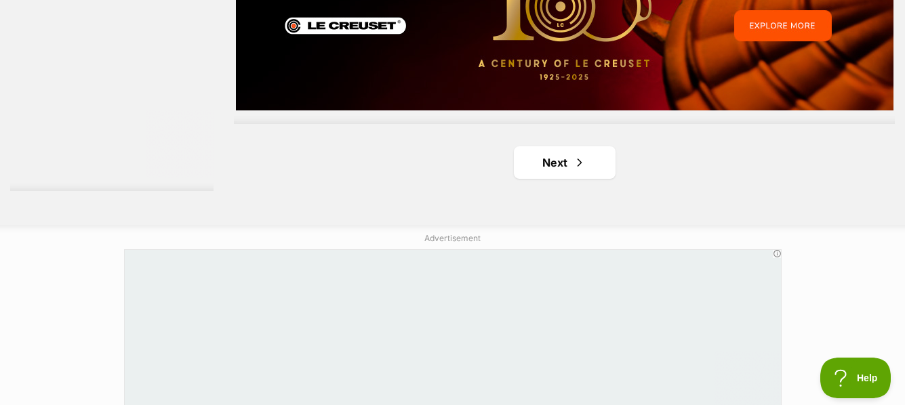
scroll to position [3458, 0]
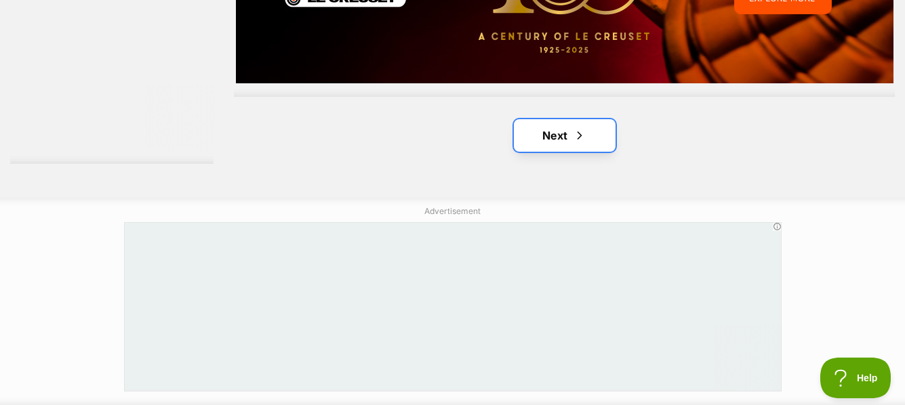
click at [564, 133] on link "Next" at bounding box center [565, 135] width 102 height 33
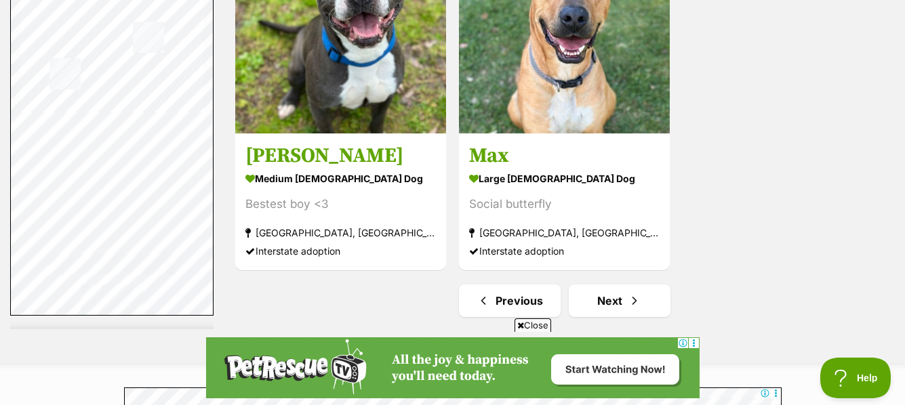
click at [693, 347] on icon at bounding box center [693, 343] width 10 height 10
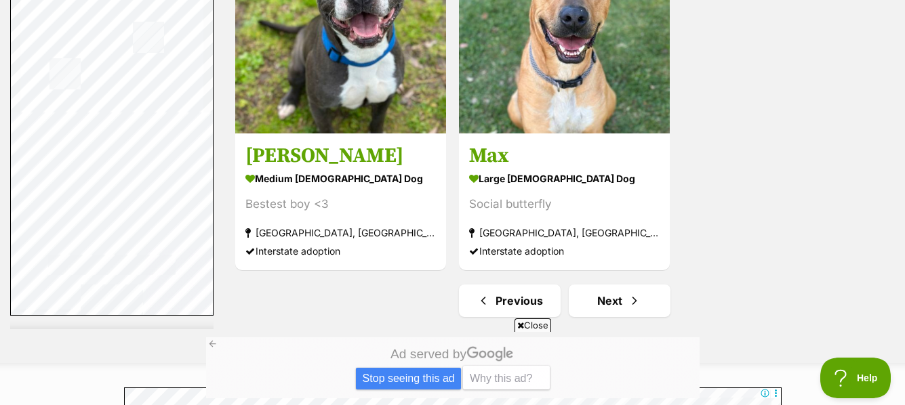
click at [693, 347] on div "Ad served by" at bounding box center [451, 354] width 493 height 23
click at [618, 293] on link "Next" at bounding box center [619, 301] width 102 height 33
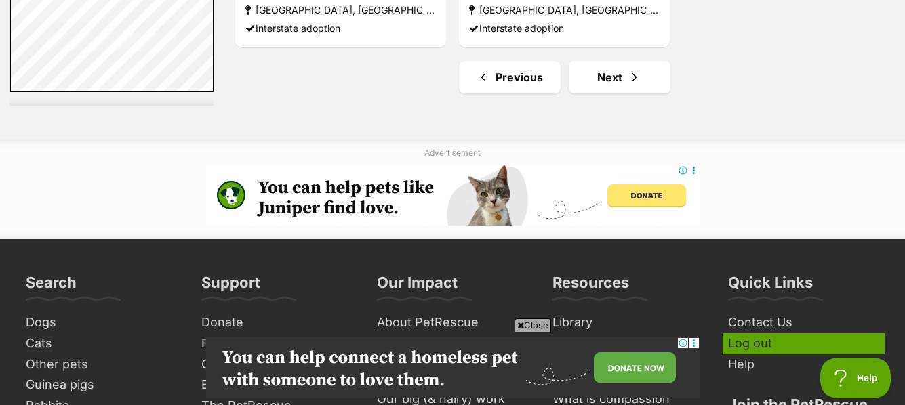
scroll to position [3658, 0]
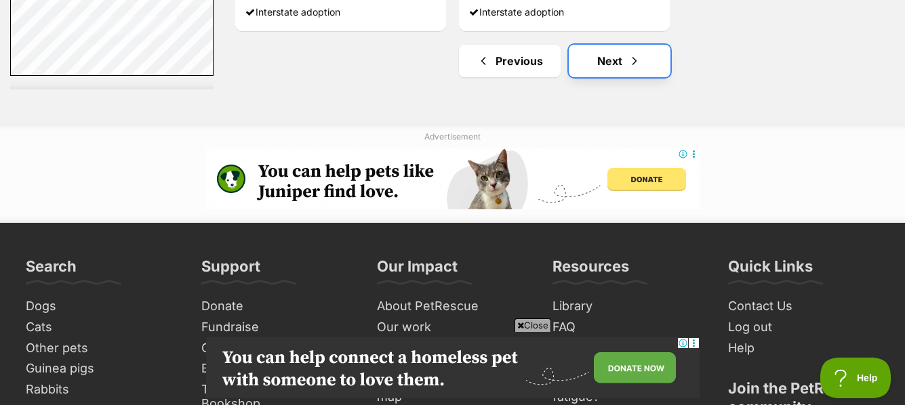
click at [621, 61] on link "Next" at bounding box center [619, 61] width 102 height 33
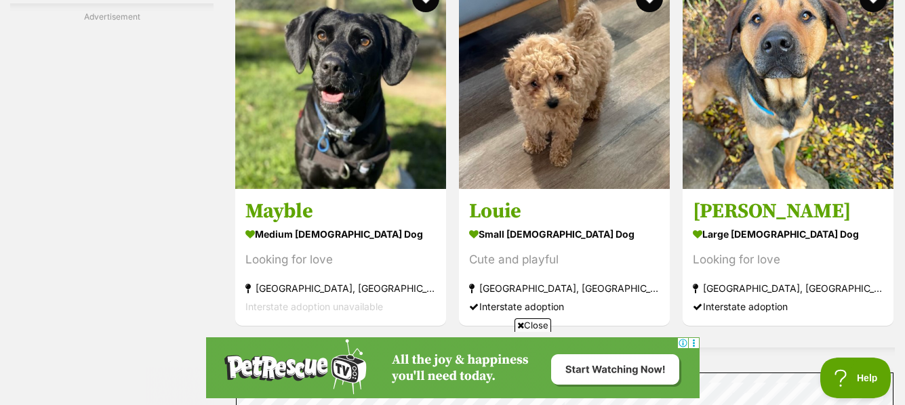
scroll to position [2638, 0]
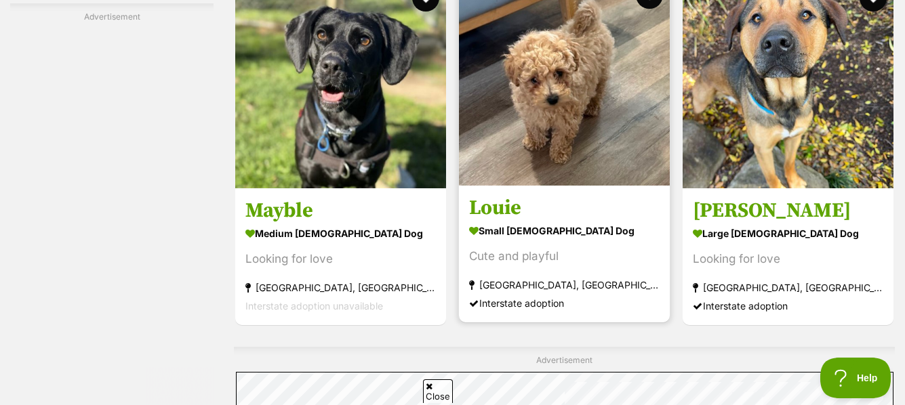
click at [565, 95] on img at bounding box center [564, 80] width 211 height 211
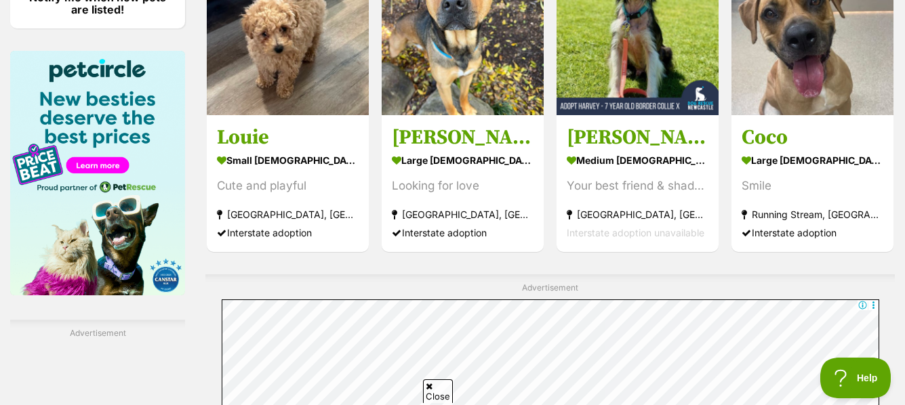
scroll to position [2094, 0]
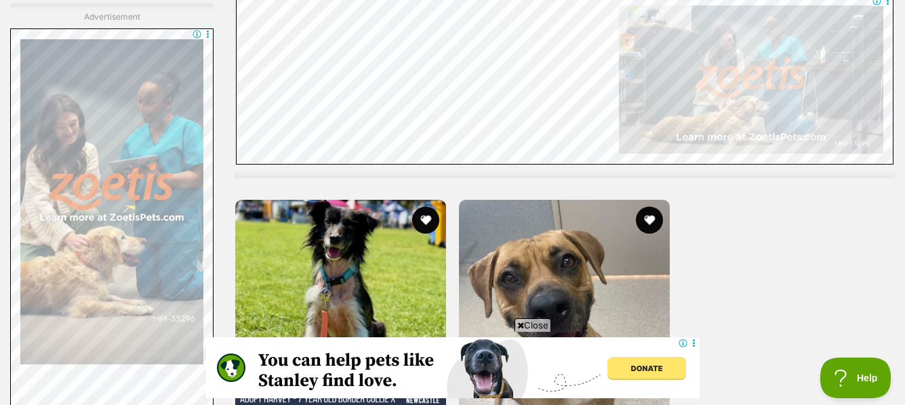
scroll to position [3051, 0]
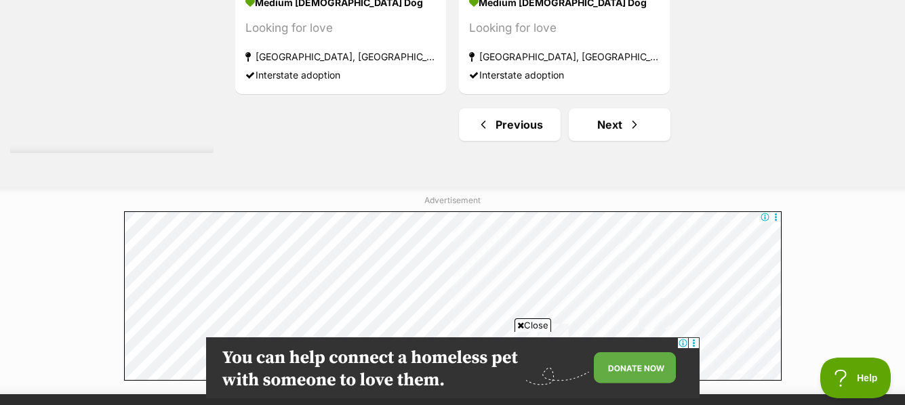
scroll to position [3432, 0]
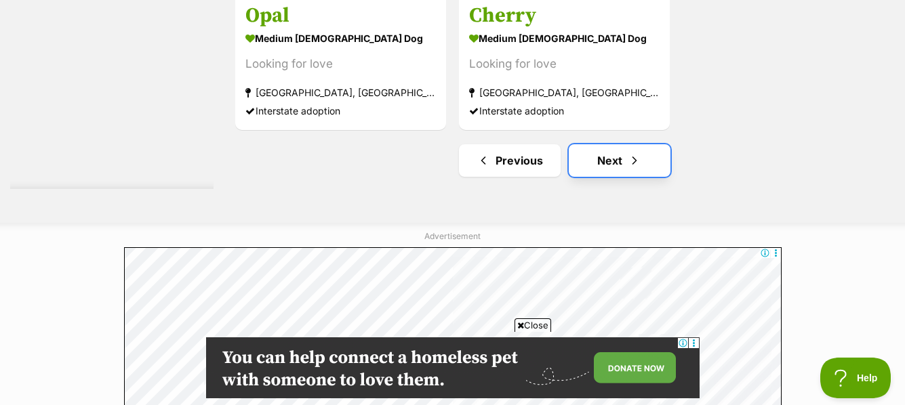
click at [613, 156] on link "Next" at bounding box center [619, 160] width 102 height 33
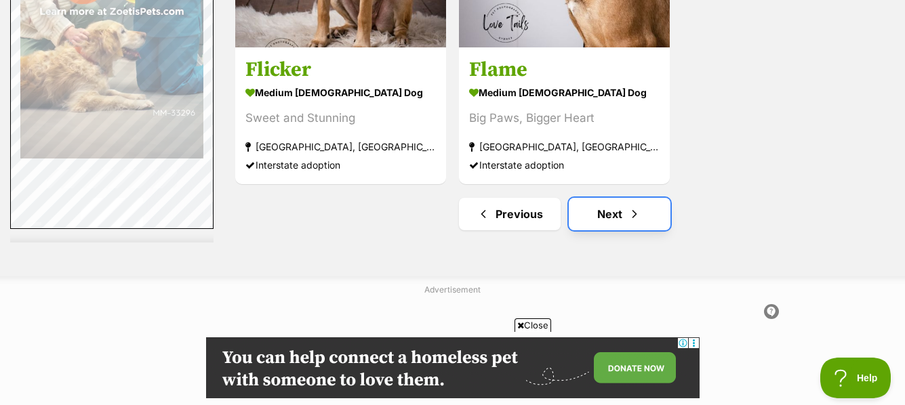
click at [616, 209] on link "Next" at bounding box center [619, 214] width 102 height 33
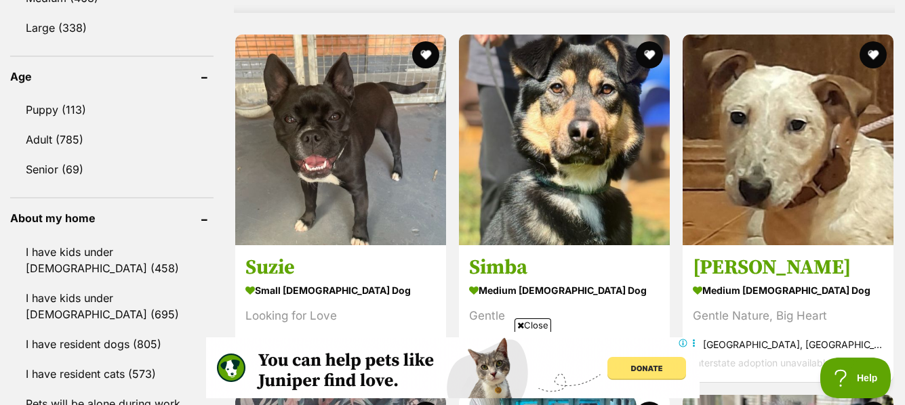
scroll to position [1373, 0]
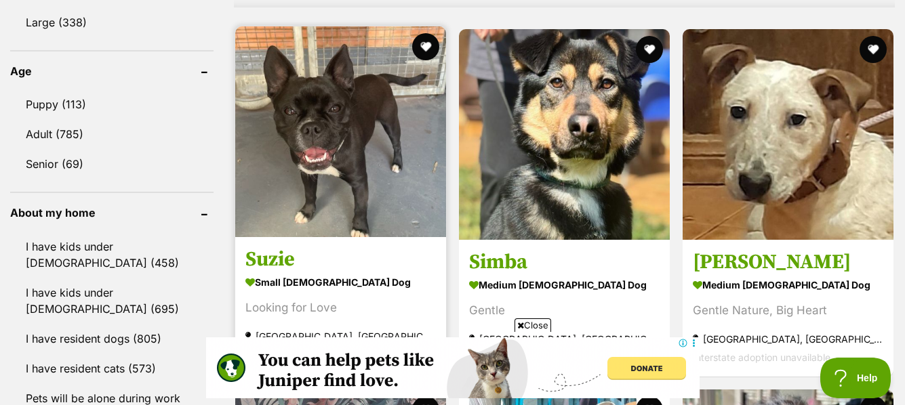
click at [323, 142] on img at bounding box center [340, 131] width 211 height 211
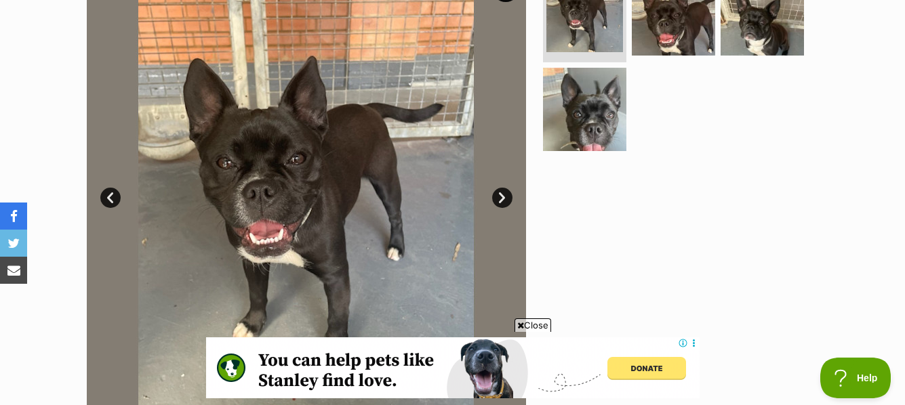
scroll to position [329, 0]
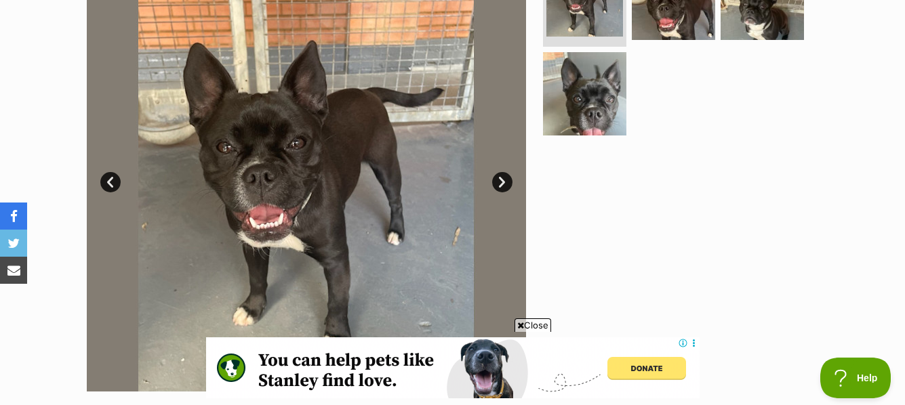
click at [499, 178] on link "Next" at bounding box center [502, 182] width 20 height 20
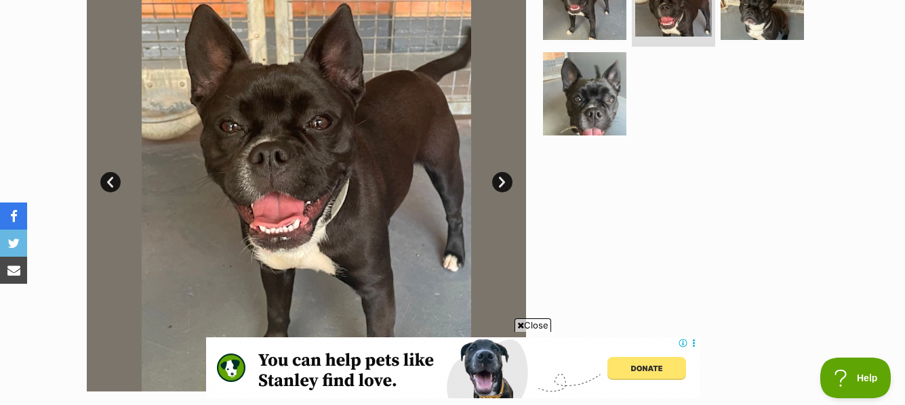
click at [499, 178] on link "Next" at bounding box center [502, 182] width 20 height 20
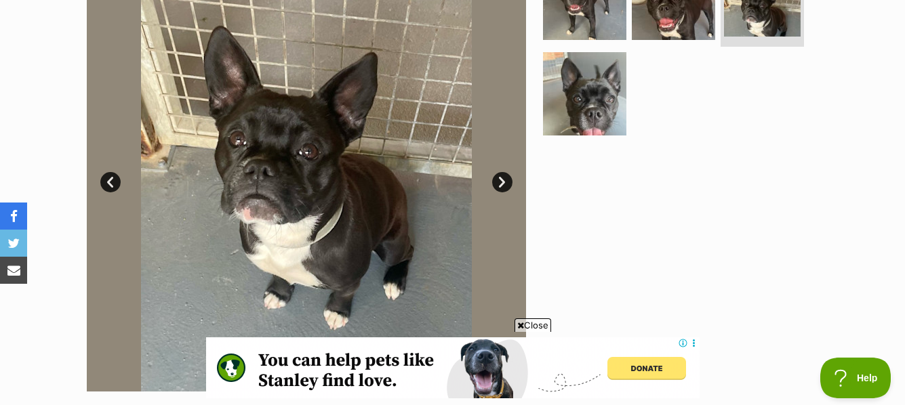
click at [499, 178] on link "Next" at bounding box center [502, 182] width 20 height 20
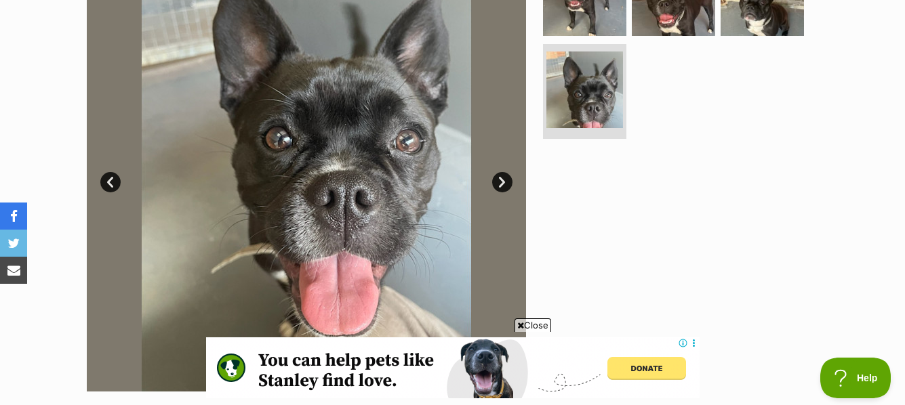
click at [499, 178] on link "Next" at bounding box center [502, 182] width 20 height 20
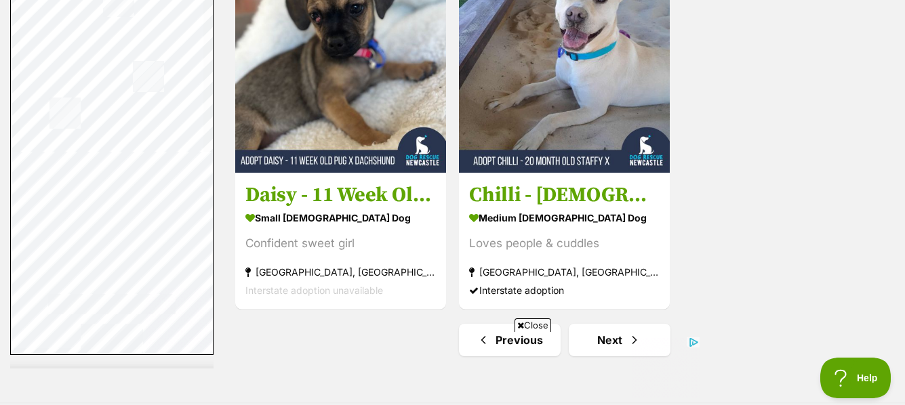
scroll to position [3261, 0]
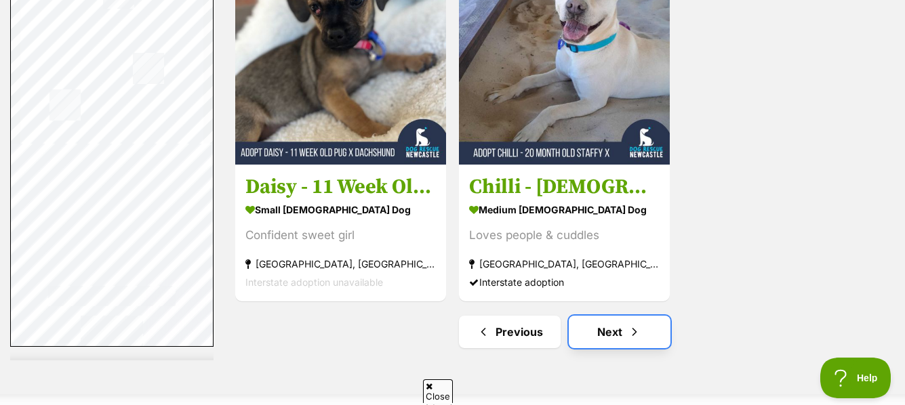
click at [611, 316] on link "Next" at bounding box center [619, 332] width 102 height 33
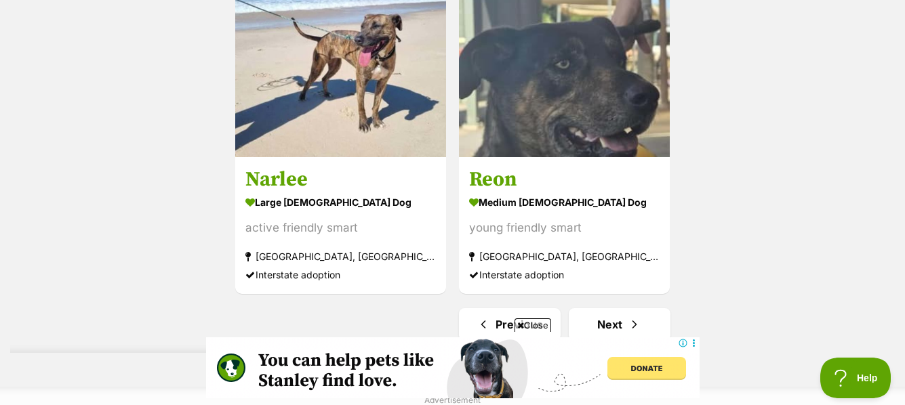
scroll to position [3308, 0]
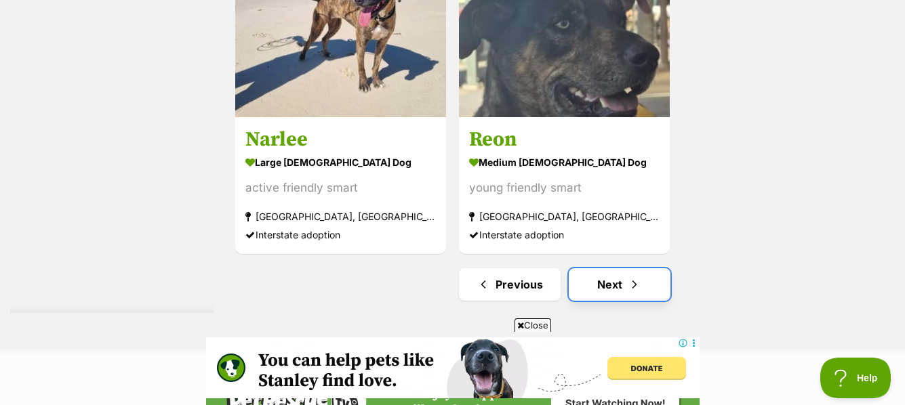
click at [614, 280] on link "Next" at bounding box center [619, 284] width 102 height 33
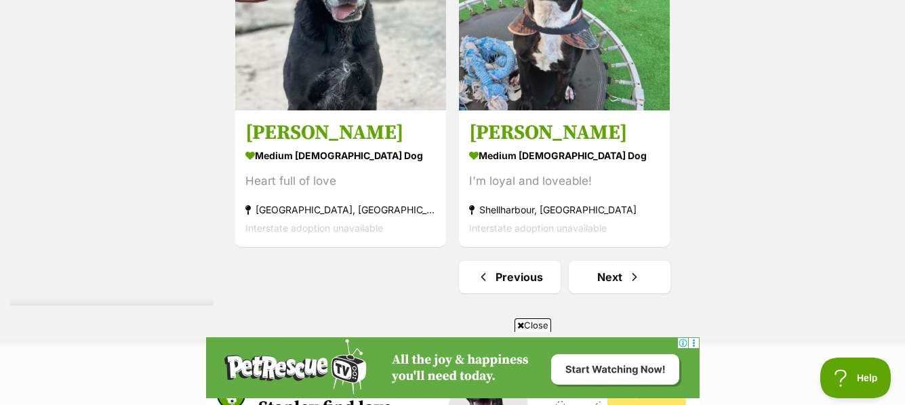
scroll to position [3469, 0]
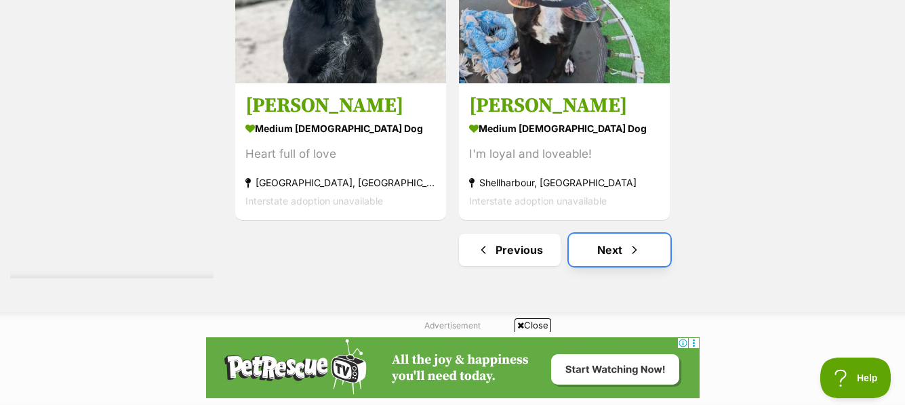
click at [612, 252] on link "Next" at bounding box center [619, 250] width 102 height 33
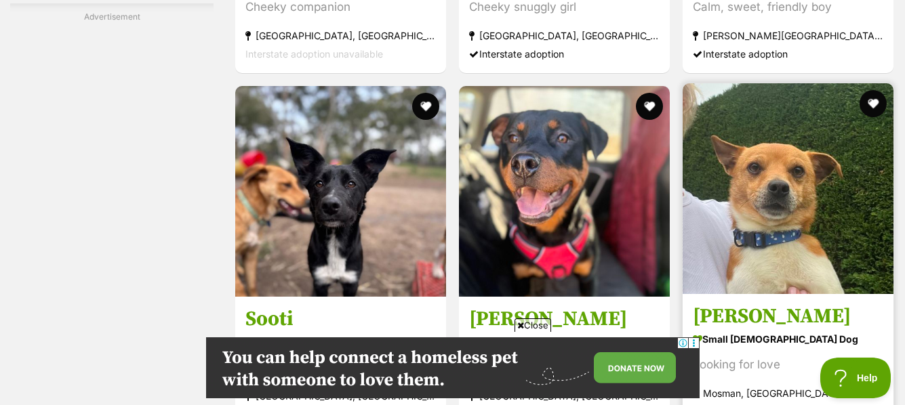
click at [785, 201] on img at bounding box center [787, 188] width 211 height 211
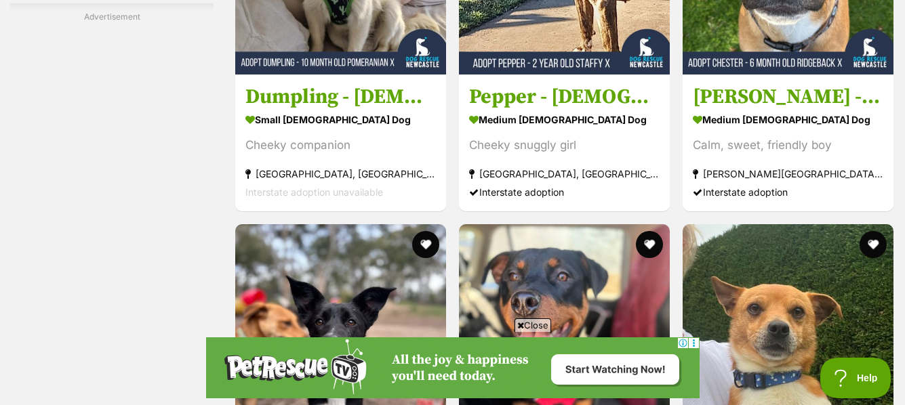
scroll to position [2446, 0]
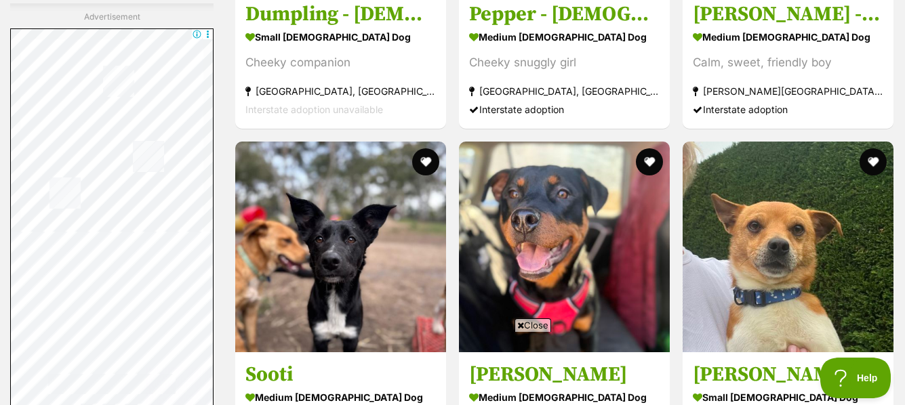
scroll to position [2483, 0]
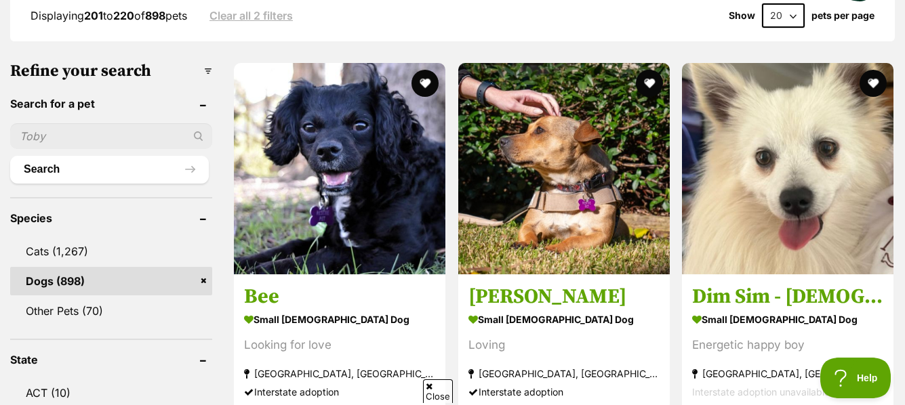
scroll to position [388, 0]
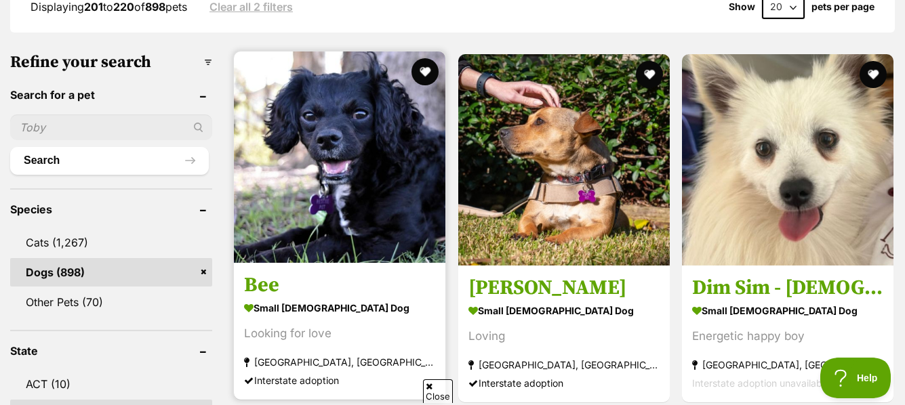
click at [320, 202] on img at bounding box center [339, 156] width 211 height 211
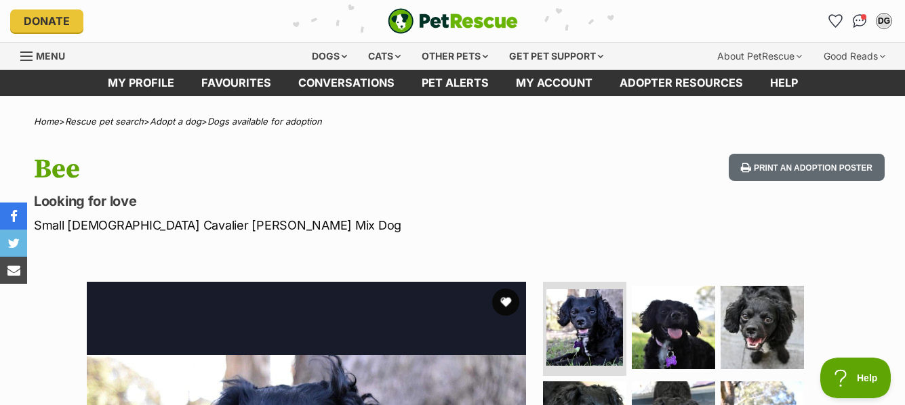
click at [347, 201] on p "Looking for love" at bounding box center [293, 201] width 518 height 19
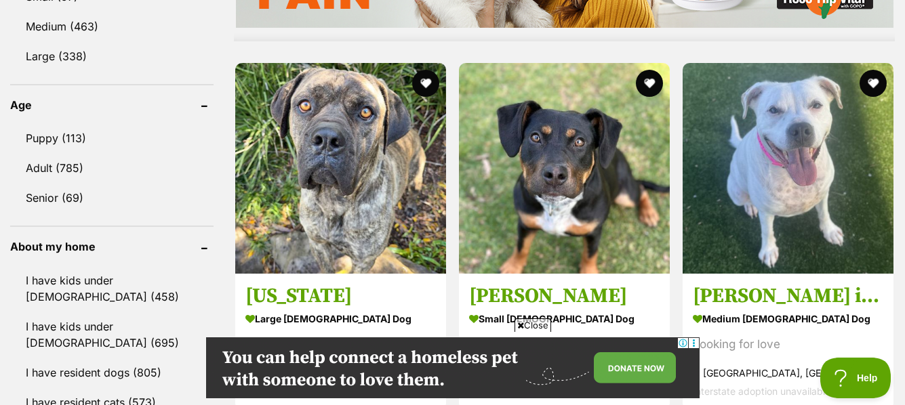
scroll to position [1367, 0]
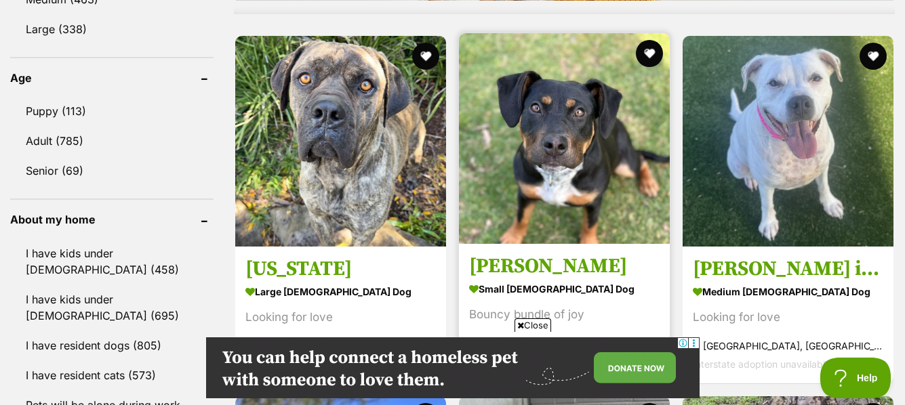
click at [587, 162] on img at bounding box center [564, 138] width 211 height 211
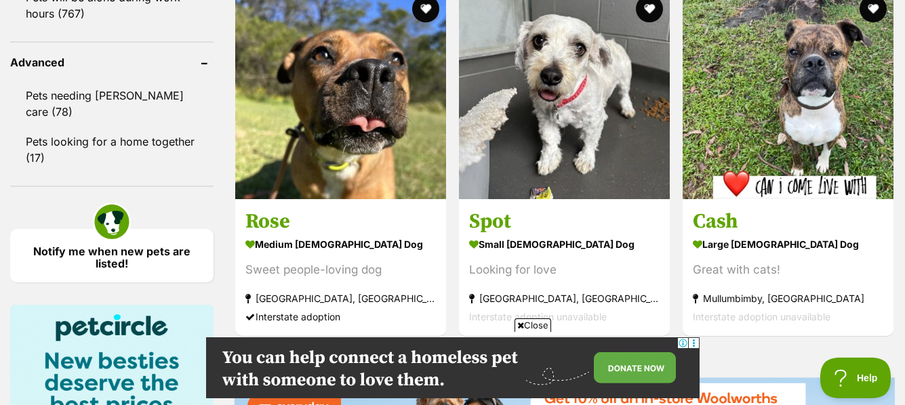
scroll to position [1793, 0]
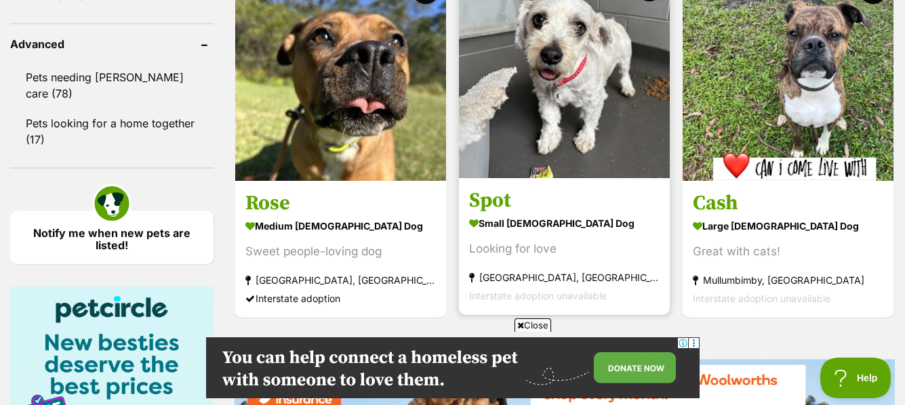
click at [596, 81] on img at bounding box center [564, 72] width 211 height 211
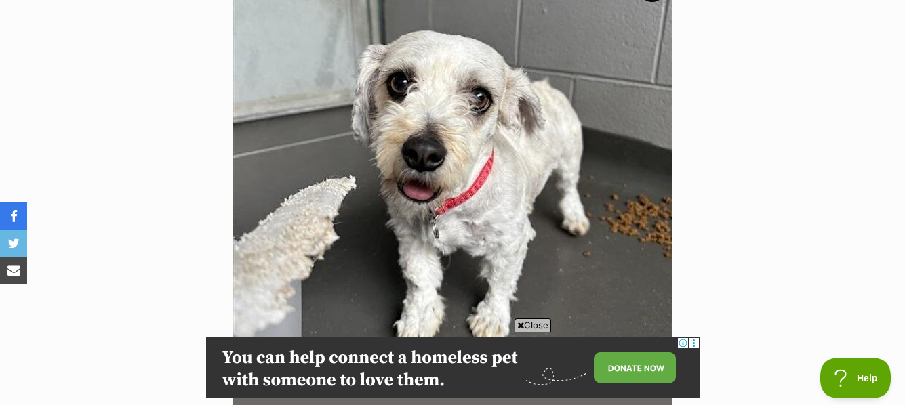
scroll to position [325, 0]
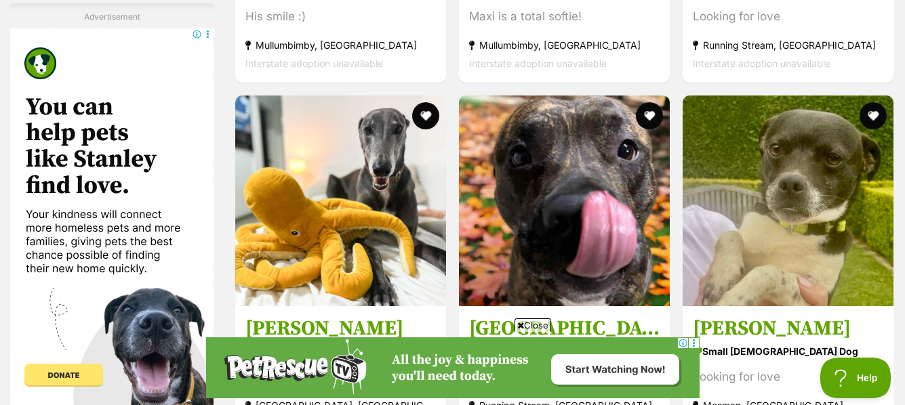
scroll to position [2583, 0]
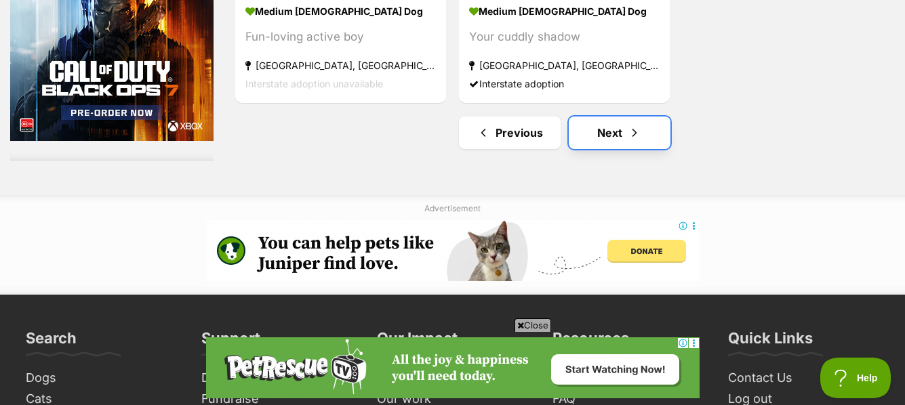
click at [617, 132] on link "Next" at bounding box center [619, 133] width 102 height 33
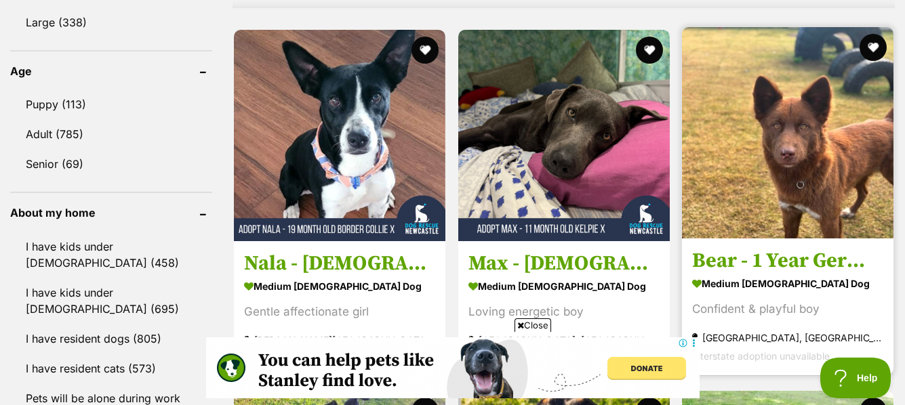
click at [770, 153] on img at bounding box center [787, 132] width 211 height 211
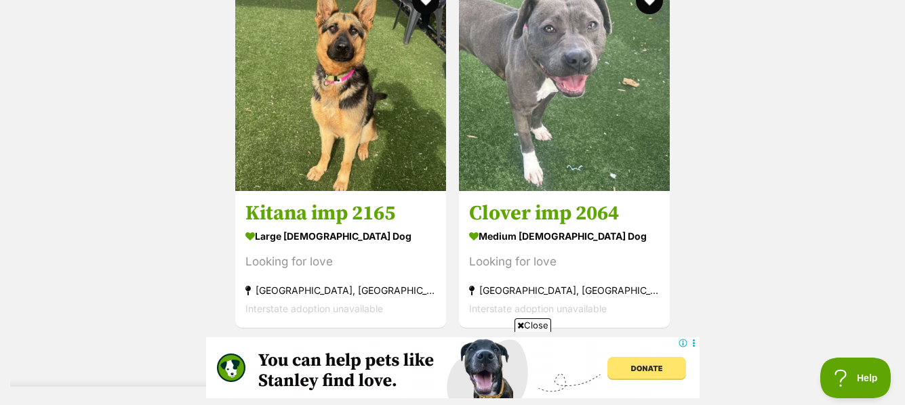
scroll to position [3099, 0]
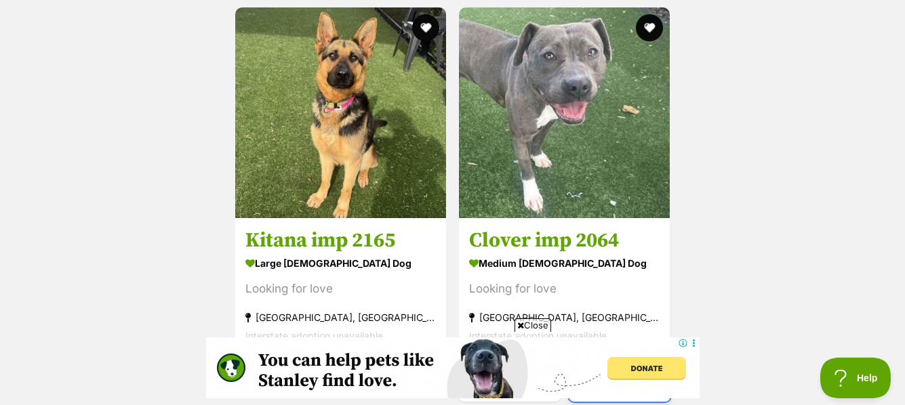
click at [615, 369] on link "Next" at bounding box center [619, 385] width 102 height 33
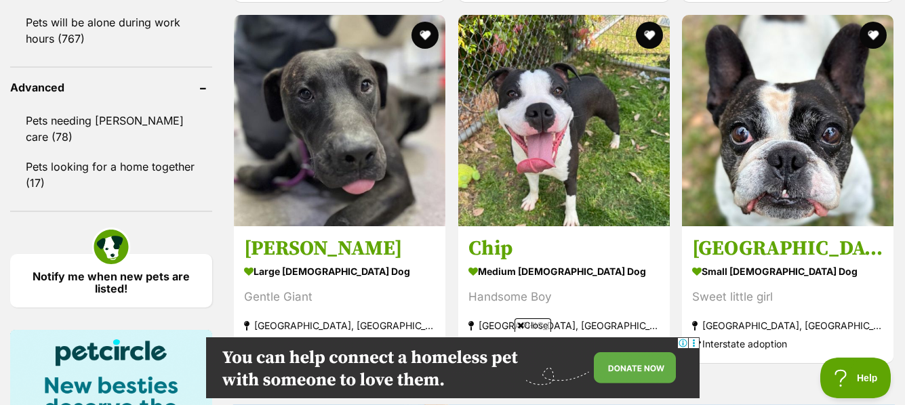
scroll to position [1761, 0]
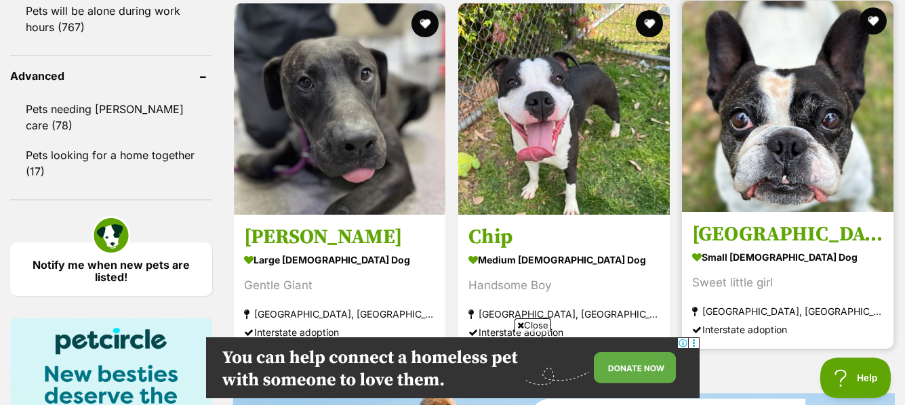
click at [777, 91] on img at bounding box center [787, 106] width 211 height 211
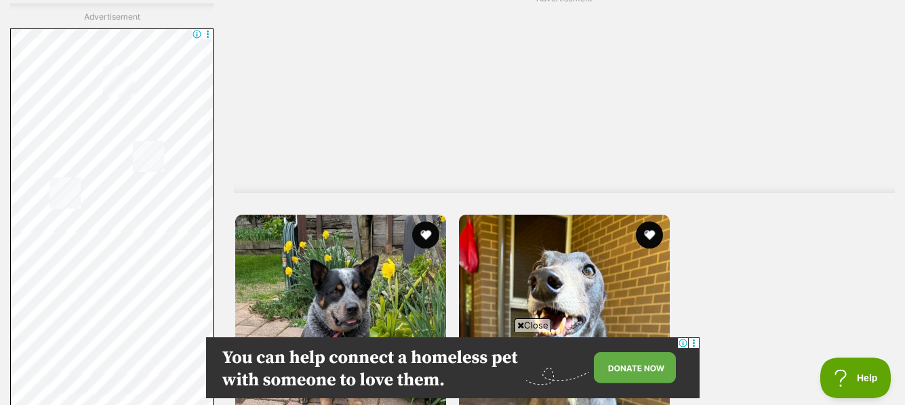
scroll to position [3045, 0]
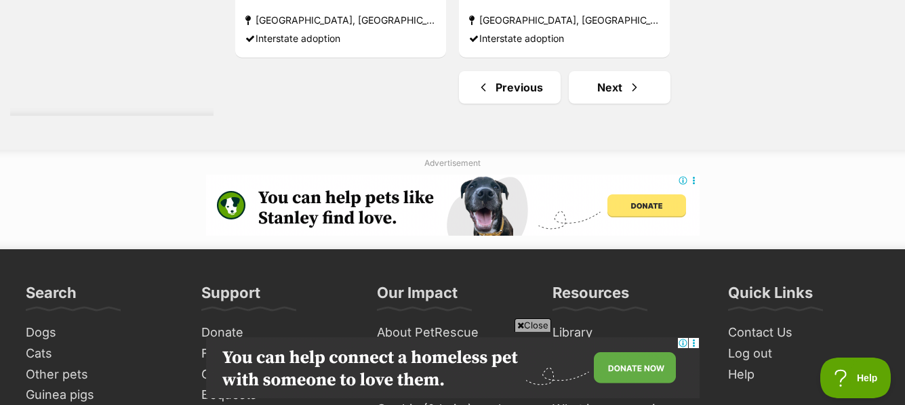
scroll to position [3668, 0]
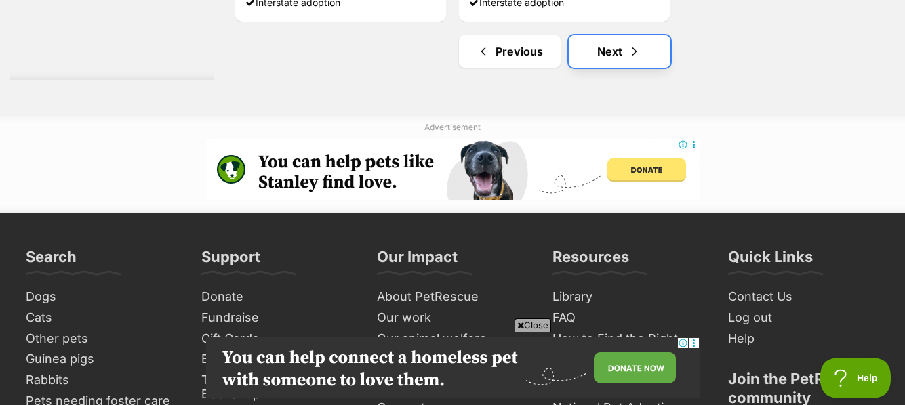
click at [613, 48] on link "Next" at bounding box center [619, 51] width 102 height 33
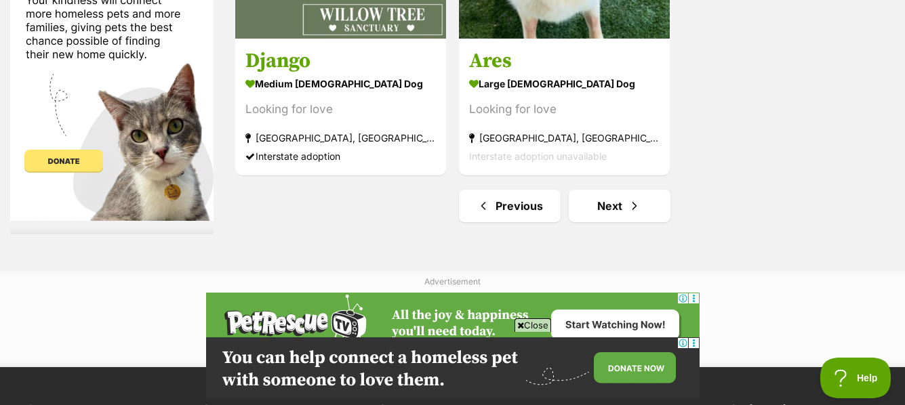
scroll to position [3432, 0]
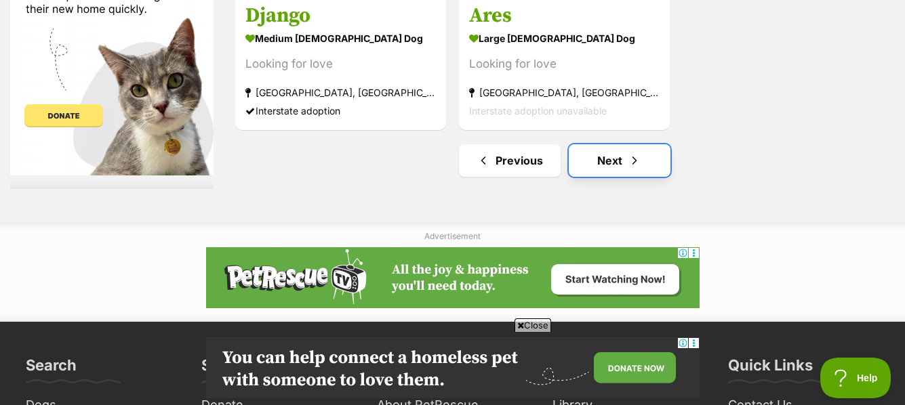
click at [615, 154] on link "Next" at bounding box center [619, 160] width 102 height 33
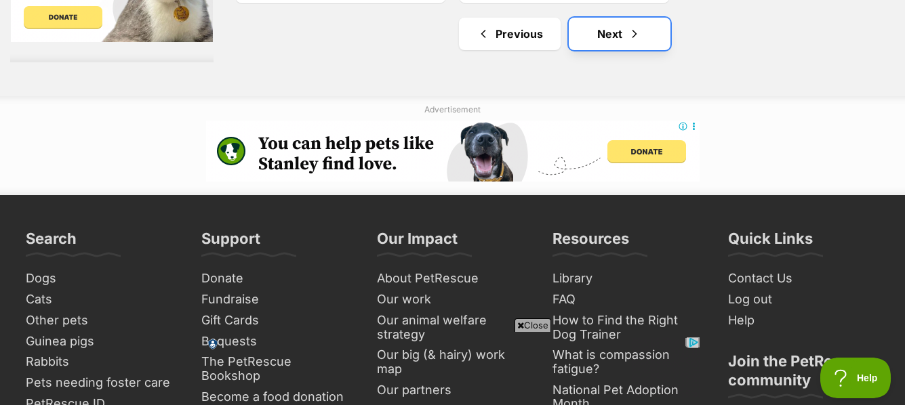
click at [614, 35] on link "Next" at bounding box center [619, 34] width 102 height 33
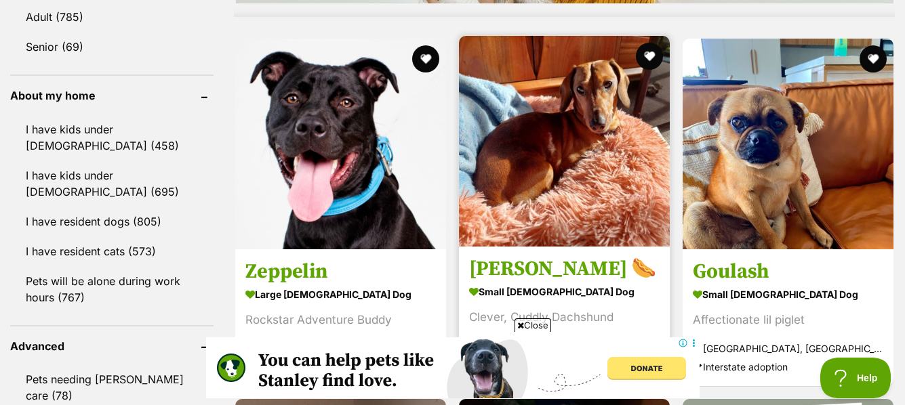
click at [566, 150] on img at bounding box center [564, 141] width 211 height 211
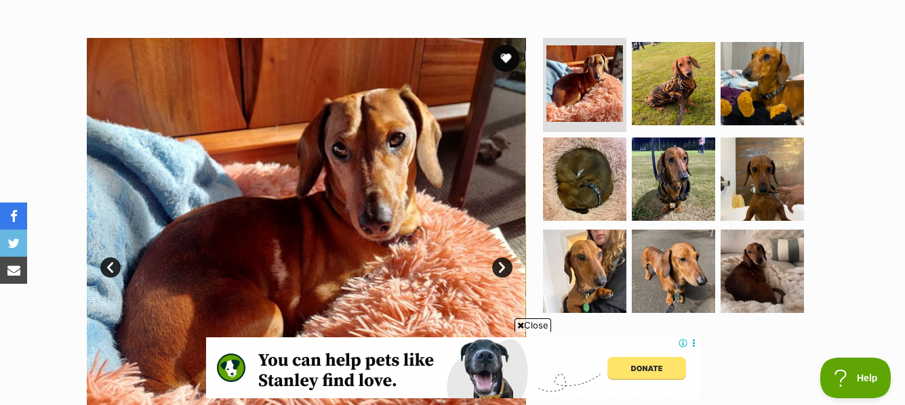
click at [499, 263] on link "Next" at bounding box center [502, 267] width 20 height 20
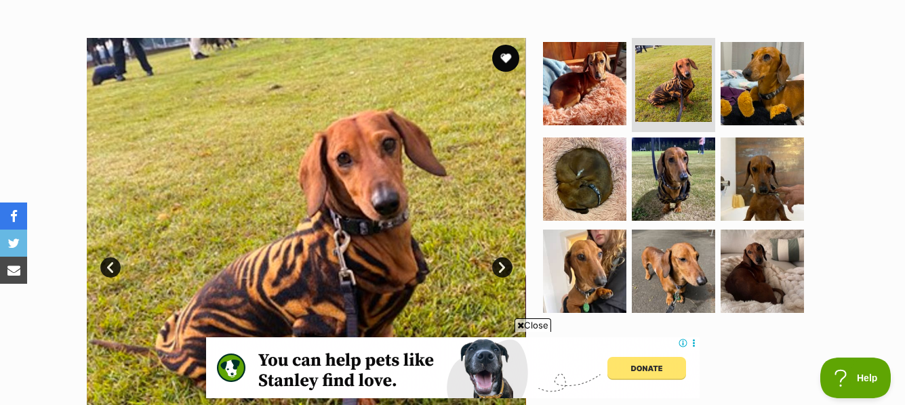
click at [499, 263] on link "Next" at bounding box center [502, 267] width 20 height 20
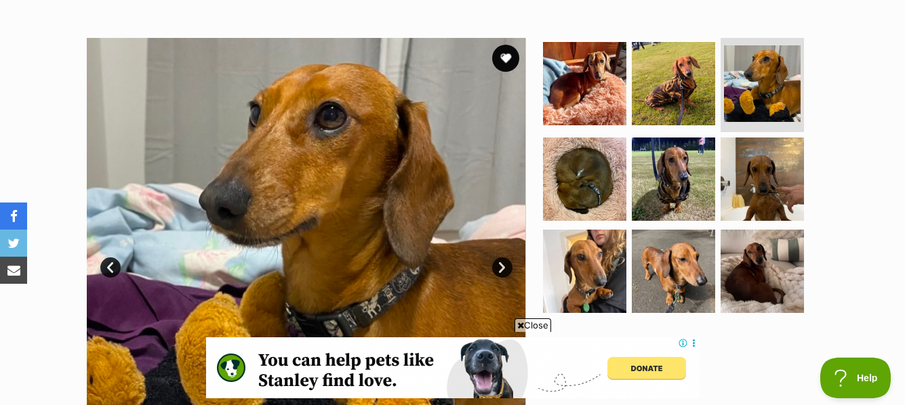
click at [499, 263] on link "Next" at bounding box center [502, 267] width 20 height 20
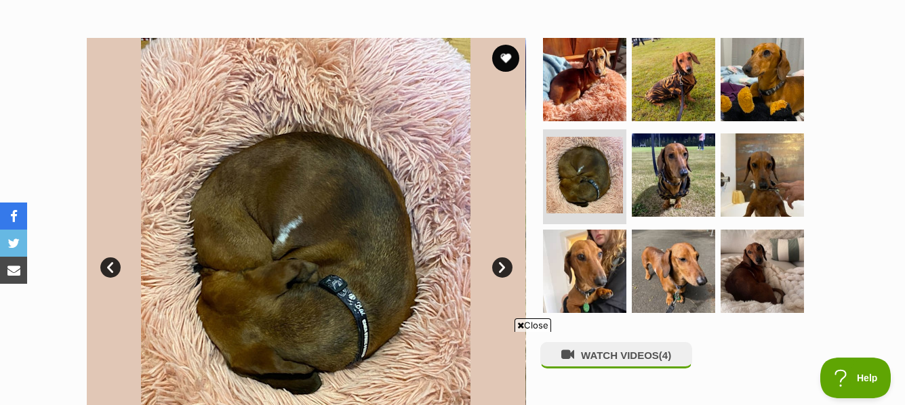
click at [499, 263] on link "Next" at bounding box center [502, 267] width 20 height 20
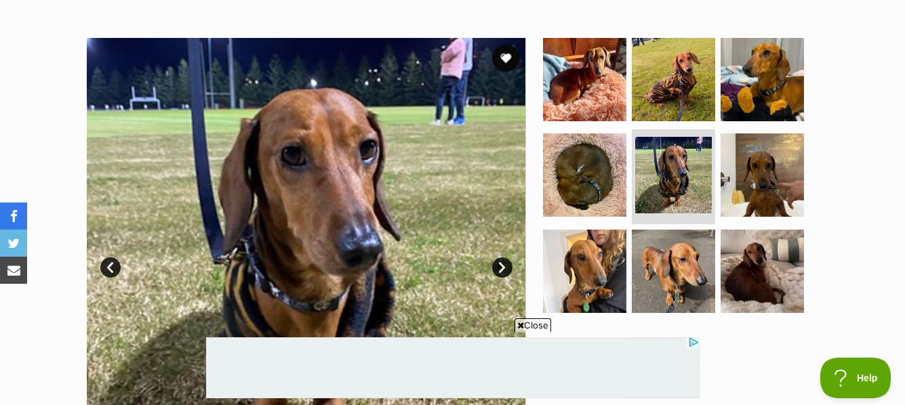
click at [499, 263] on link "Next" at bounding box center [502, 267] width 20 height 20
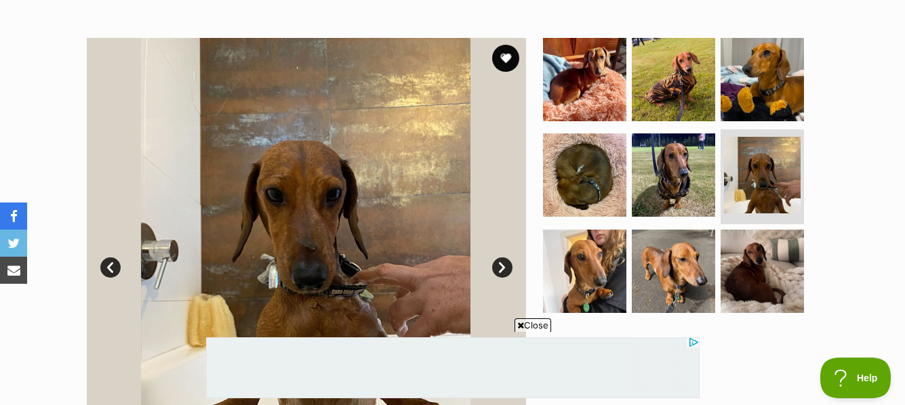
click at [499, 263] on link "Next" at bounding box center [502, 267] width 20 height 20
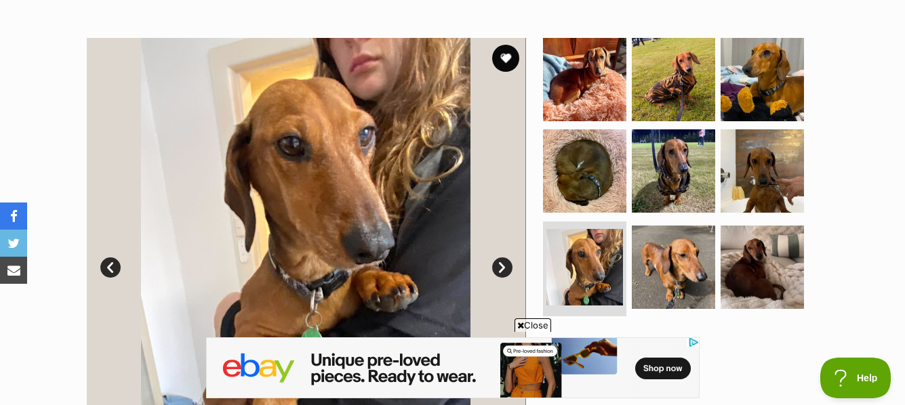
click at [499, 263] on link "Next" at bounding box center [502, 267] width 20 height 20
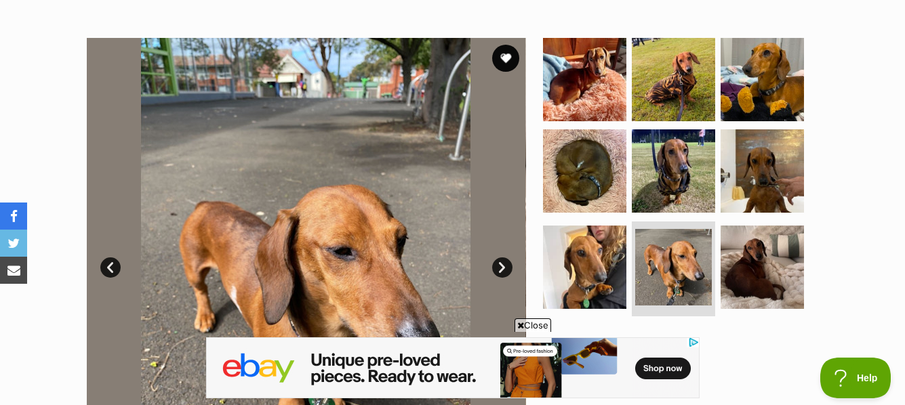
click at [499, 263] on link "Next" at bounding box center [502, 267] width 20 height 20
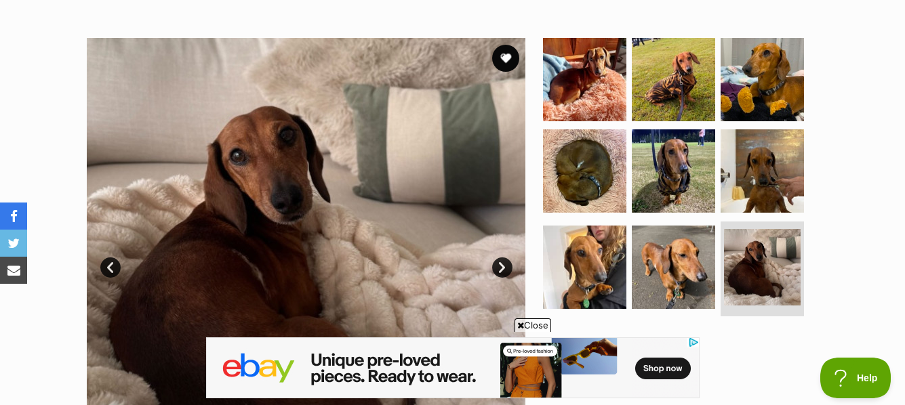
click at [499, 263] on link "Next" at bounding box center [502, 267] width 20 height 20
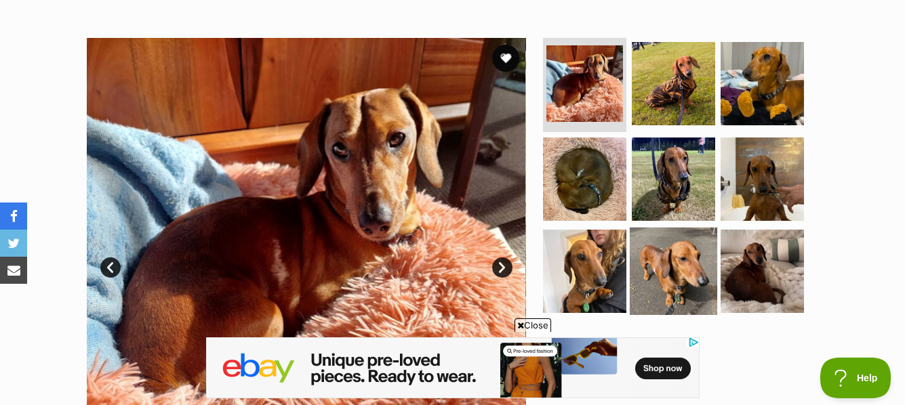
click at [667, 304] on img at bounding box center [672, 271] width 87 height 87
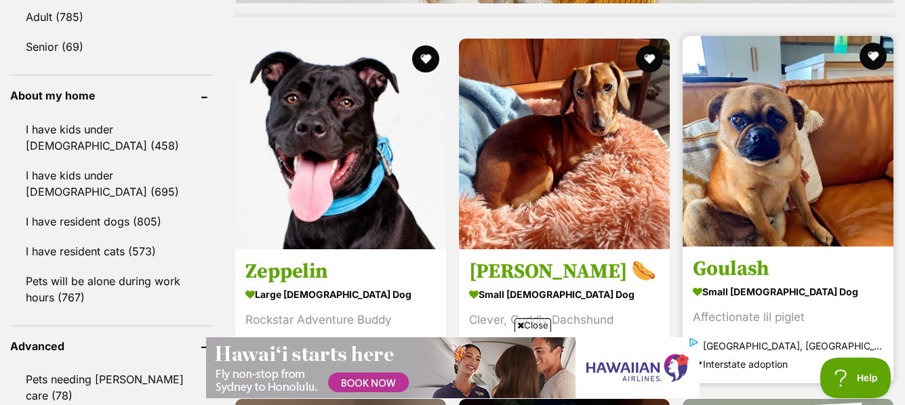
click at [745, 36] on img at bounding box center [787, 141] width 211 height 211
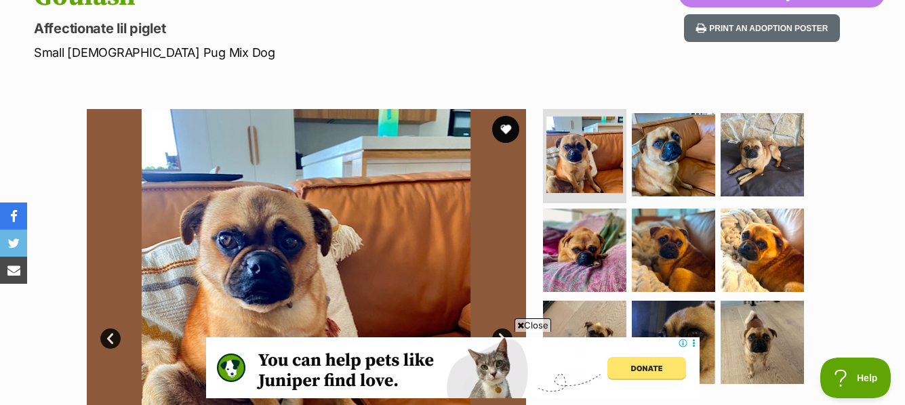
scroll to position [179, 0]
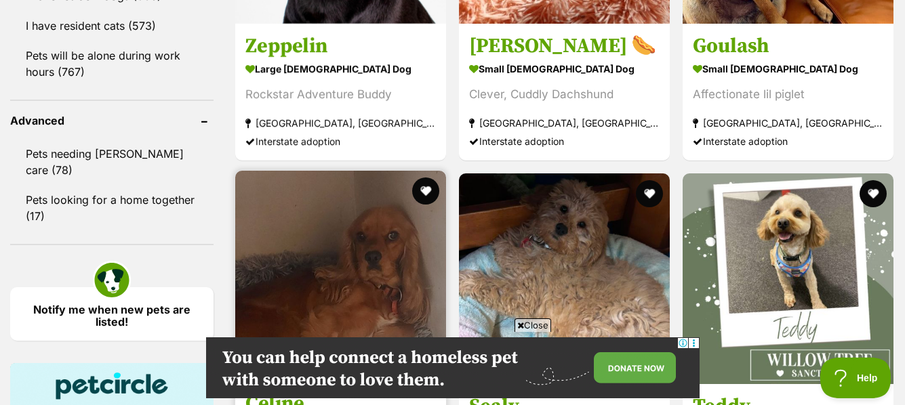
click at [359, 171] on img at bounding box center [340, 276] width 211 height 211
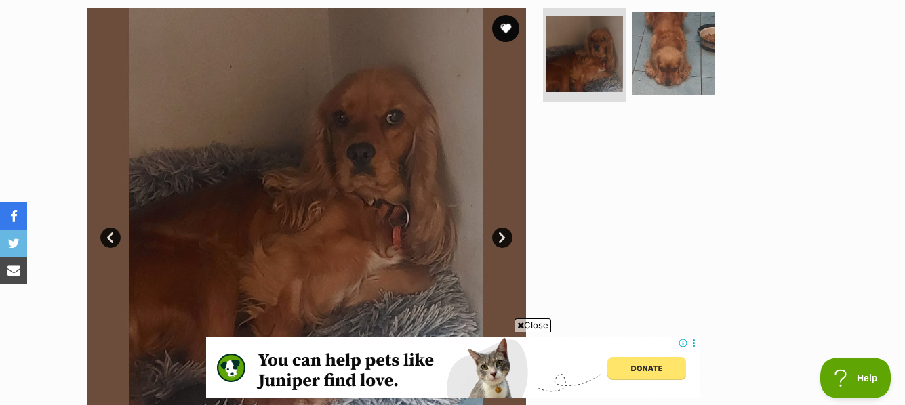
scroll to position [334, 0]
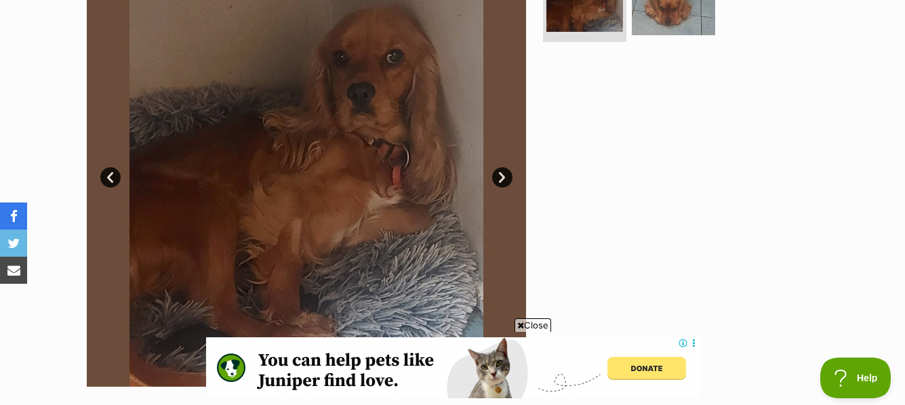
click at [524, 323] on span "Close" at bounding box center [532, 325] width 37 height 14
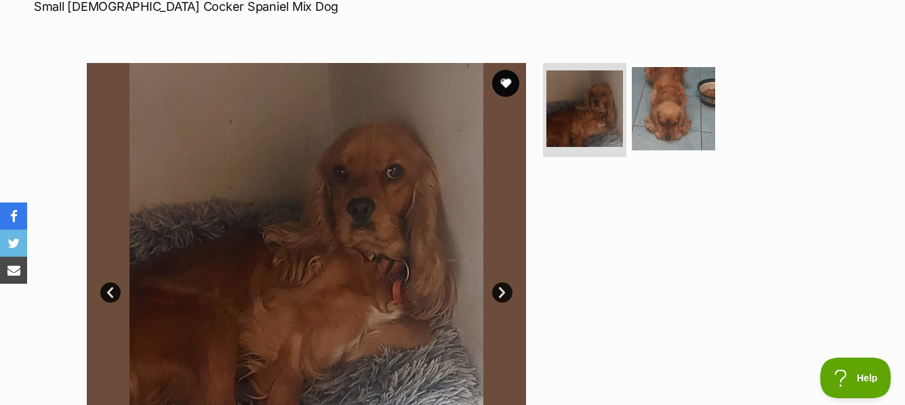
scroll to position [194, 0]
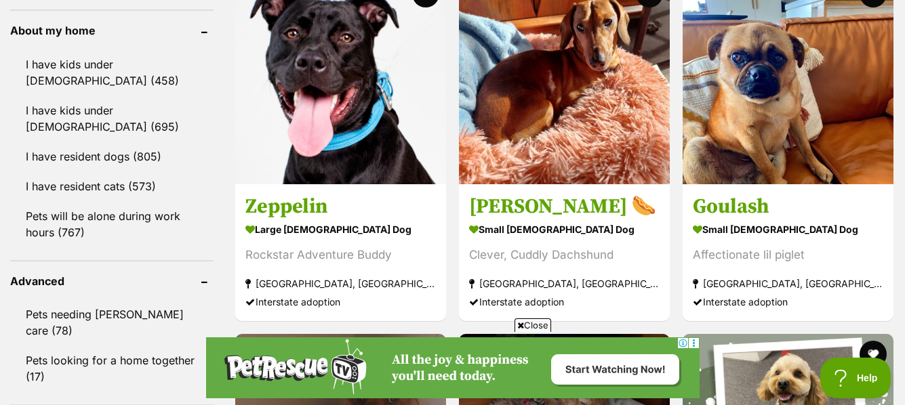
scroll to position [1537, 0]
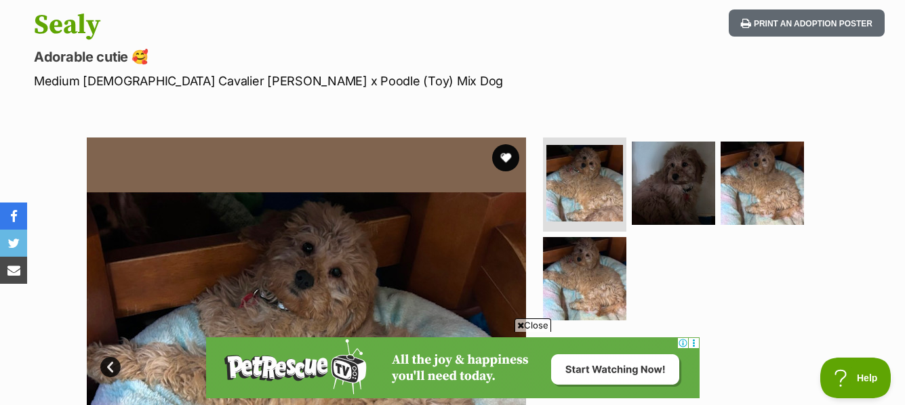
scroll to position [99, 0]
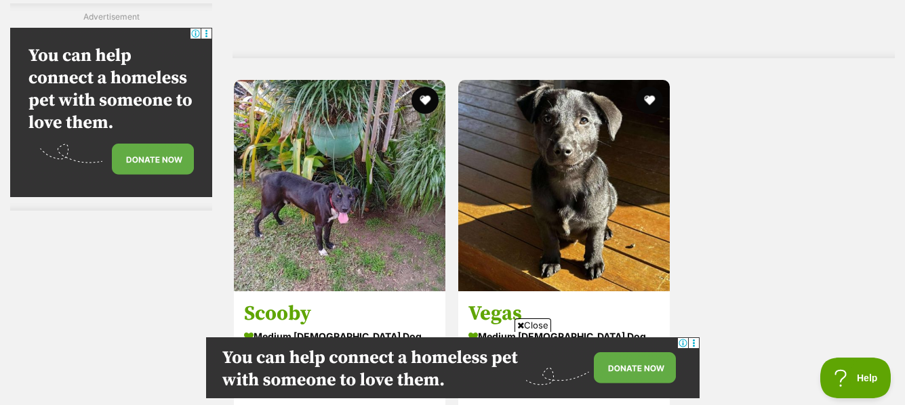
scroll to position [3319, 0]
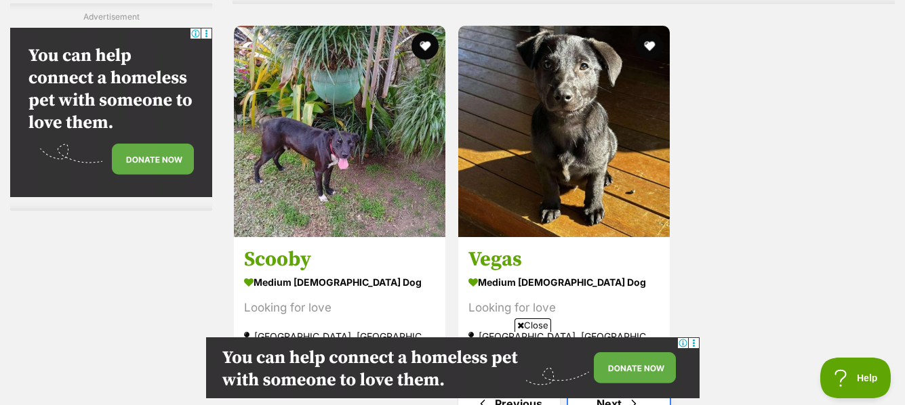
click at [606, 388] on link "Next" at bounding box center [619, 404] width 102 height 33
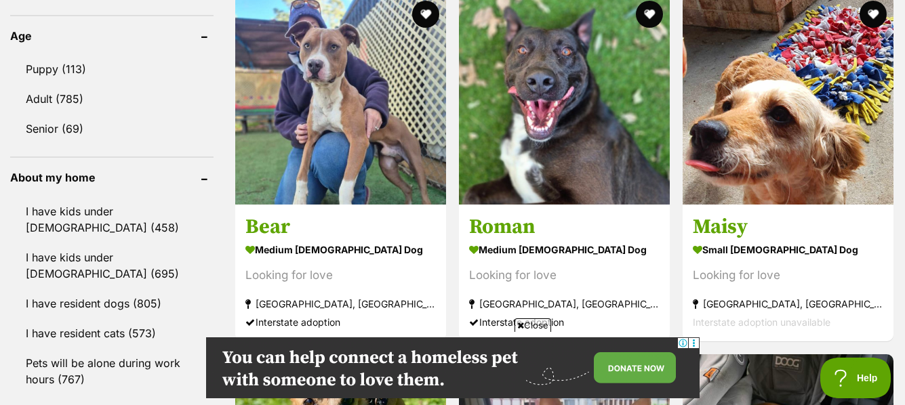
scroll to position [1409, 0]
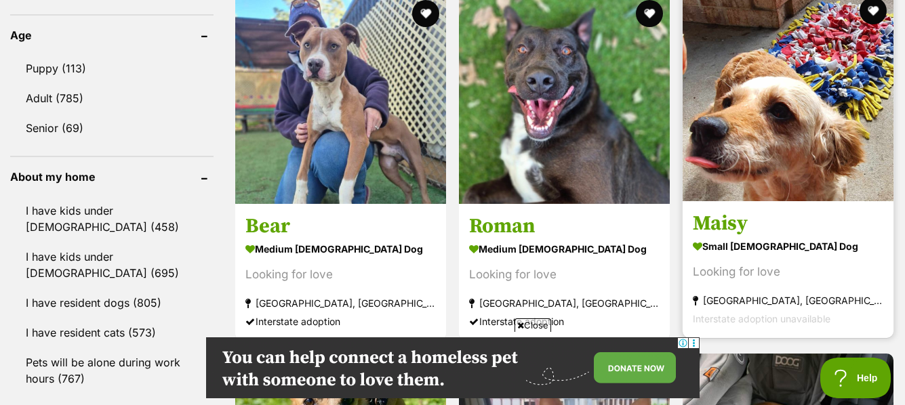
click at [766, 115] on img at bounding box center [787, 96] width 211 height 211
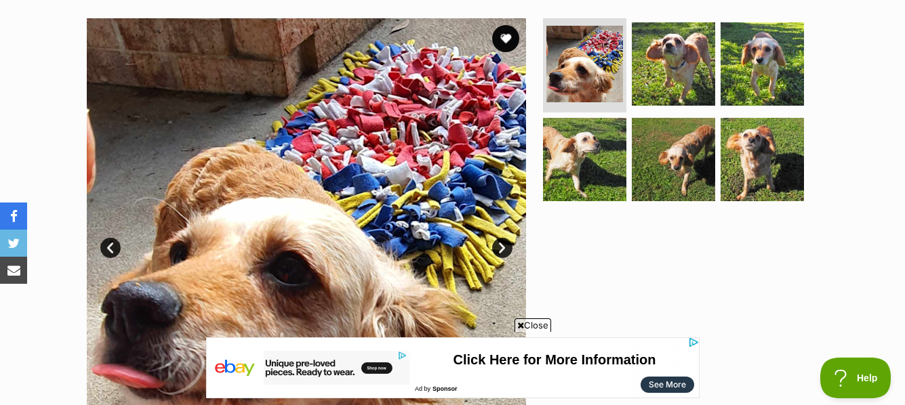
scroll to position [231, 0]
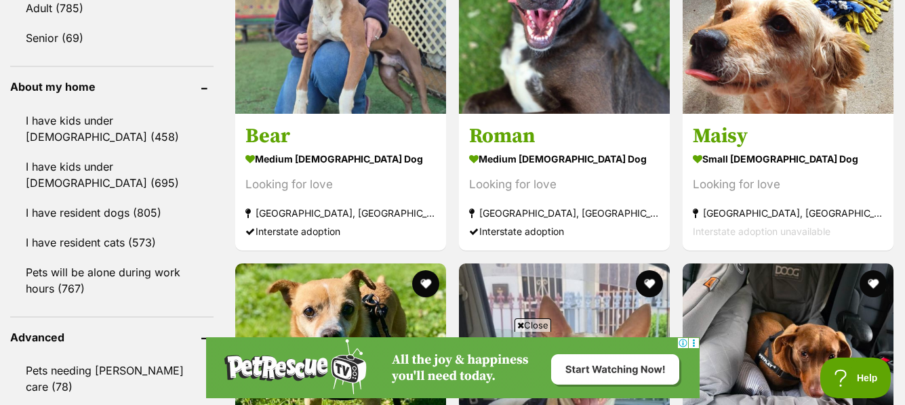
scroll to position [1509, 0]
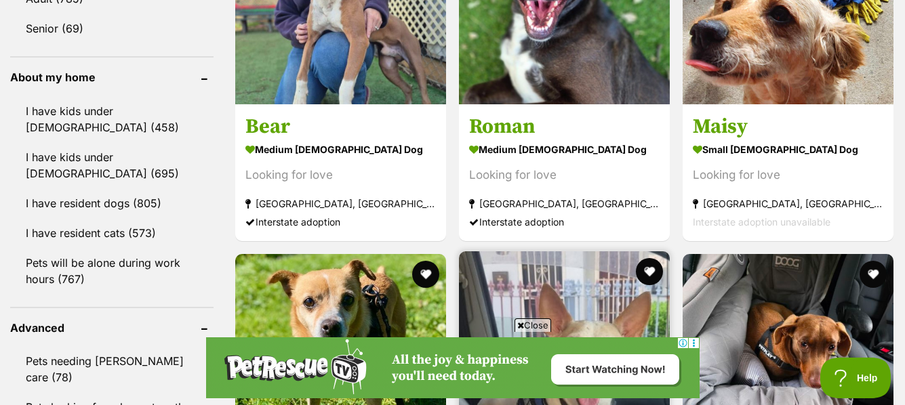
click at [564, 251] on img at bounding box center [564, 356] width 211 height 211
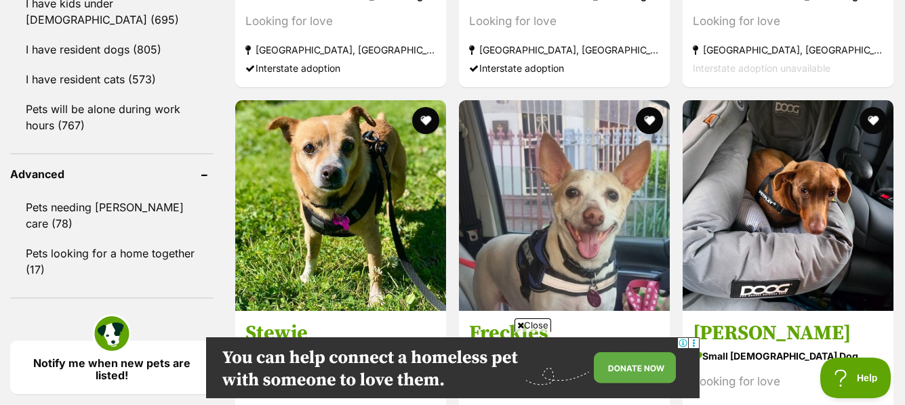
scroll to position [1789, 0]
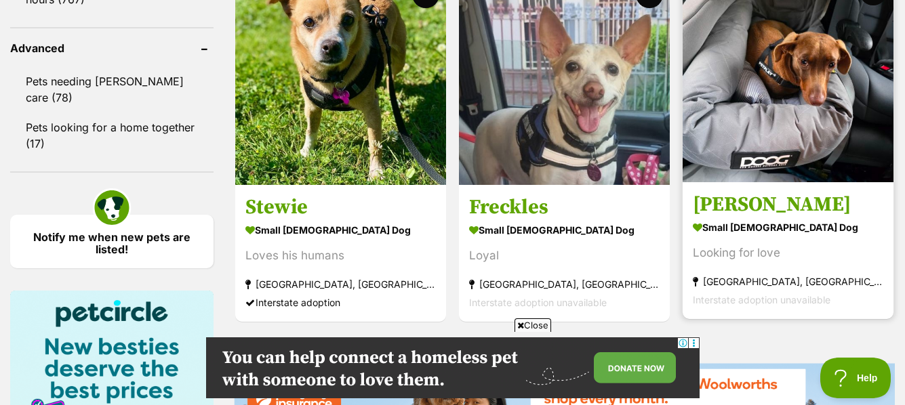
click at [763, 105] on img at bounding box center [787, 77] width 211 height 211
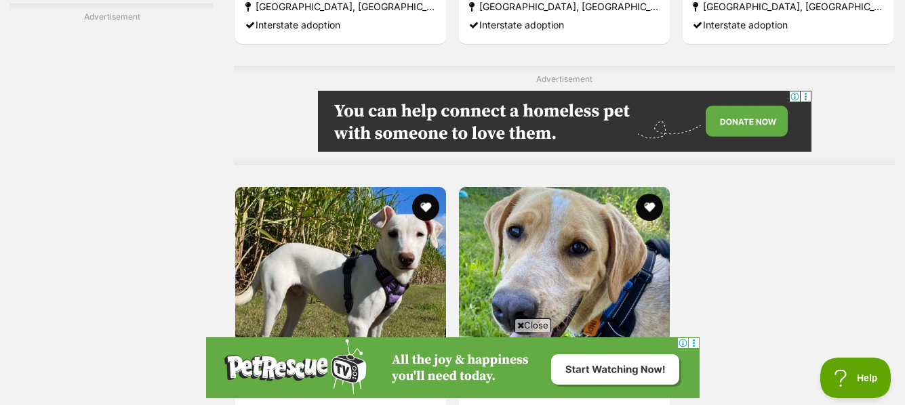
scroll to position [2938, 0]
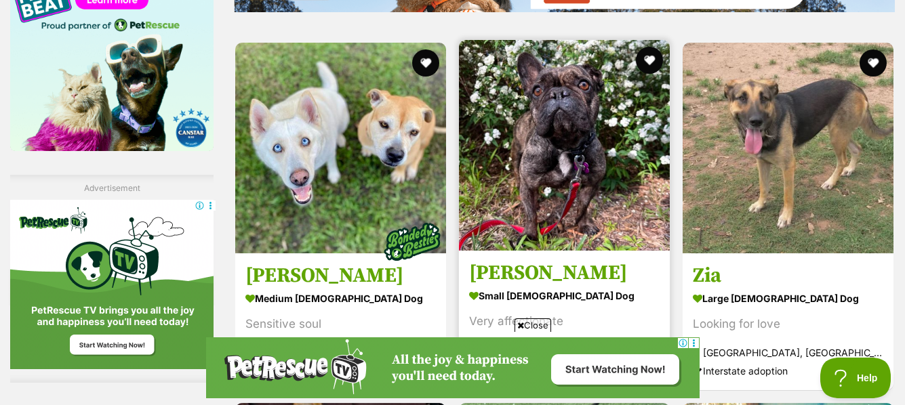
click at [570, 129] on img at bounding box center [564, 145] width 211 height 211
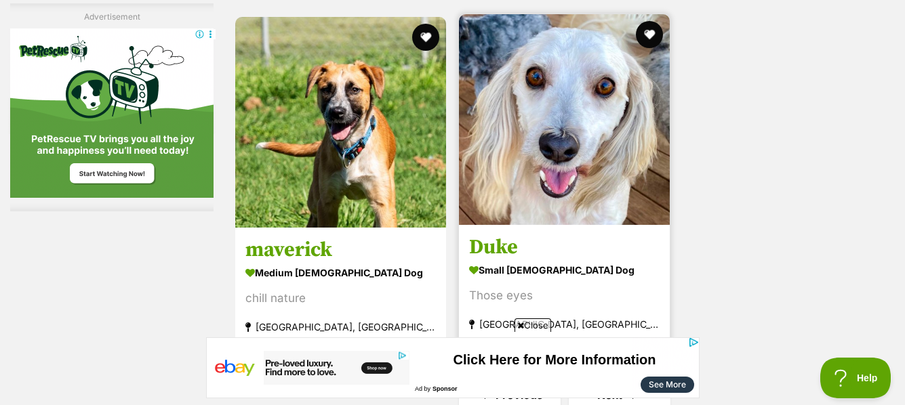
click at [575, 123] on img at bounding box center [564, 119] width 211 height 211
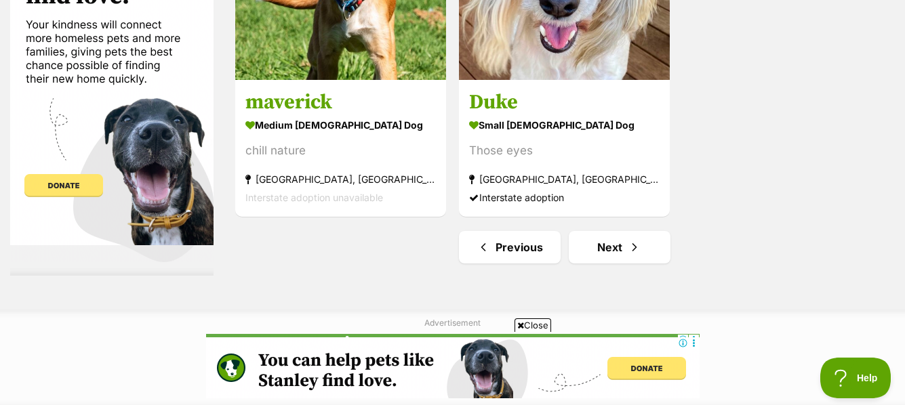
scroll to position [3249, 0]
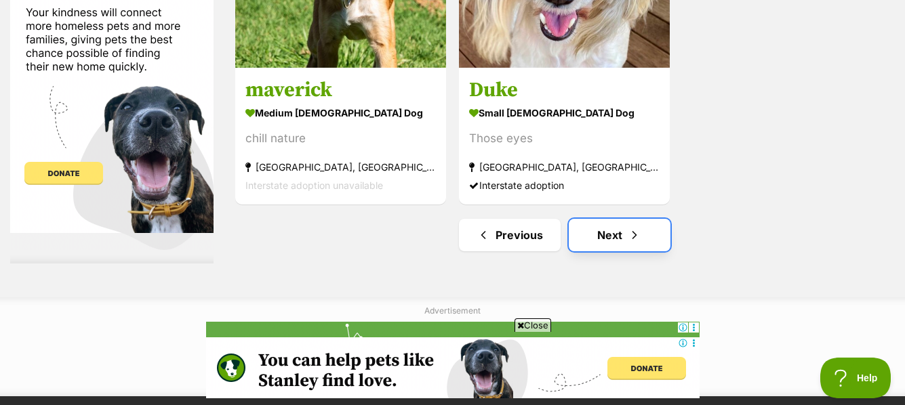
click at [612, 232] on link "Next" at bounding box center [619, 235] width 102 height 33
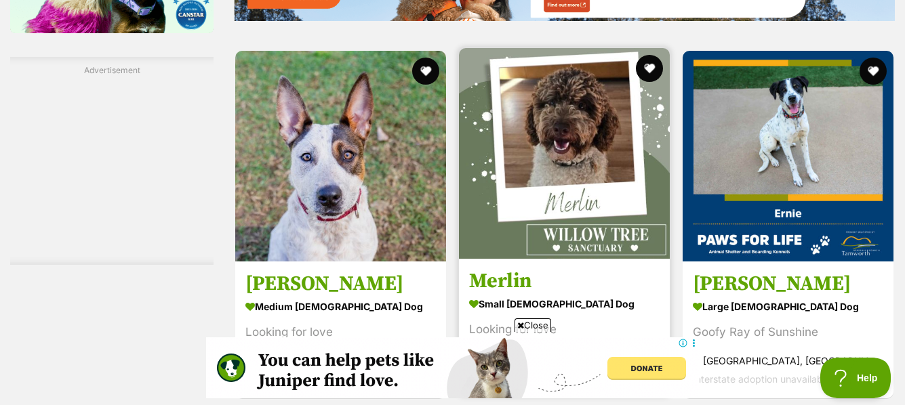
click at [572, 117] on img at bounding box center [564, 153] width 211 height 211
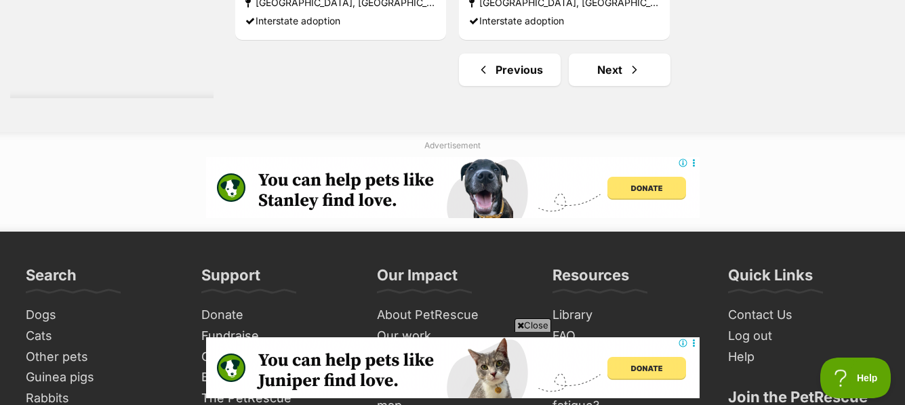
scroll to position [3550, 0]
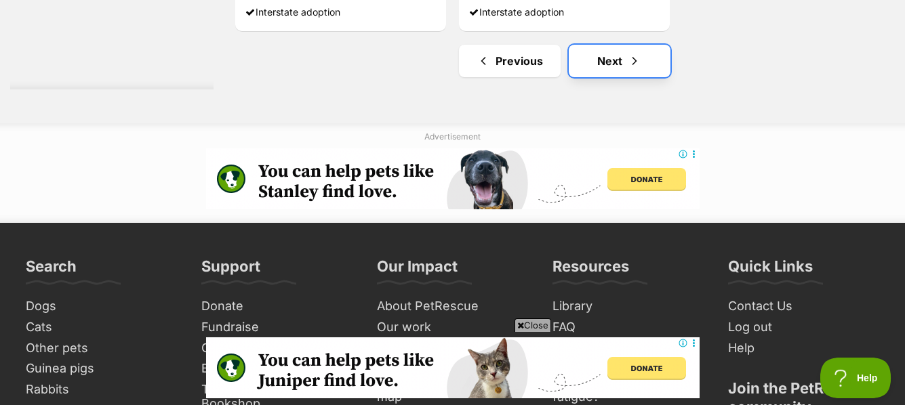
click at [608, 56] on link "Next" at bounding box center [619, 61] width 102 height 33
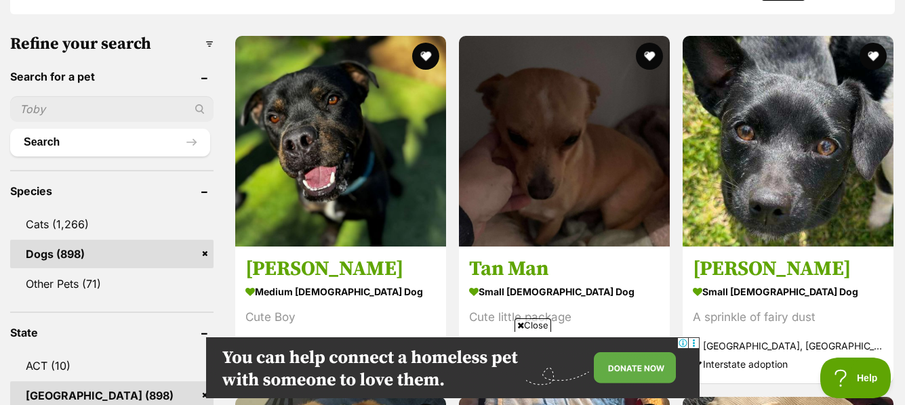
scroll to position [442, 0]
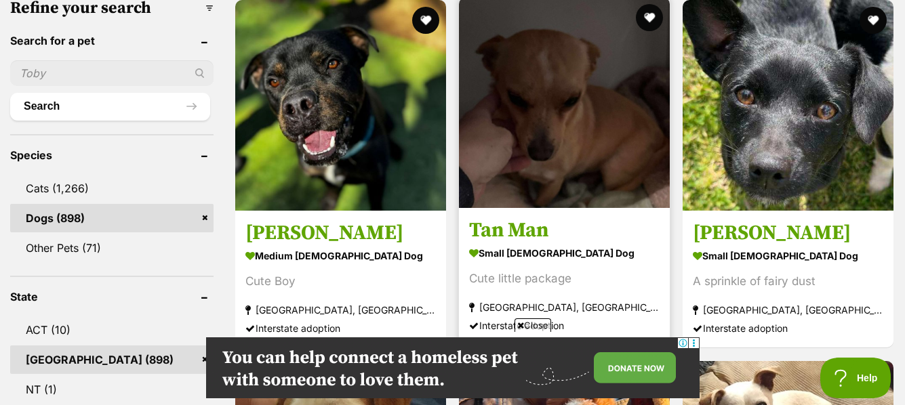
click at [546, 104] on img at bounding box center [564, 102] width 211 height 211
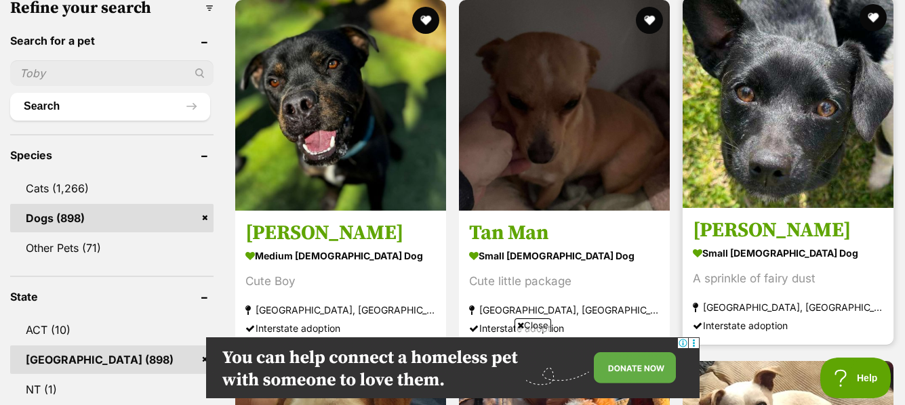
click at [813, 81] on img at bounding box center [787, 102] width 211 height 211
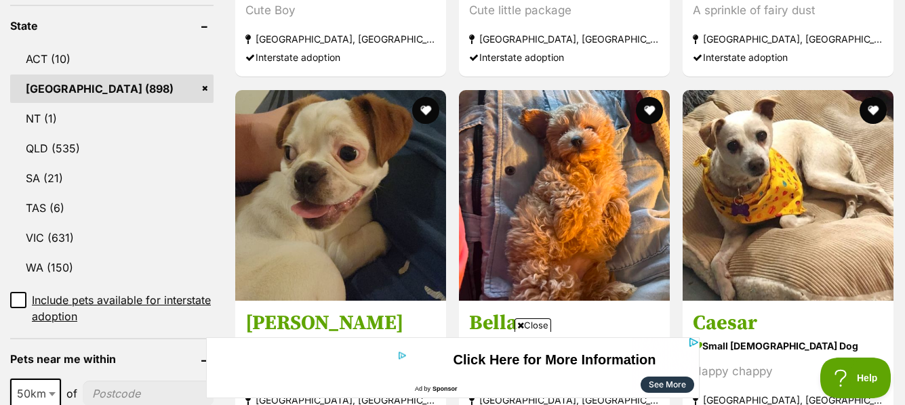
scroll to position [732, 0]
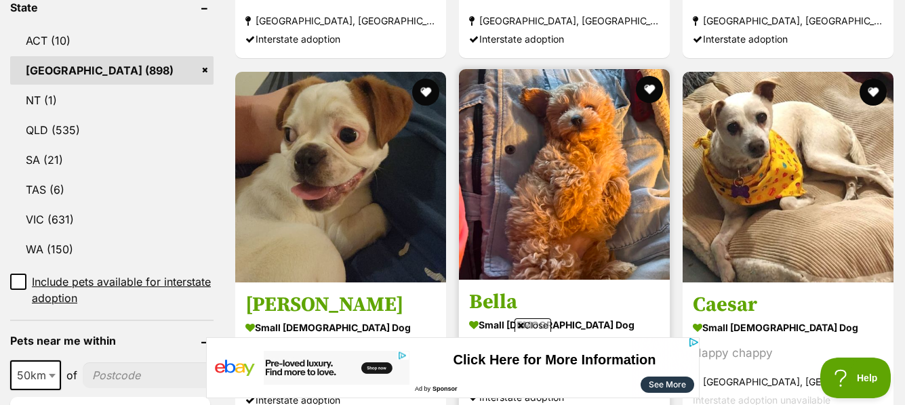
click at [591, 158] on img at bounding box center [564, 174] width 211 height 211
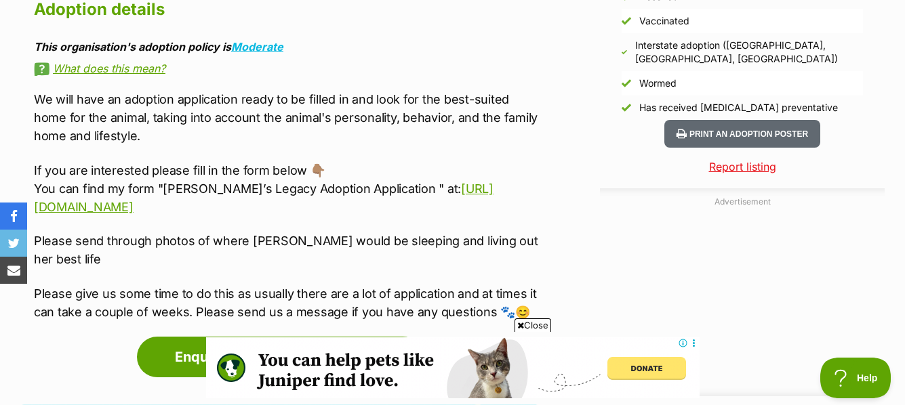
scroll to position [1323, 0]
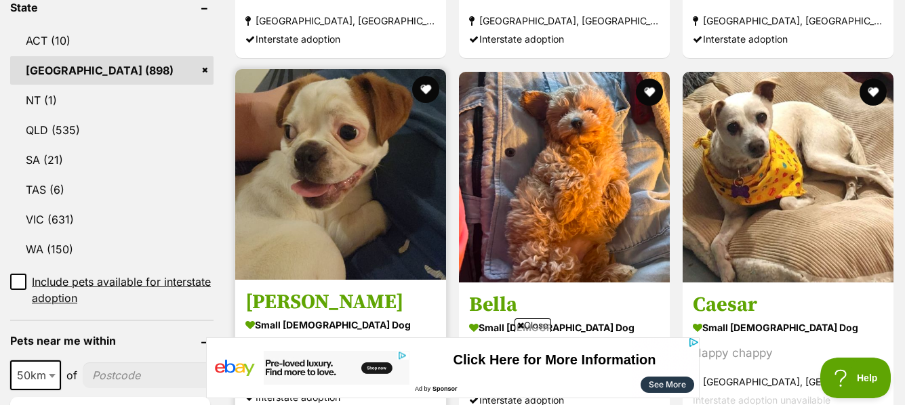
click at [359, 183] on img at bounding box center [340, 174] width 211 height 211
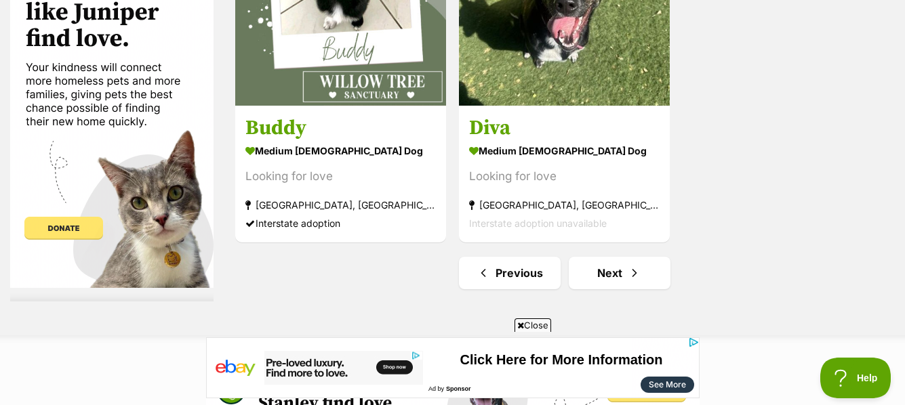
scroll to position [3216, 0]
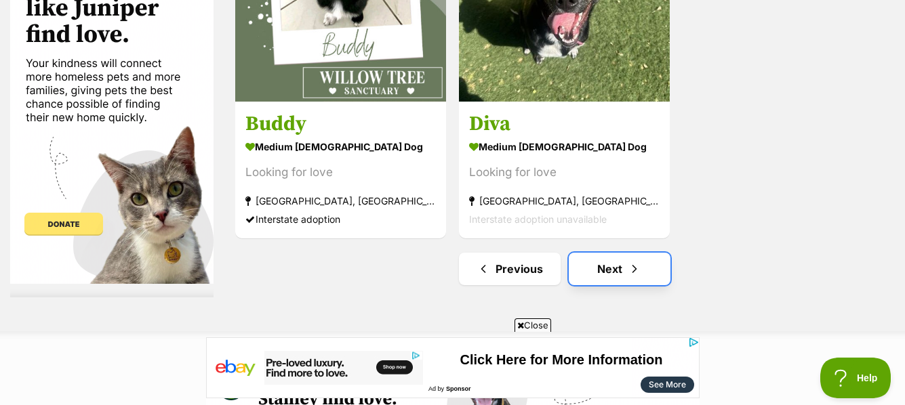
click at [612, 268] on link "Next" at bounding box center [619, 269] width 102 height 33
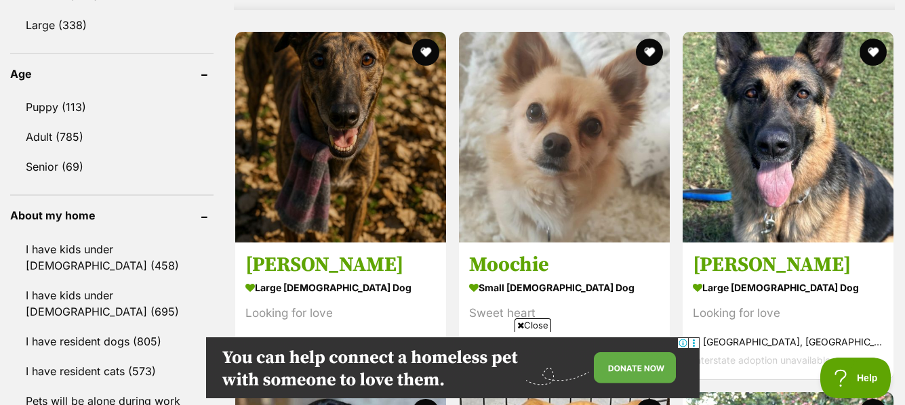
scroll to position [1382, 0]
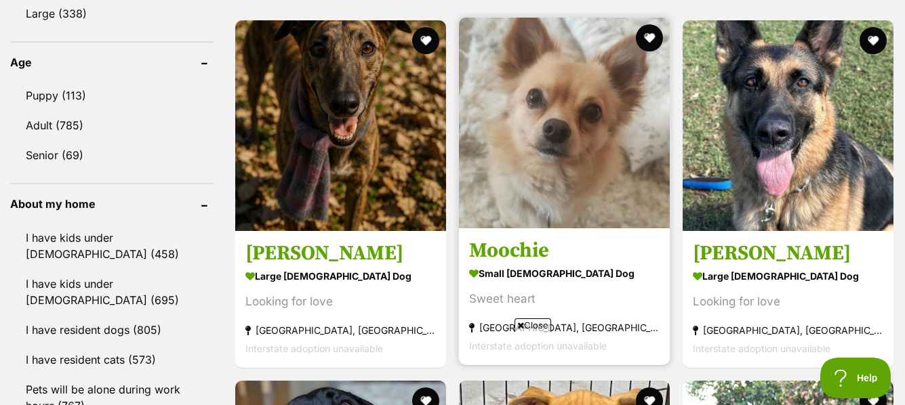
click at [580, 144] on img at bounding box center [564, 123] width 211 height 211
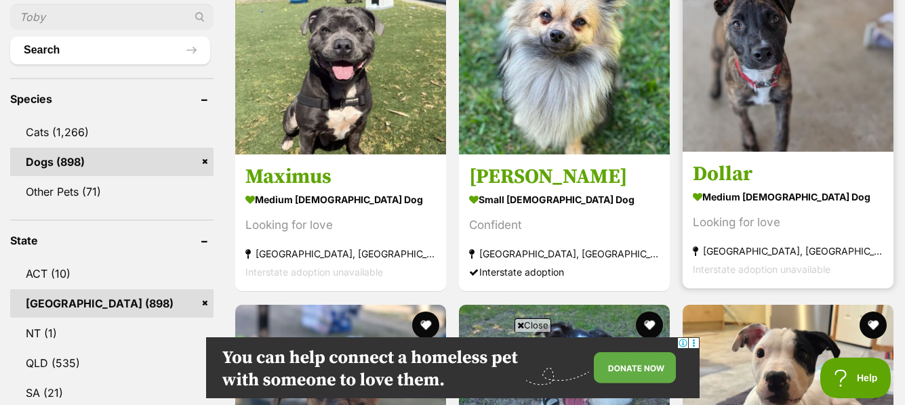
scroll to position [506, 0]
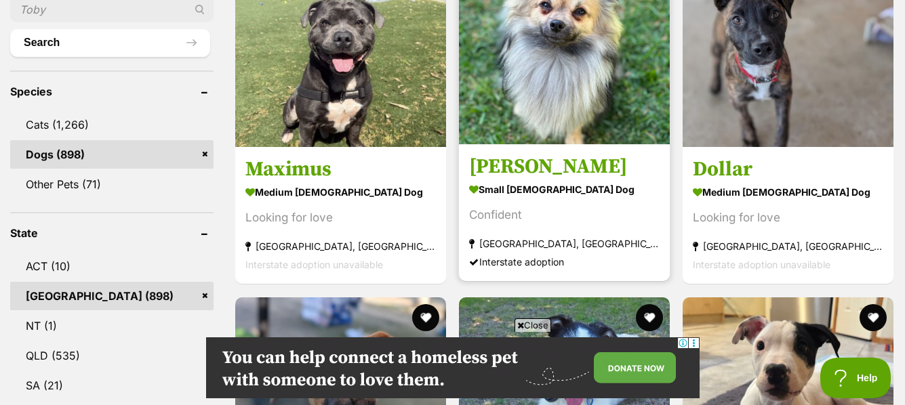
click at [570, 106] on img at bounding box center [564, 39] width 211 height 211
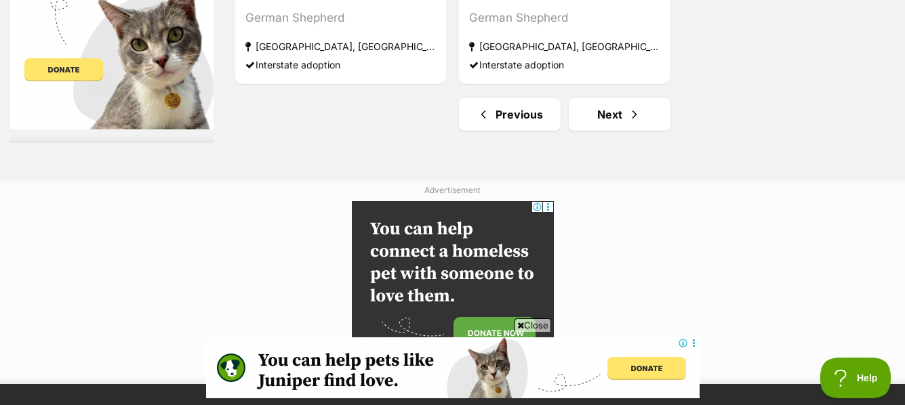
scroll to position [3379, 0]
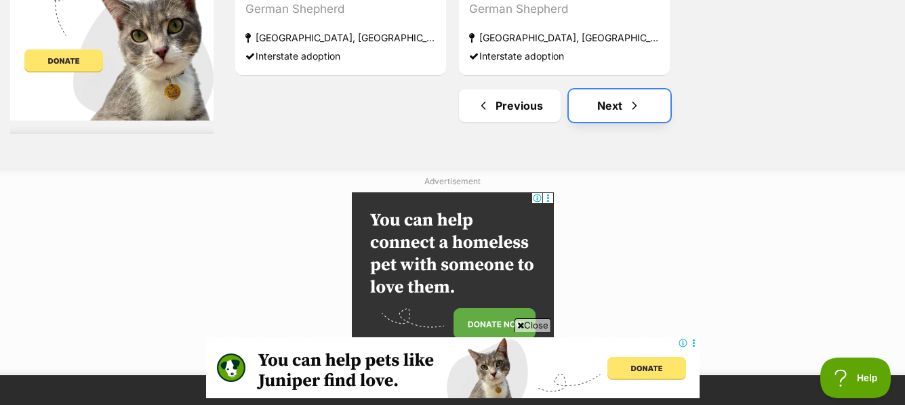
click at [621, 101] on link "Next" at bounding box center [619, 105] width 102 height 33
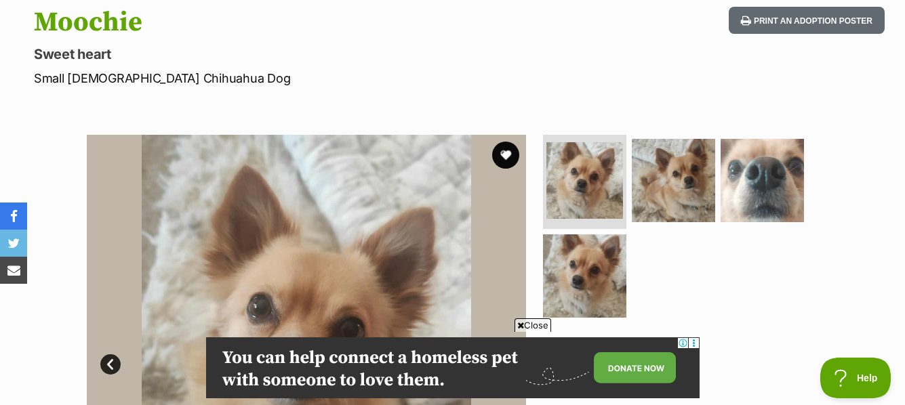
scroll to position [131, 0]
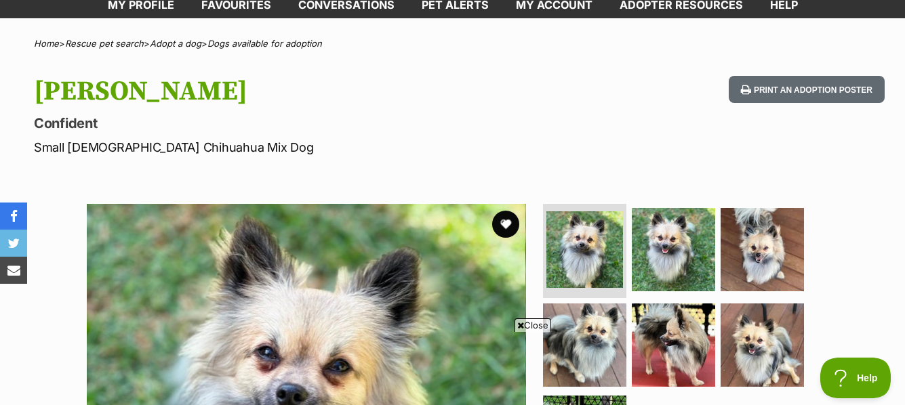
scroll to position [94, 0]
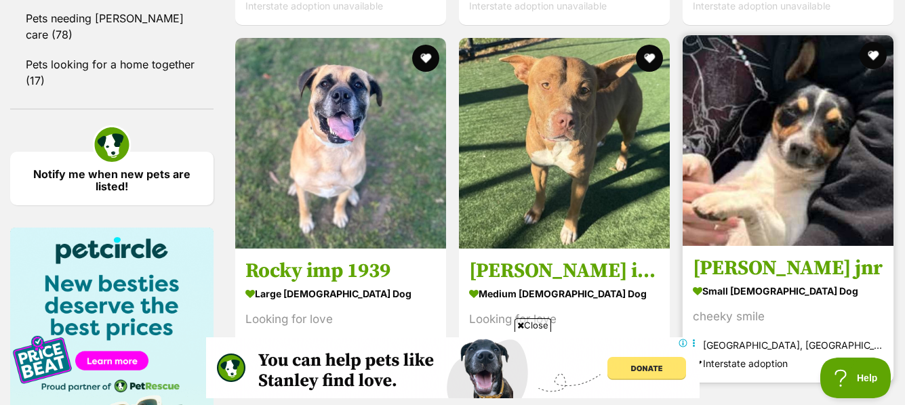
click at [793, 129] on img at bounding box center [787, 140] width 211 height 211
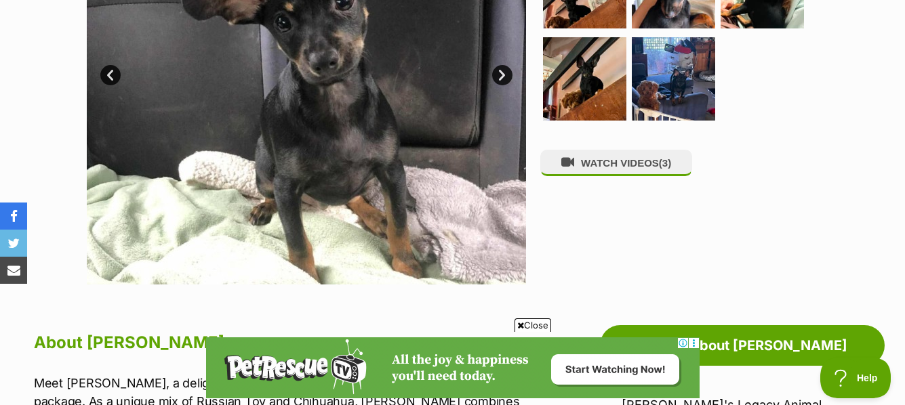
scroll to position [640, 0]
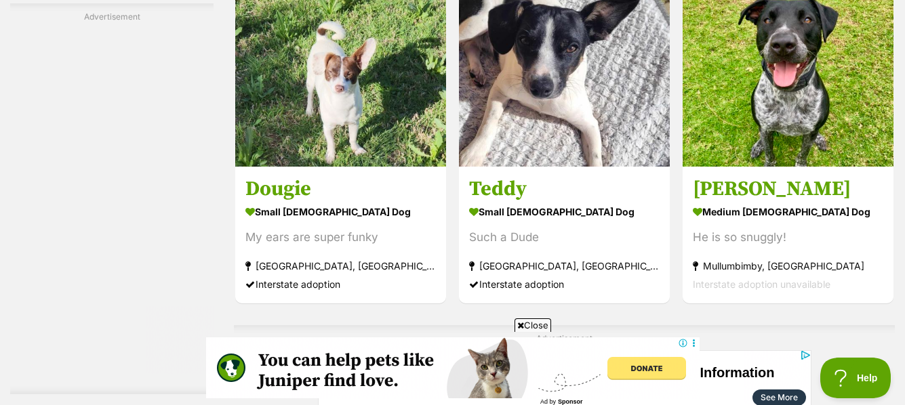
scroll to position [2791, 0]
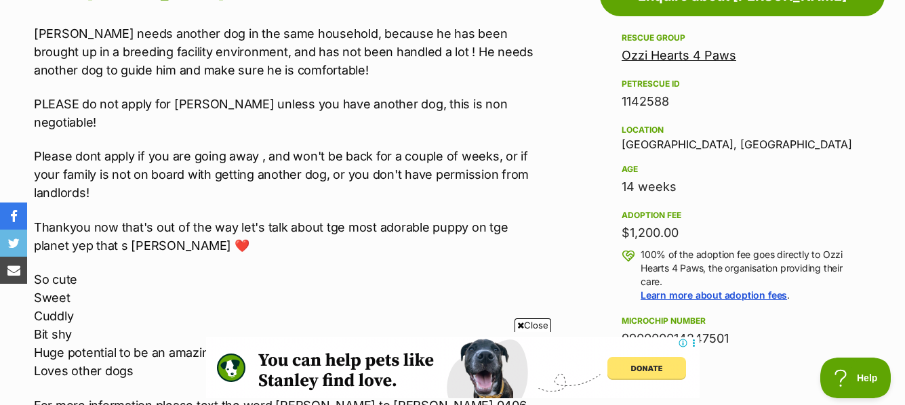
scroll to position [813, 0]
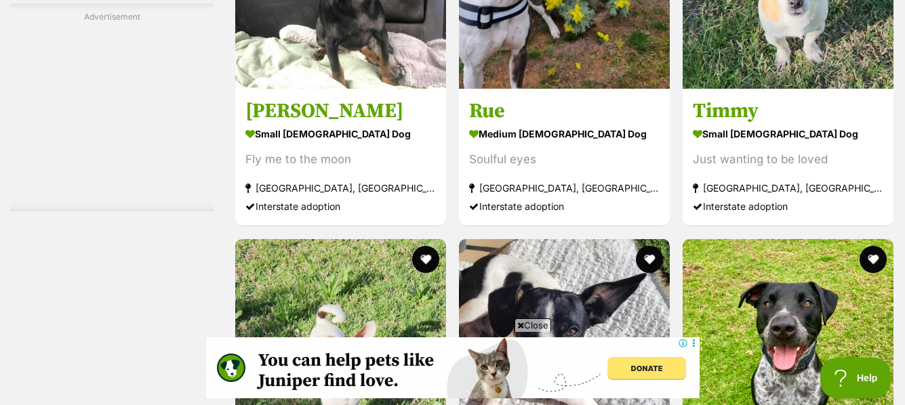
scroll to position [2468, 0]
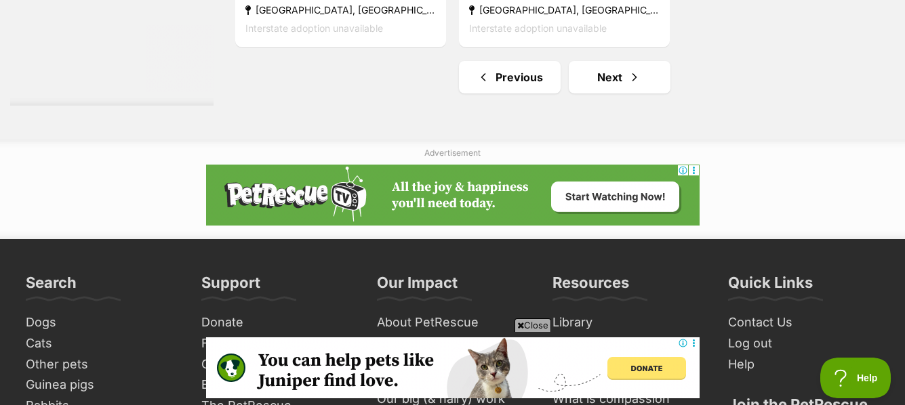
scroll to position [3543, 0]
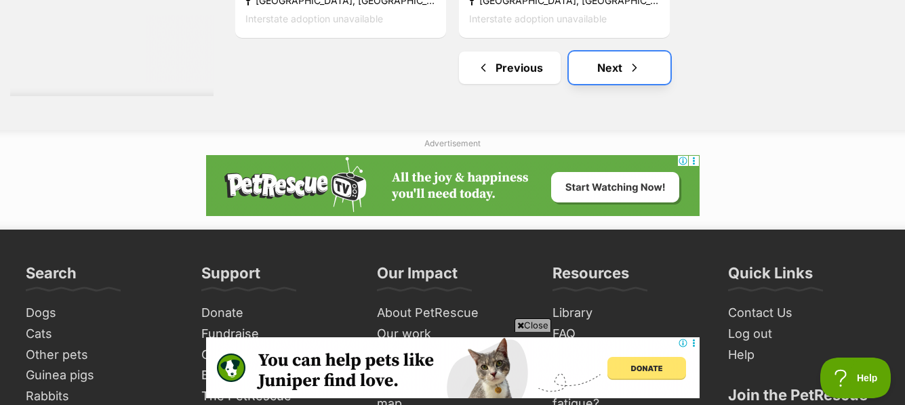
click at [620, 63] on link "Next" at bounding box center [619, 67] width 102 height 33
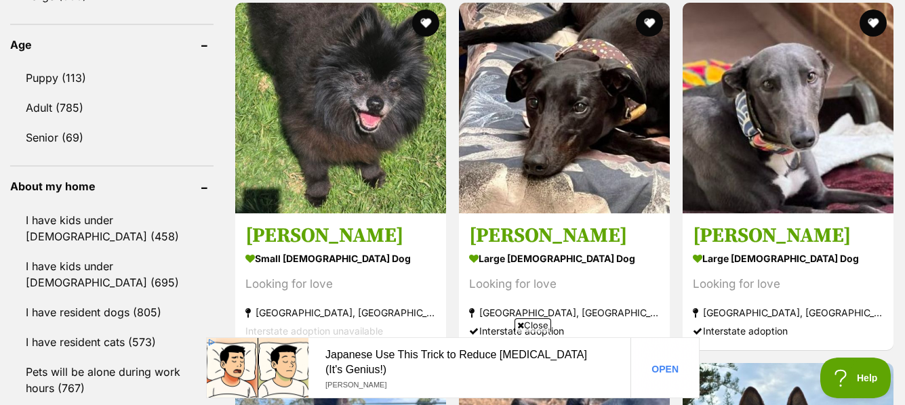
scroll to position [1427, 0]
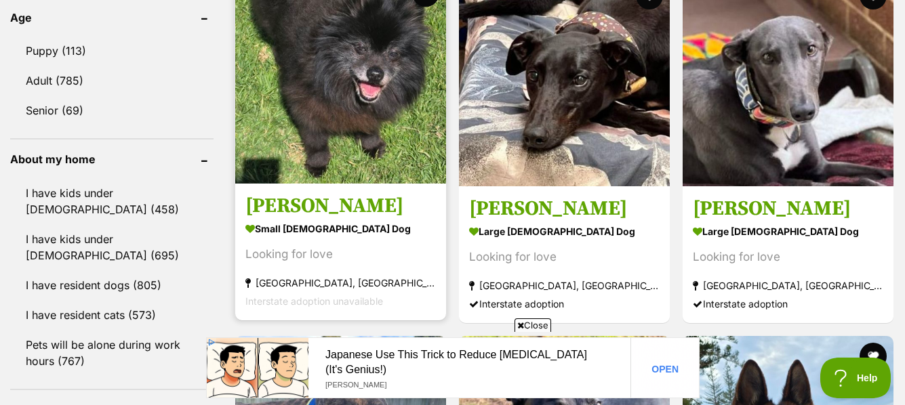
click at [342, 83] on img at bounding box center [340, 78] width 211 height 211
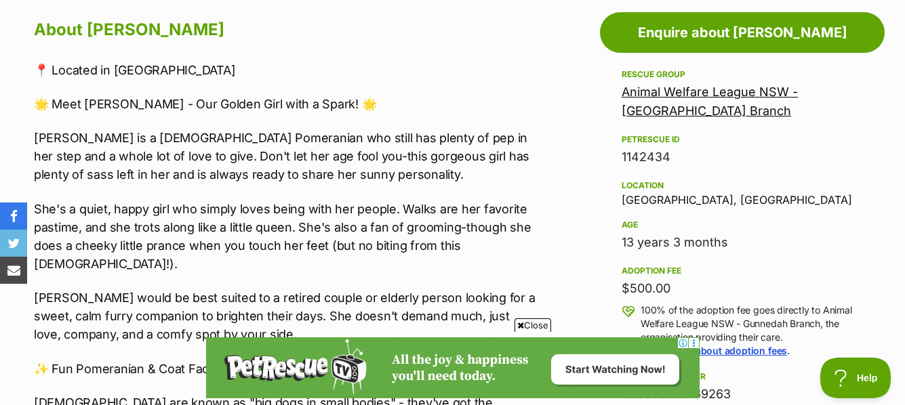
scroll to position [804, 0]
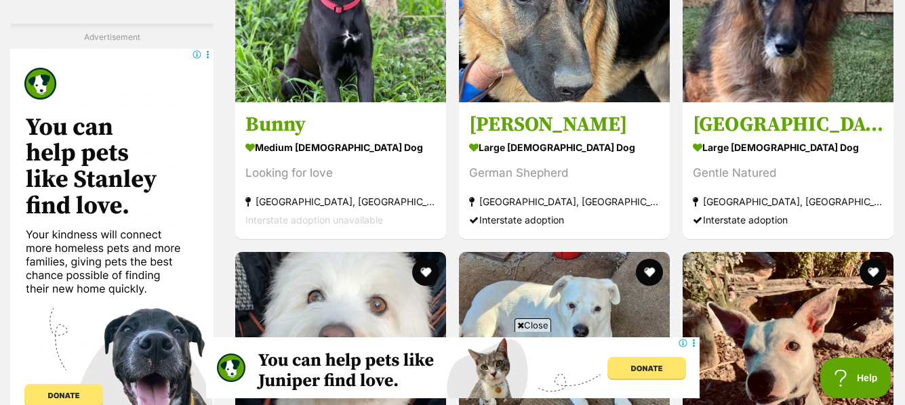
scroll to position [2372, 0]
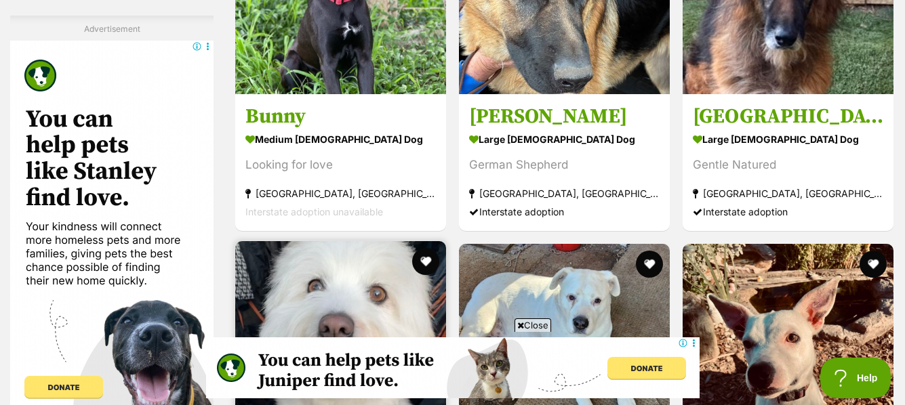
click at [407, 241] on img at bounding box center [340, 346] width 211 height 211
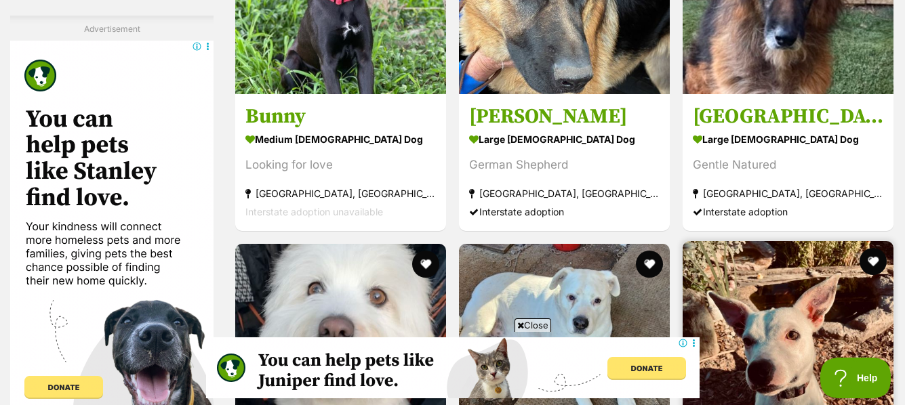
scroll to position [0, 0]
click at [785, 241] on img at bounding box center [787, 346] width 211 height 211
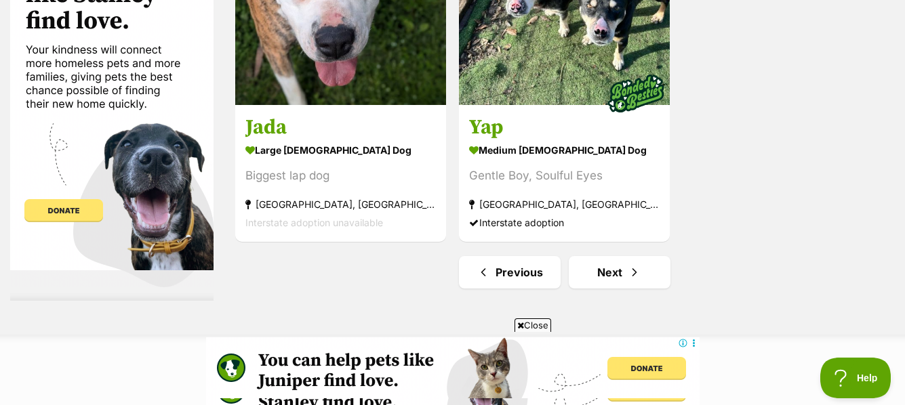
scroll to position [3384, 0]
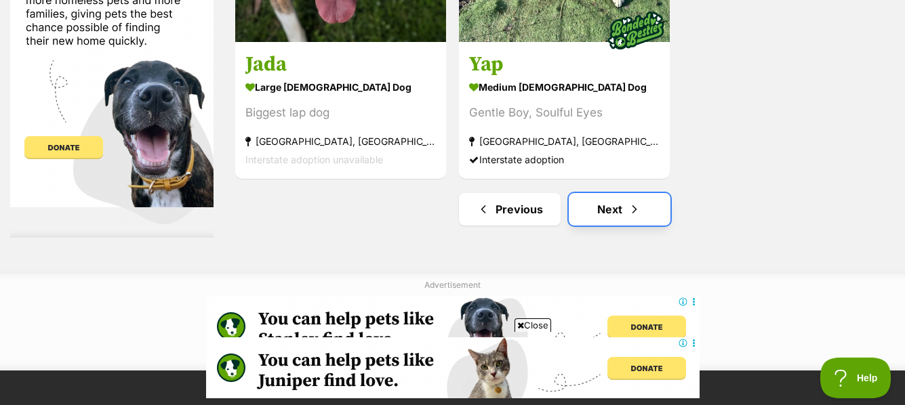
click at [620, 193] on link "Next" at bounding box center [619, 209] width 102 height 33
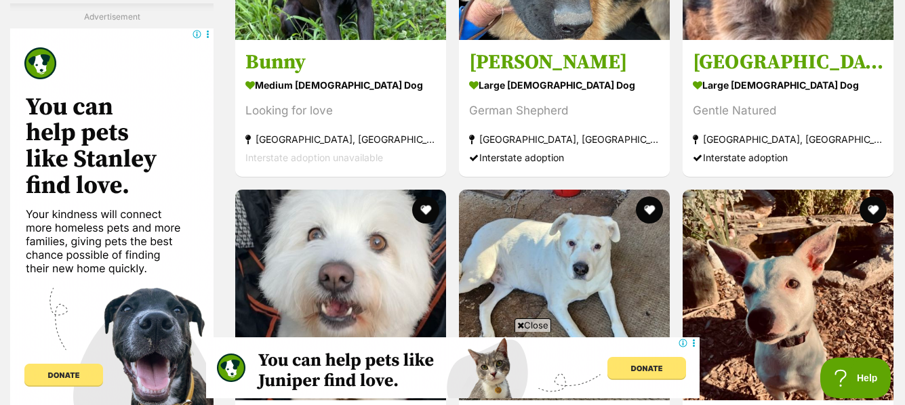
scroll to position [2408, 0]
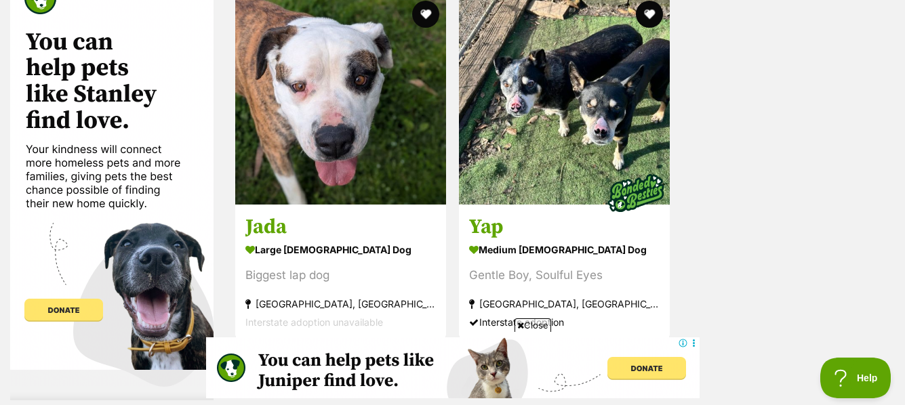
scroll to position [3249, 0]
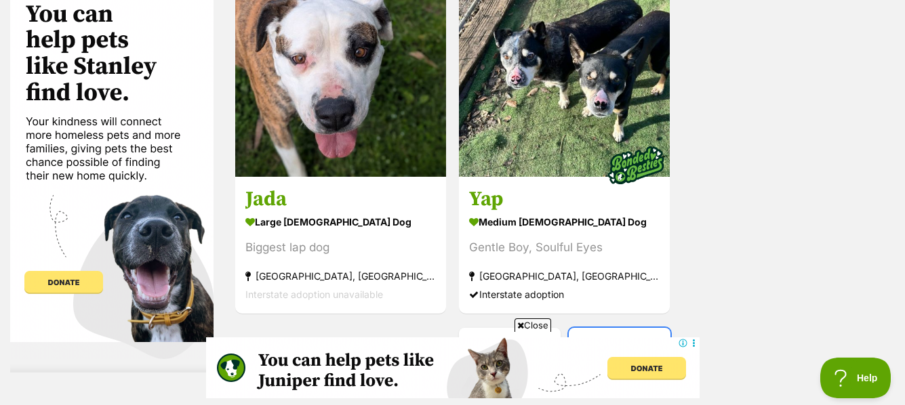
click at [614, 328] on link "Next" at bounding box center [619, 344] width 102 height 33
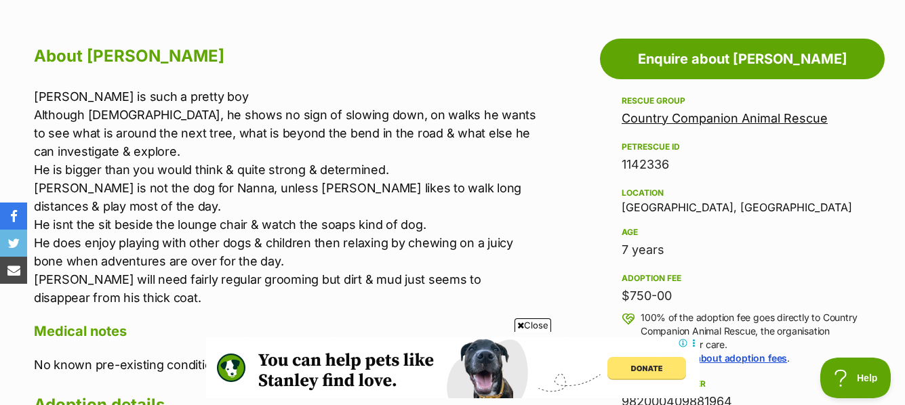
scroll to position [741, 0]
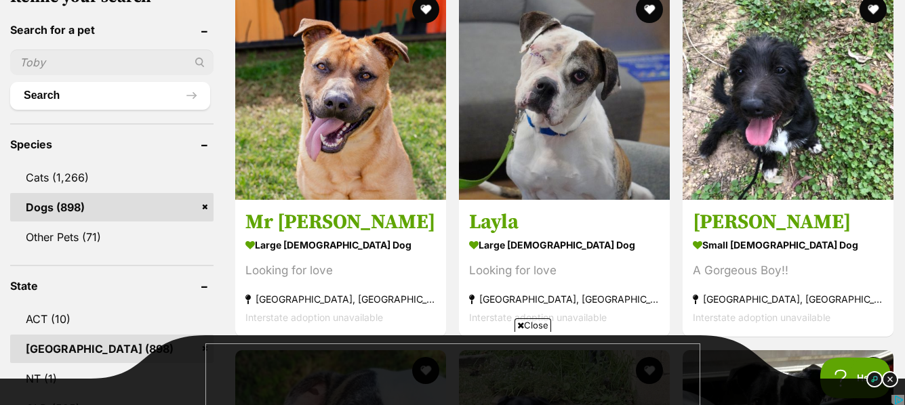
scroll to position [446, 0]
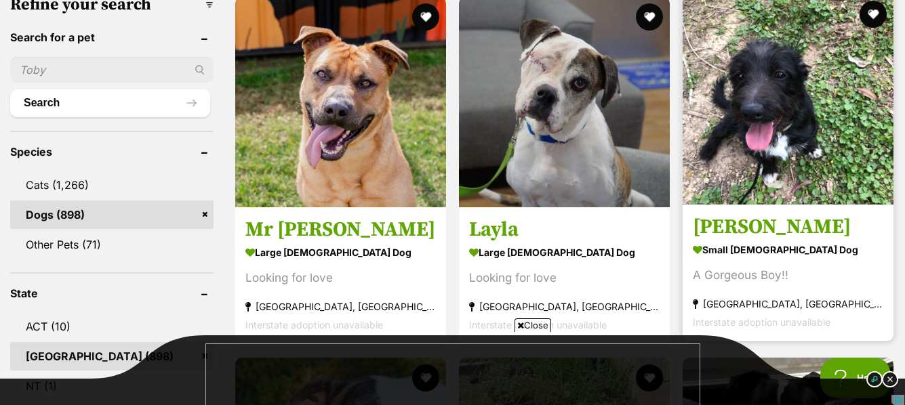
click at [755, 115] on img at bounding box center [787, 99] width 211 height 211
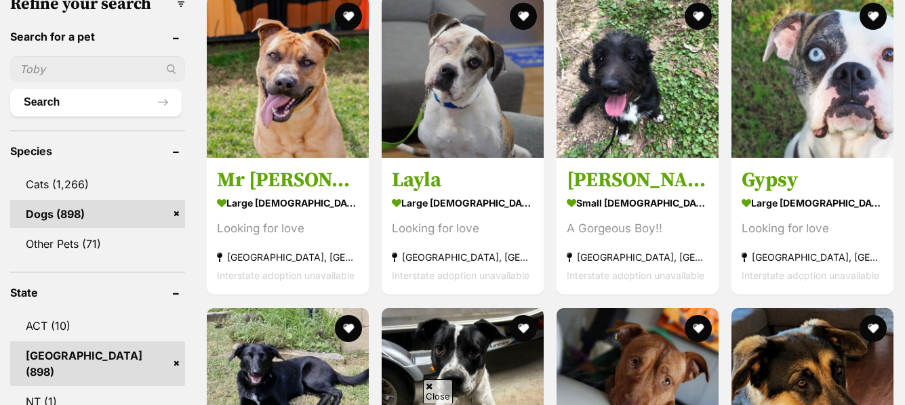
scroll to position [447, 0]
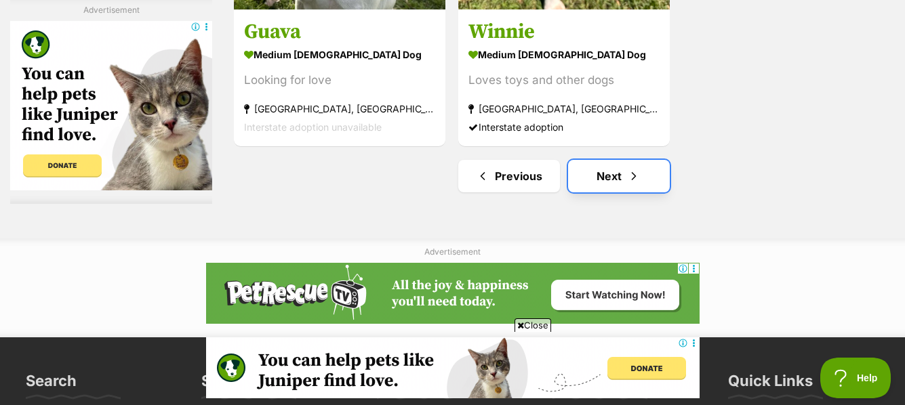
click at [606, 177] on link "Next" at bounding box center [619, 176] width 102 height 33
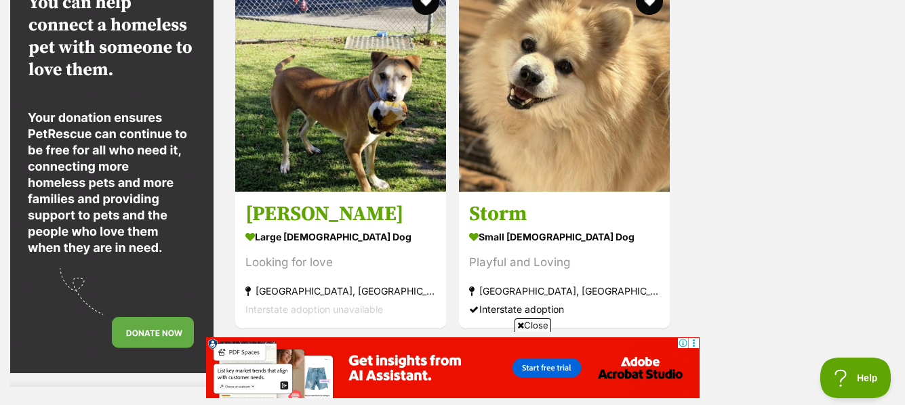
scroll to position [3279, 0]
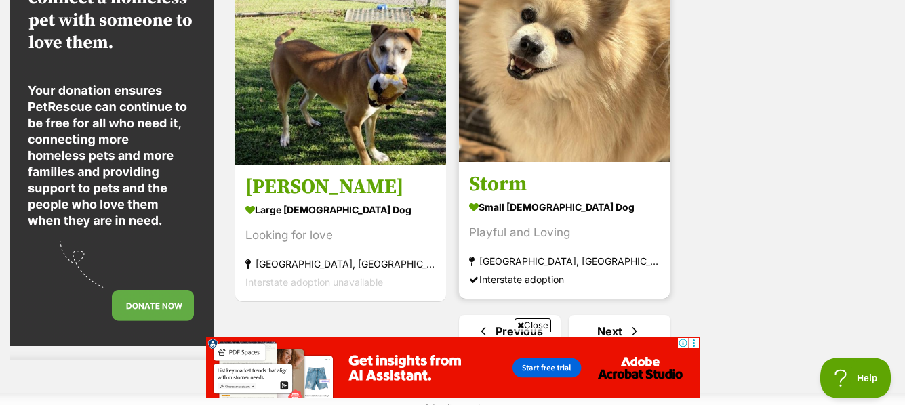
click at [547, 90] on img at bounding box center [564, 56] width 211 height 211
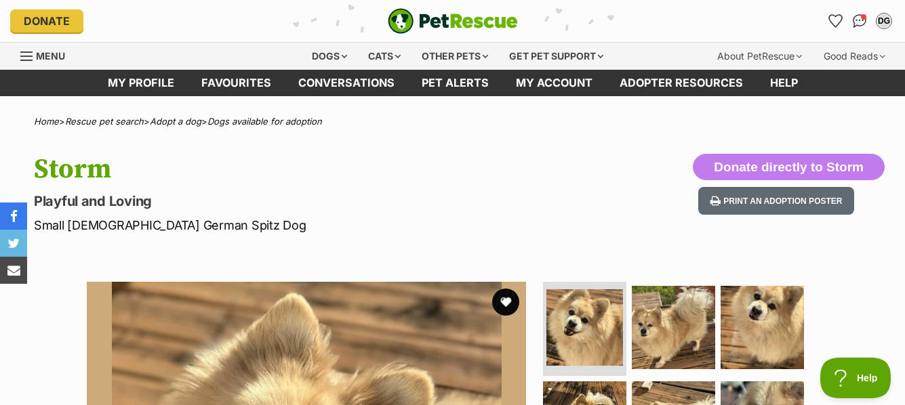
click at [899, 35] on div "Donate PetRescue home DG My account DG [PERSON_NAME] Edit profile Log out Pet a…" at bounding box center [452, 21] width 905 height 42
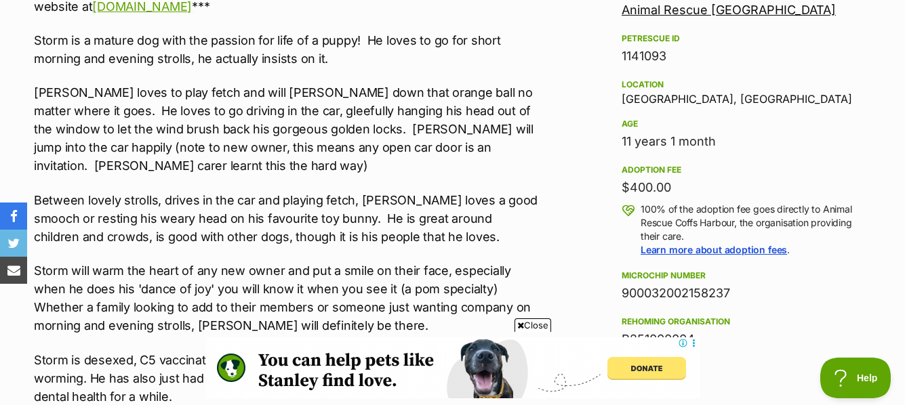
click at [884, 256] on aside "Rescue group Animal Rescue [GEOGRAPHIC_DATA] PetRescue ID 1141093 Location [GEO…" at bounding box center [742, 287] width 285 height 606
click at [534, 323] on span "Close" at bounding box center [532, 325] width 37 height 14
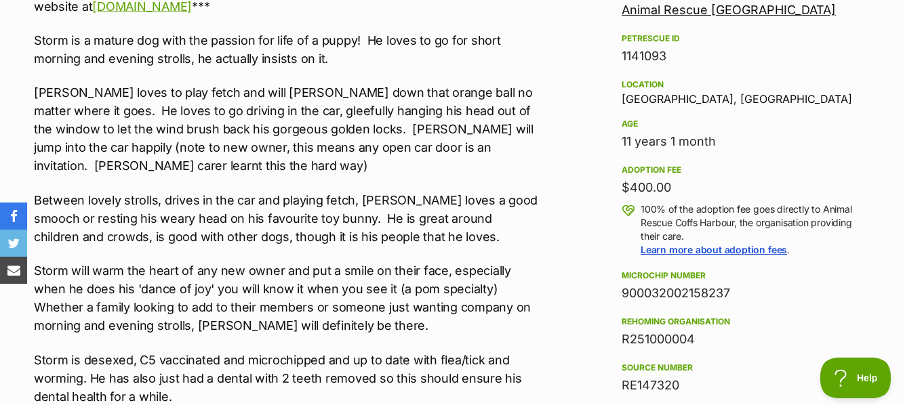
click at [534, 323] on p "Storm will warm the heart of any new owner and put a smile on their face, espec…" at bounding box center [286, 298] width 505 height 73
click at [533, 323] on p "Storm will warm the heart of any new owner and put a smile on their face, espec…" at bounding box center [286, 298] width 505 height 73
